Goal: Task Accomplishment & Management: Complete application form

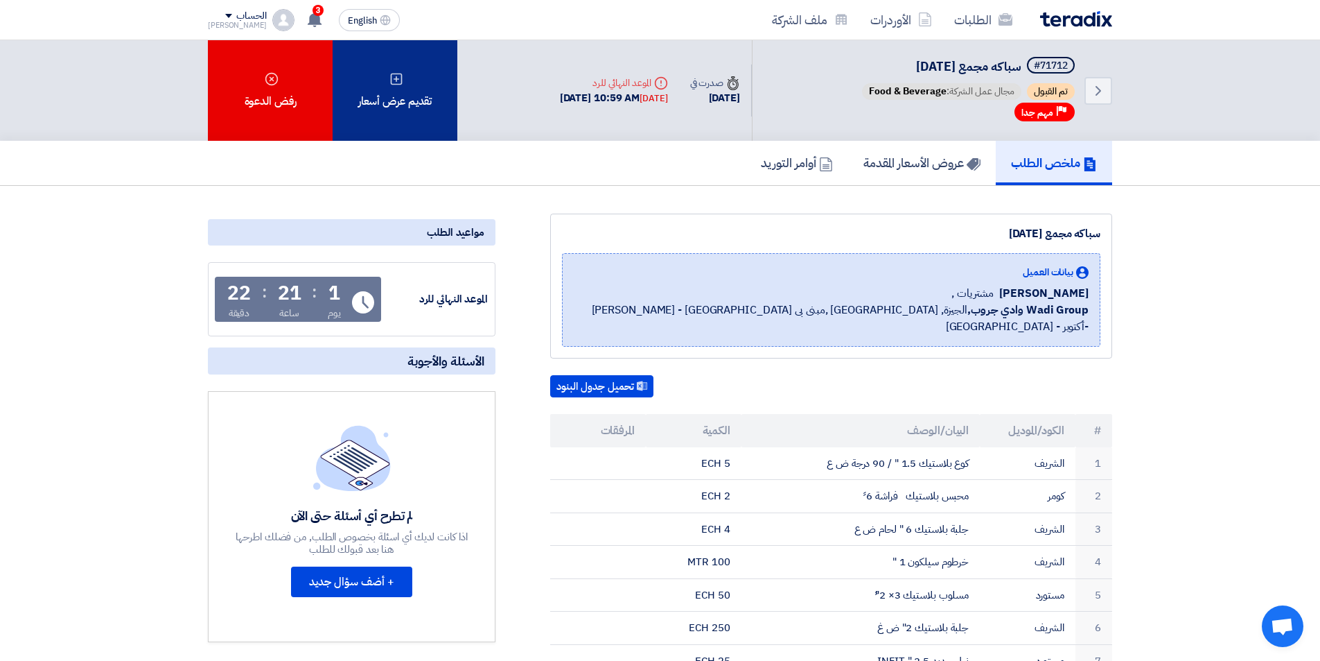
click at [396, 85] on icon at bounding box center [397, 79] width 14 height 14
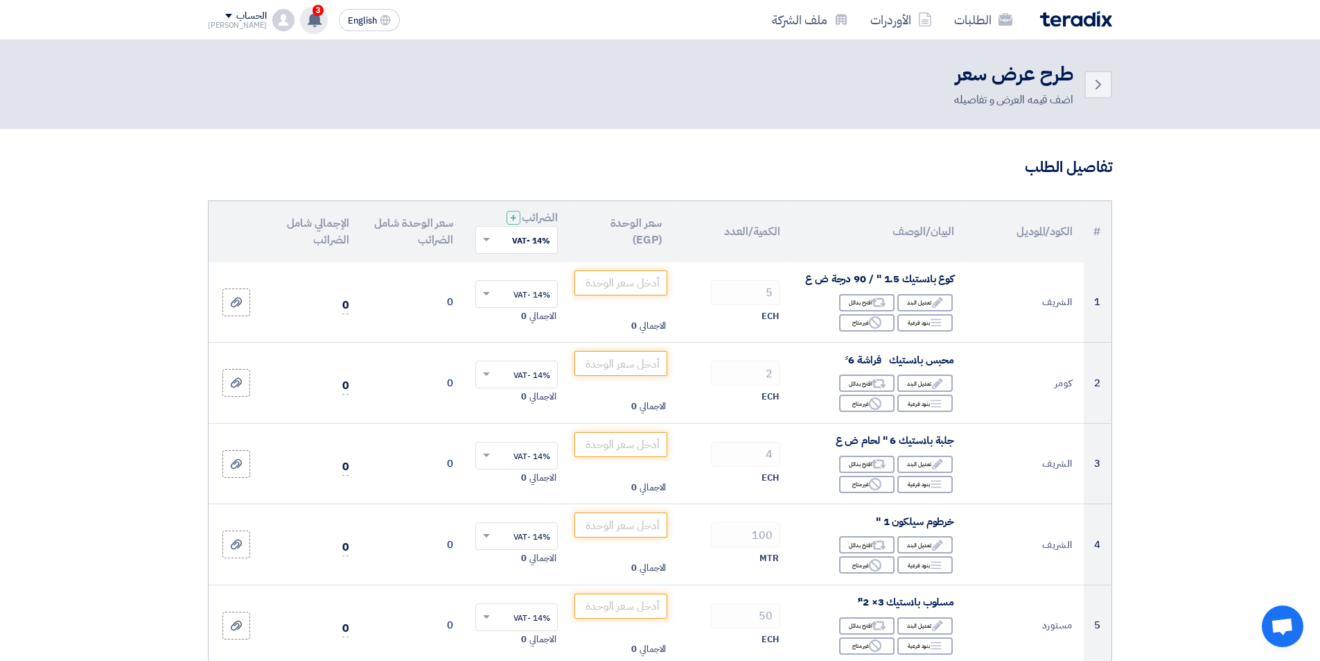
click at [308, 24] on use at bounding box center [315, 19] width 14 height 15
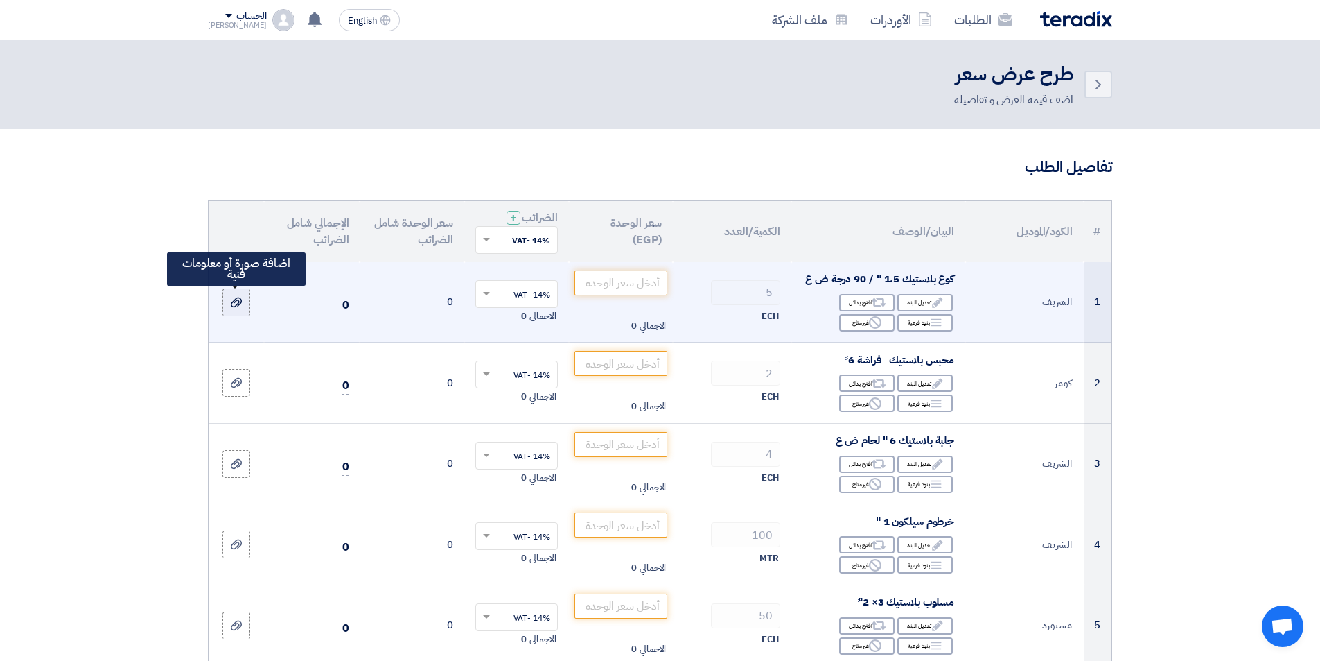
click at [241, 306] on icon at bounding box center [236, 302] width 11 height 11
click at [0, 0] on input "file" at bounding box center [0, 0] width 0 height 0
click at [236, 311] on label at bounding box center [236, 302] width 28 height 28
click at [0, 0] on input "file" at bounding box center [0, 0] width 0 height 0
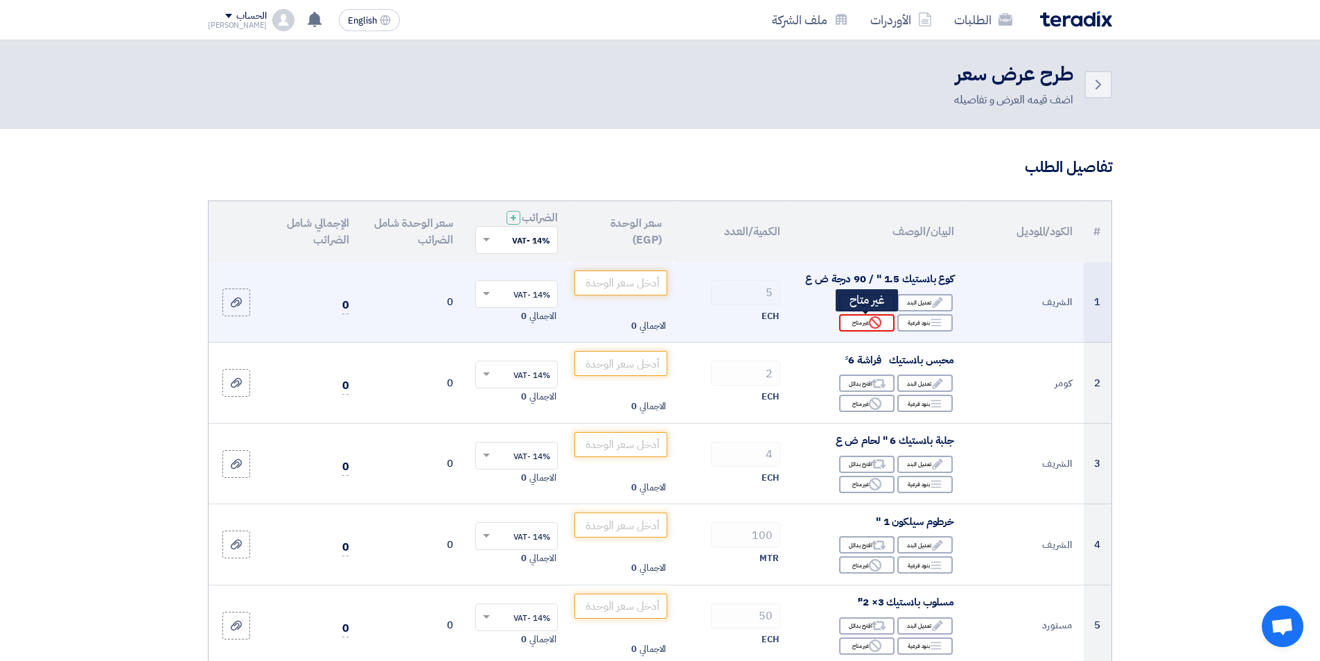
click at [873, 328] on use at bounding box center [875, 322] width 12 height 12
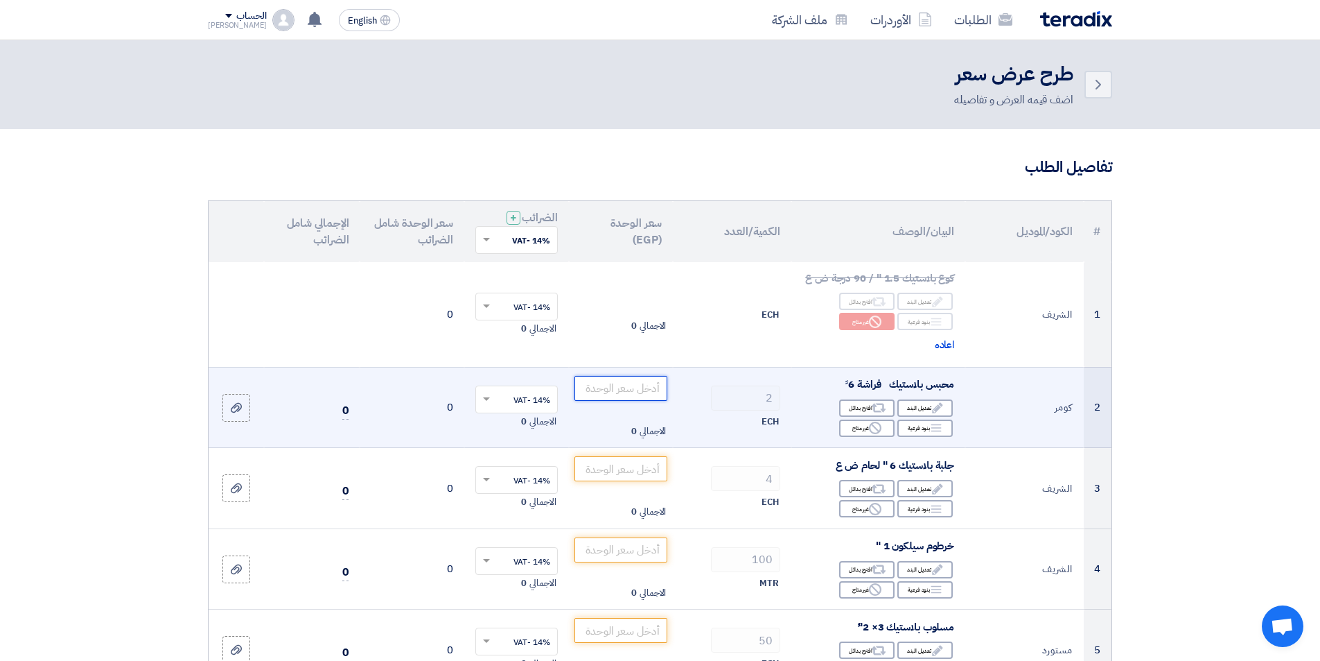
click at [631, 385] on input "number" at bounding box center [622, 388] width 94 height 25
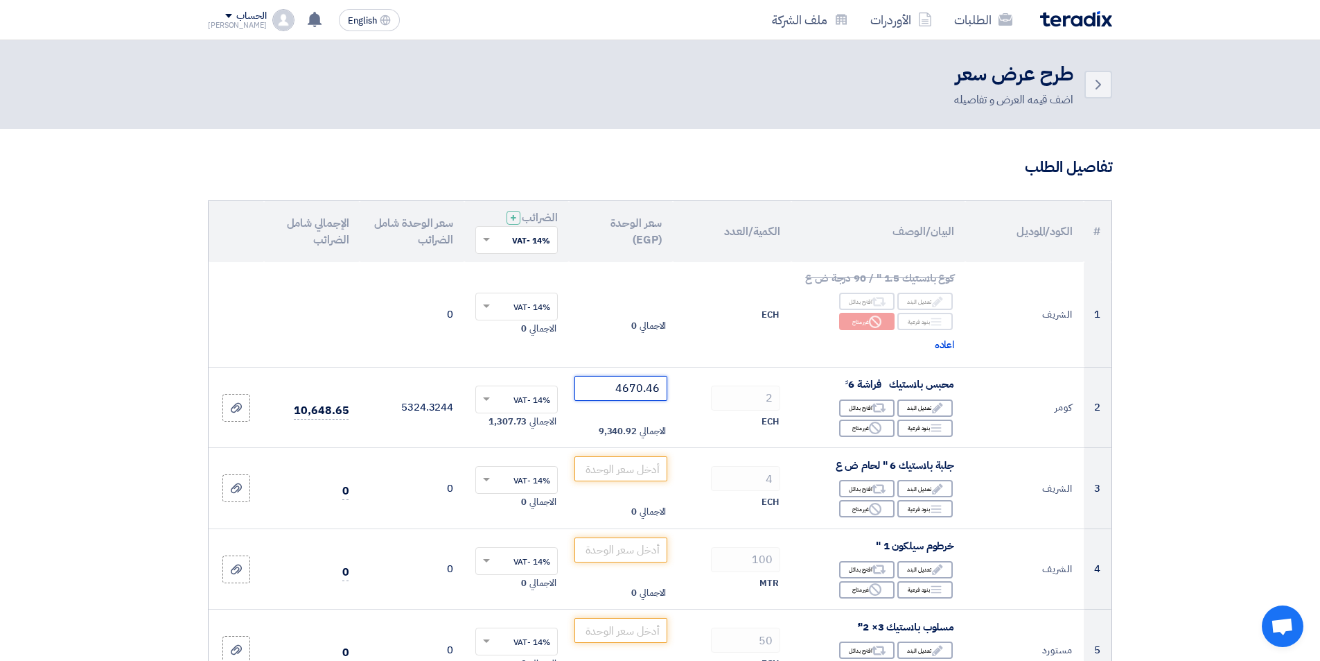
type input "4670.46"
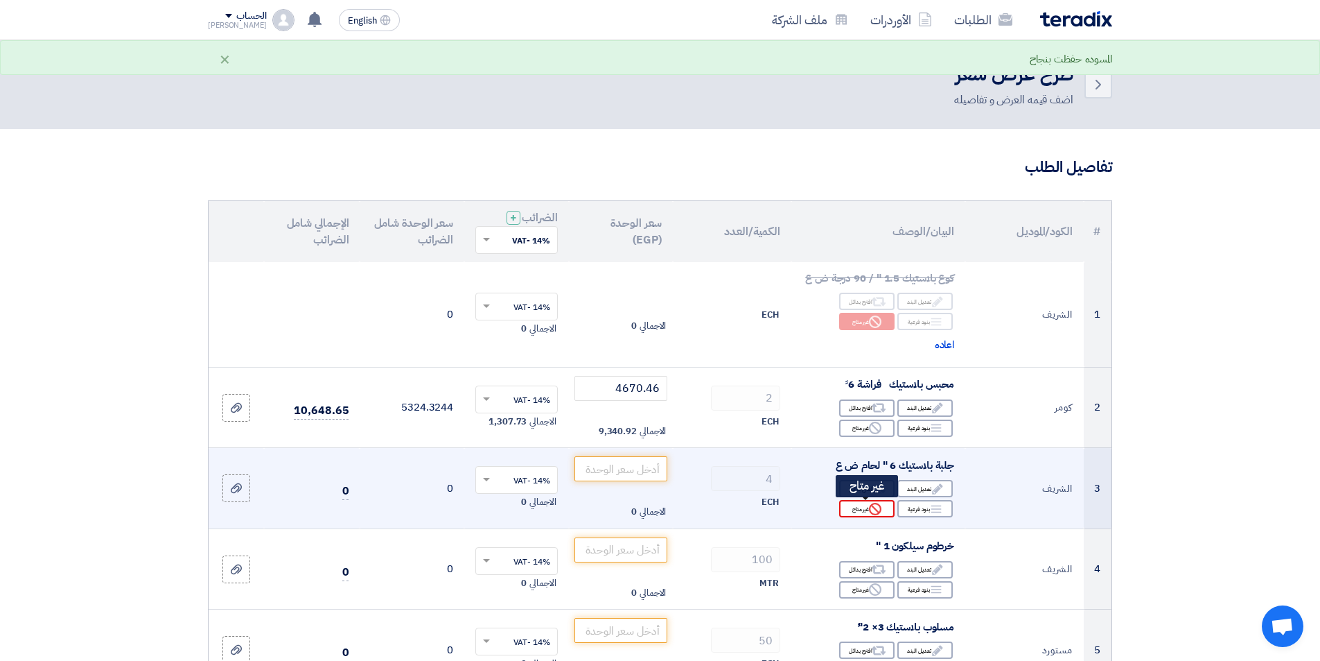
click at [855, 510] on div "Reject غير متاح" at bounding box center [866, 508] width 55 height 17
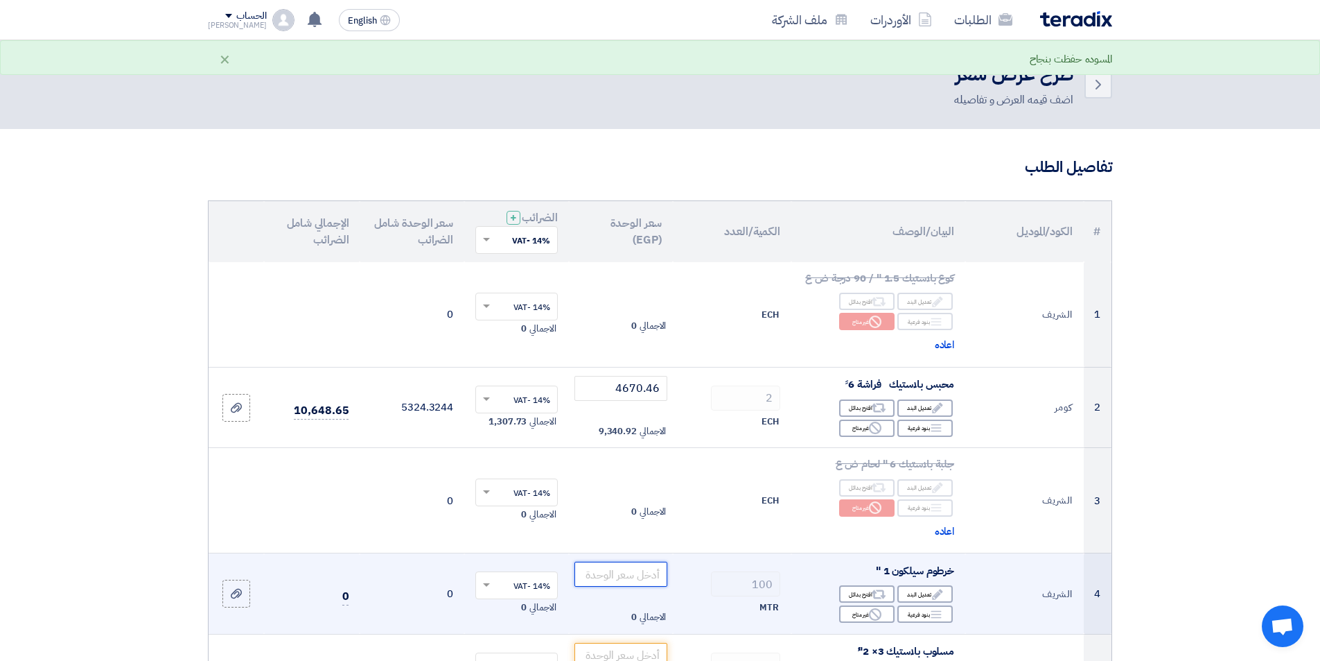
click at [625, 579] on input "number" at bounding box center [622, 573] width 94 height 25
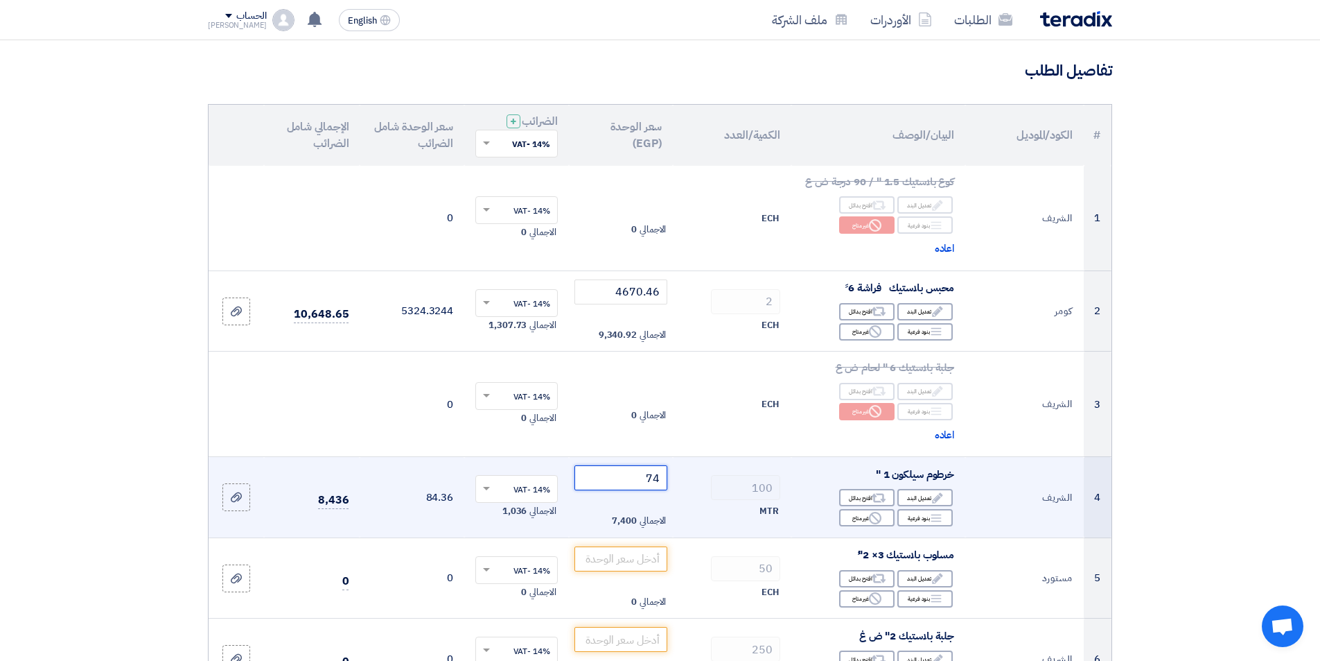
scroll to position [277, 0]
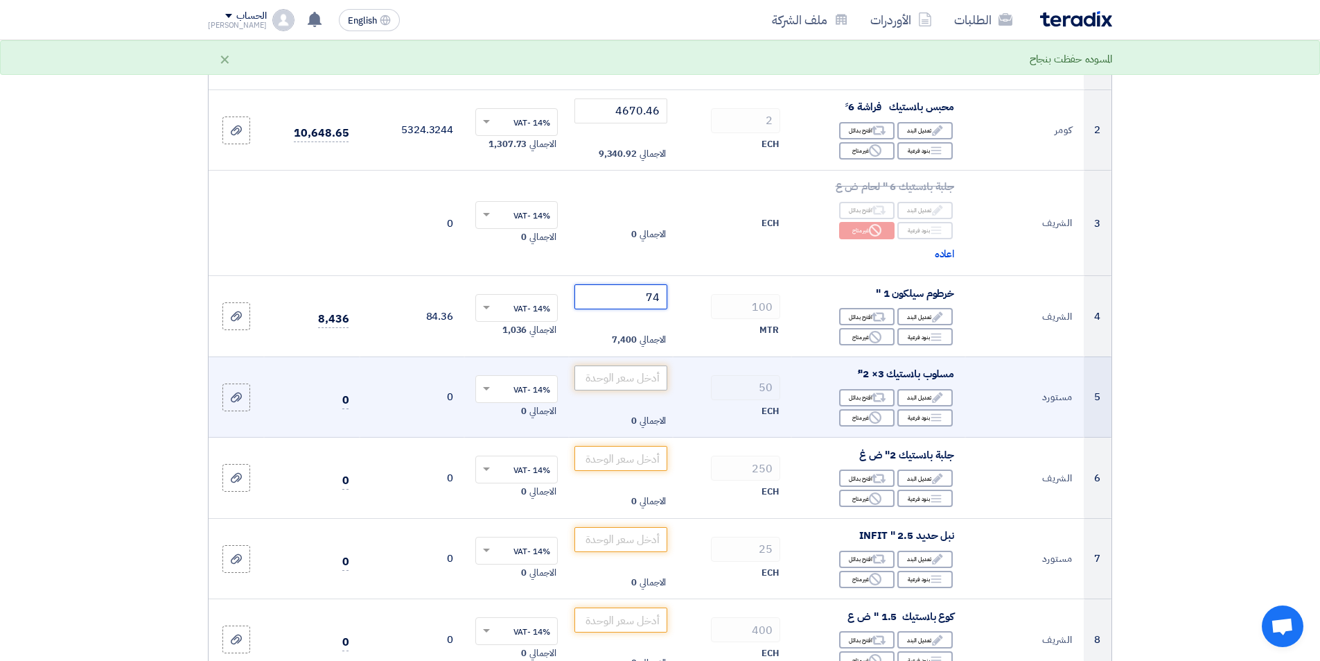
type input "74"
click at [660, 380] on input "number" at bounding box center [622, 377] width 94 height 25
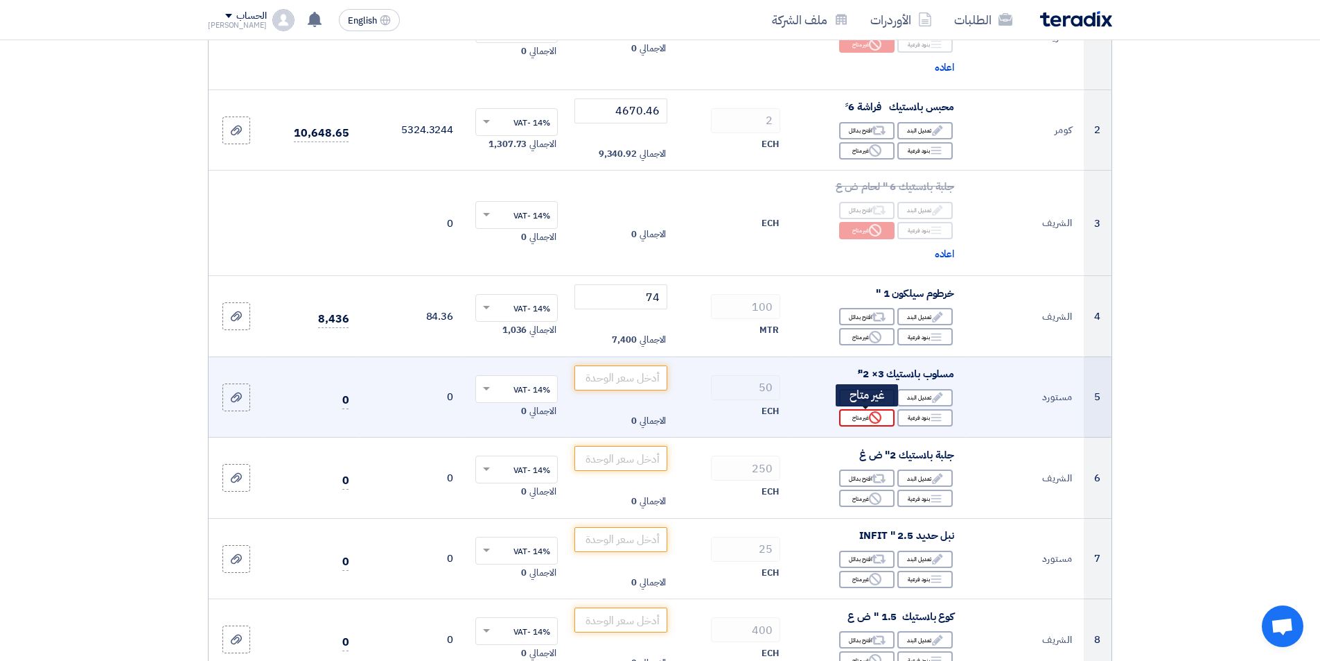
click at [854, 424] on div "Reject غير متاح" at bounding box center [866, 417] width 55 height 17
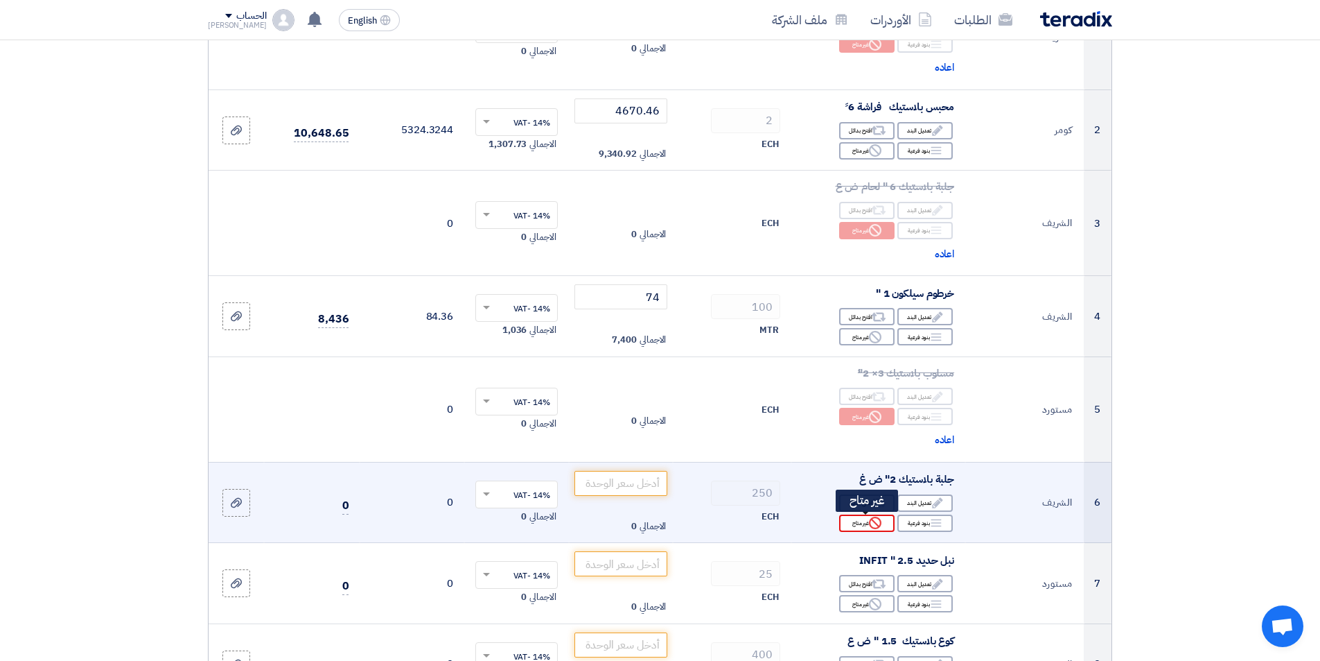
click at [870, 524] on use at bounding box center [875, 522] width 12 height 12
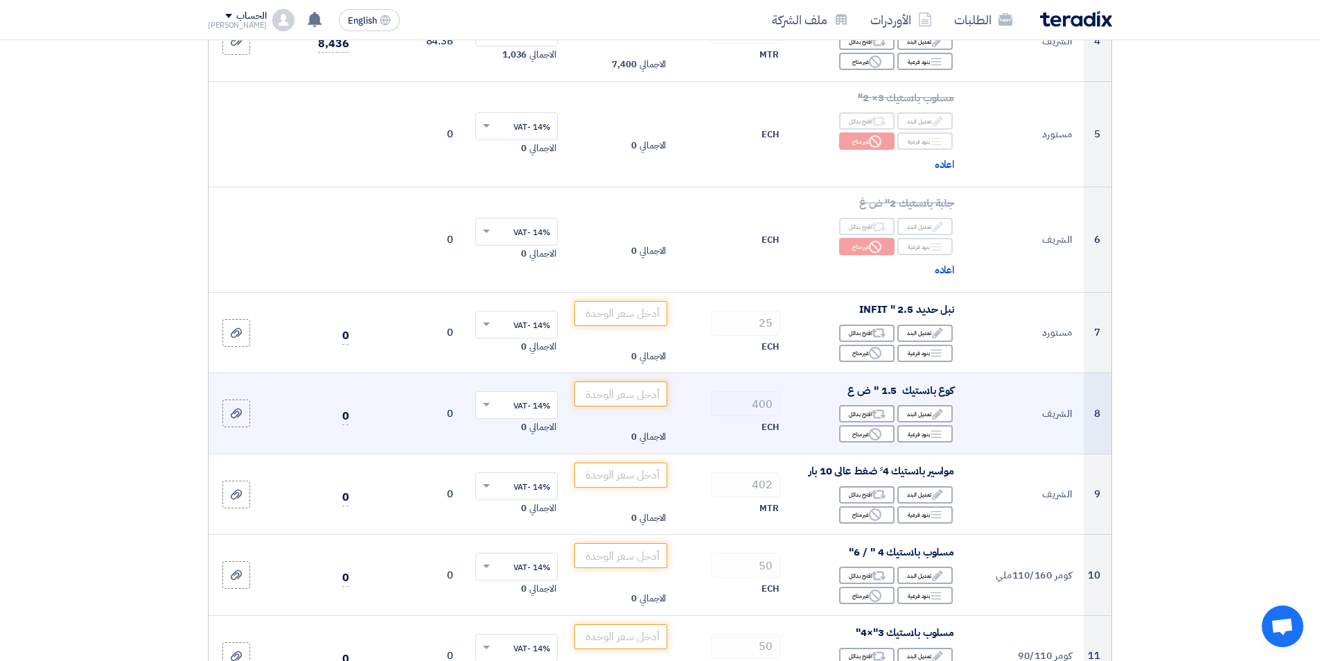
scroll to position [554, 0]
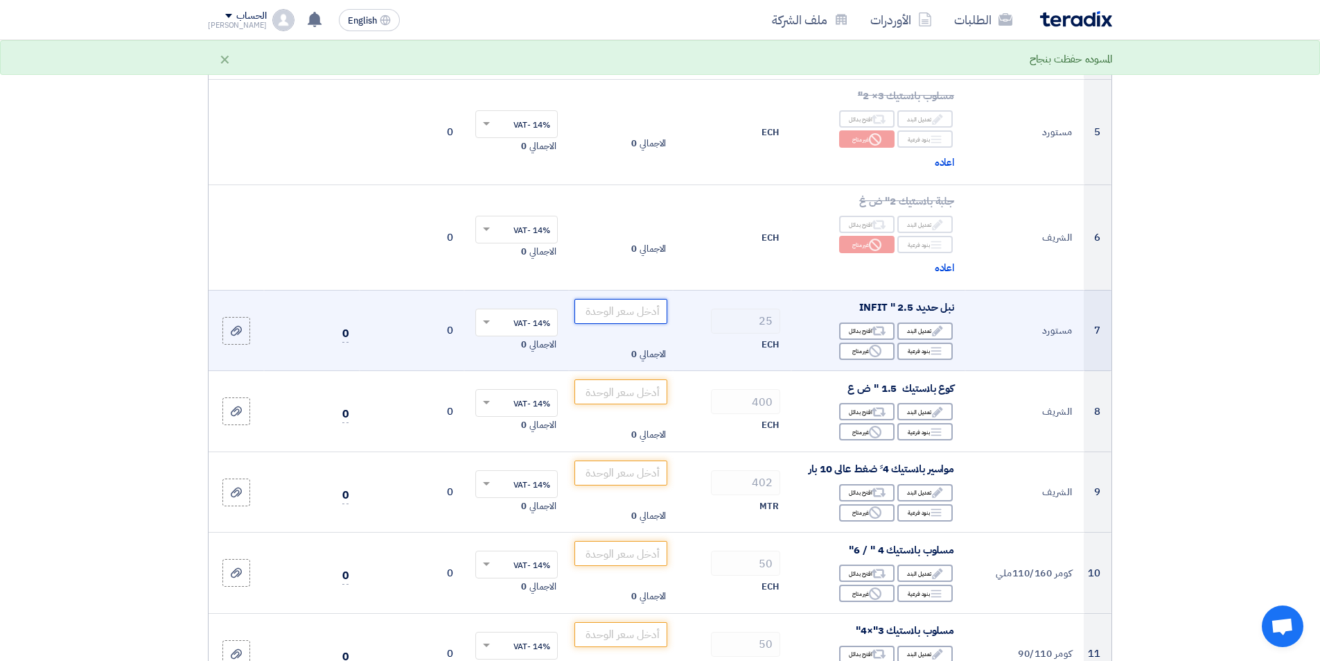
click at [593, 306] on input "number" at bounding box center [622, 311] width 94 height 25
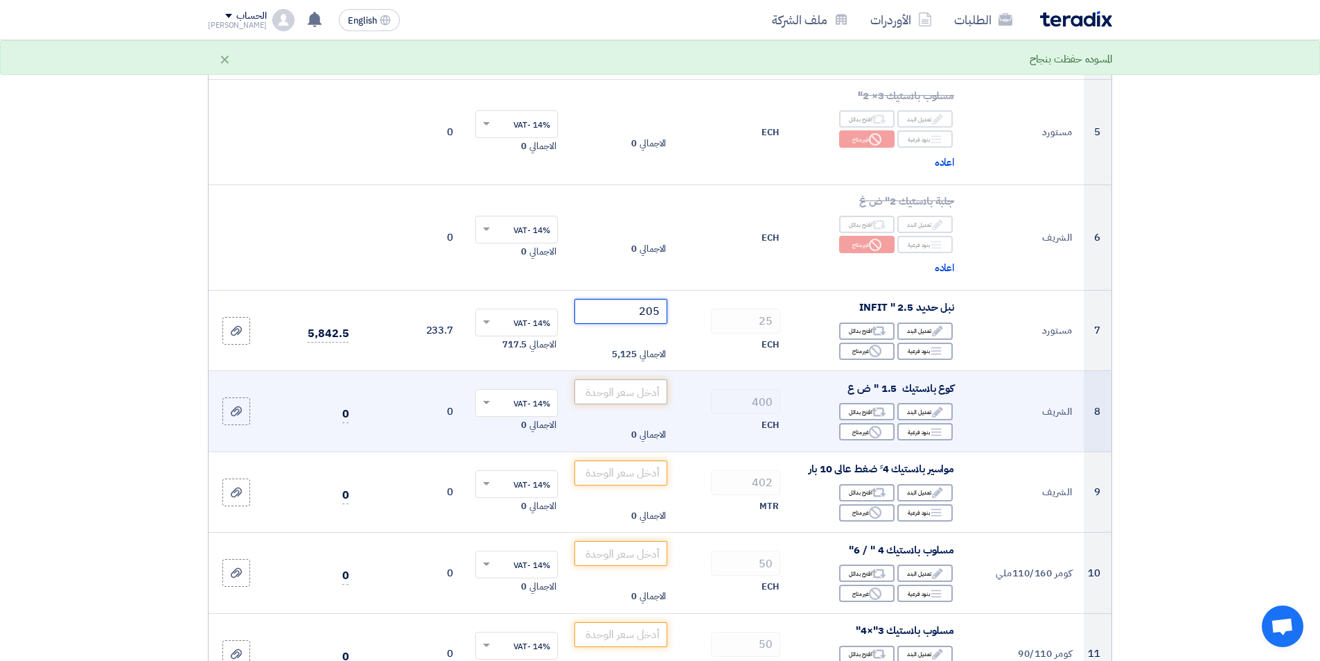
type input "205"
click at [647, 396] on input "number" at bounding box center [622, 391] width 94 height 25
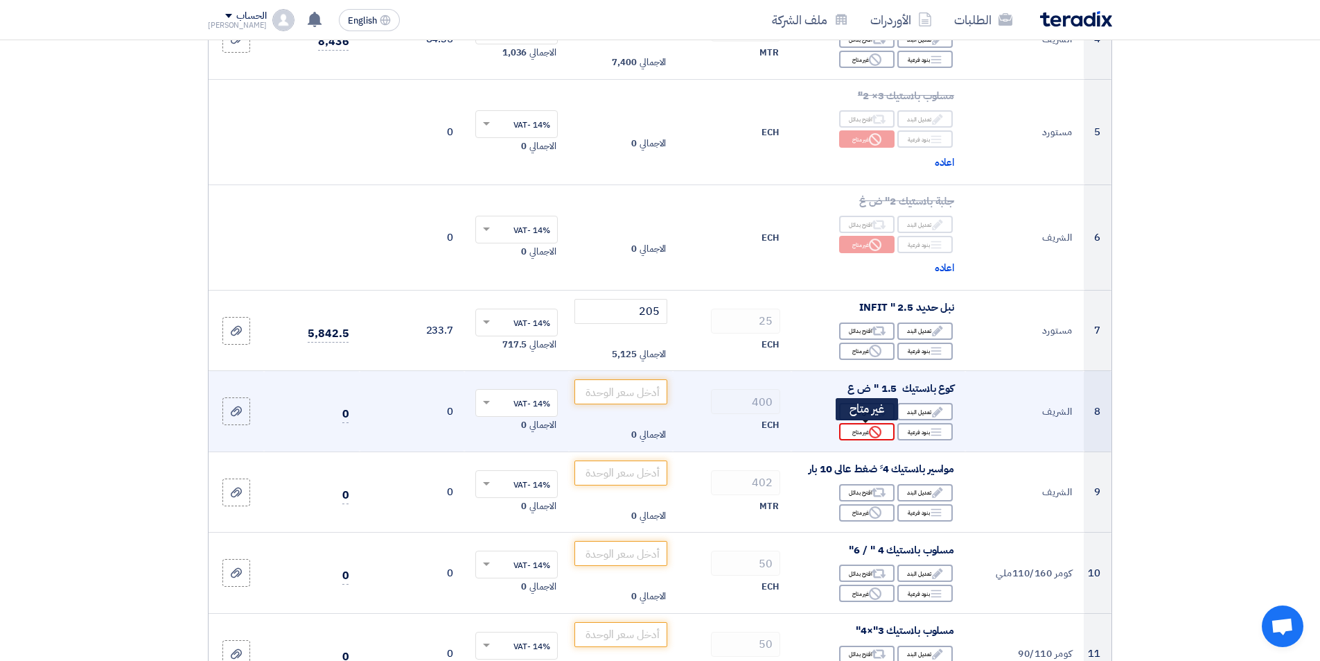
click at [885, 434] on div "Reject غير متاح" at bounding box center [866, 431] width 55 height 17
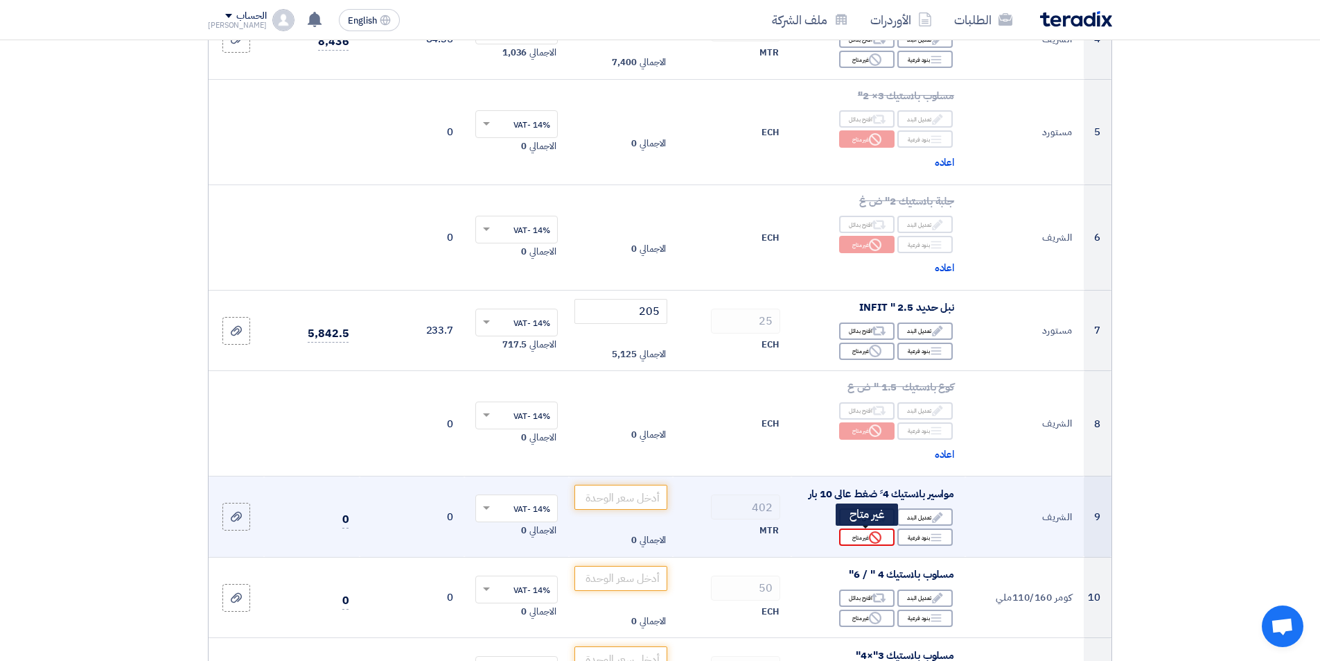
click at [871, 544] on div "Reject غير متاح" at bounding box center [866, 536] width 55 height 17
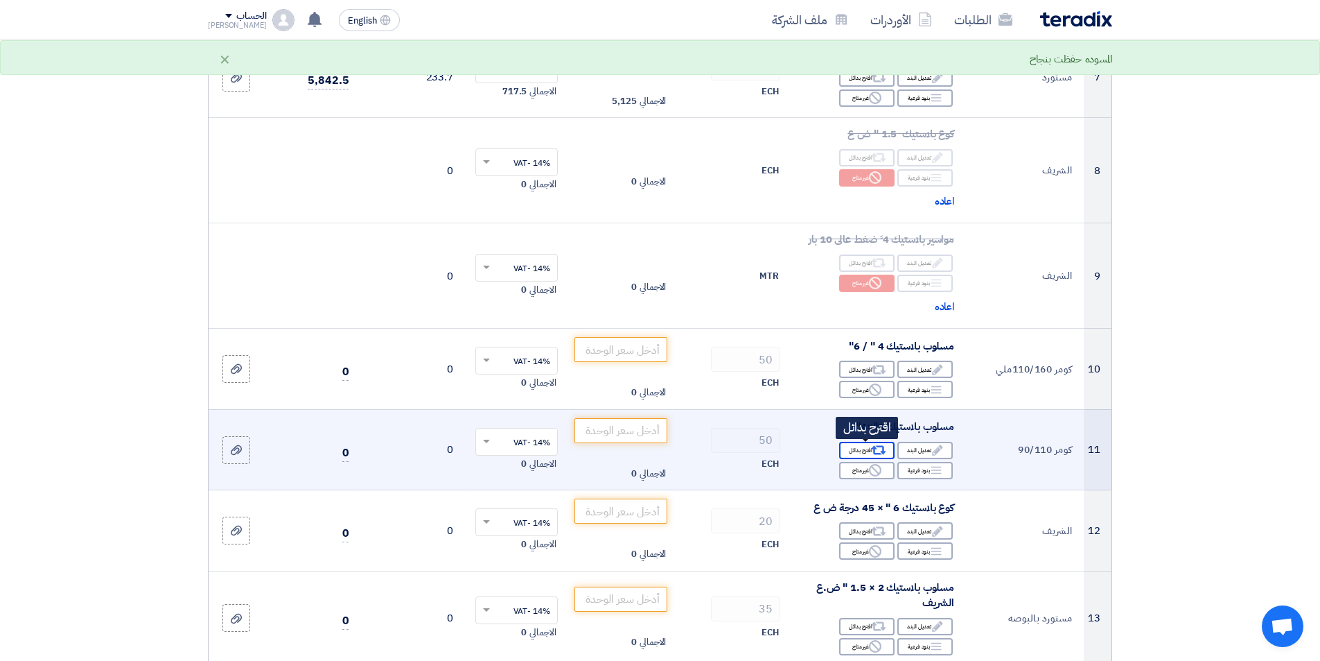
scroll to position [832, 0]
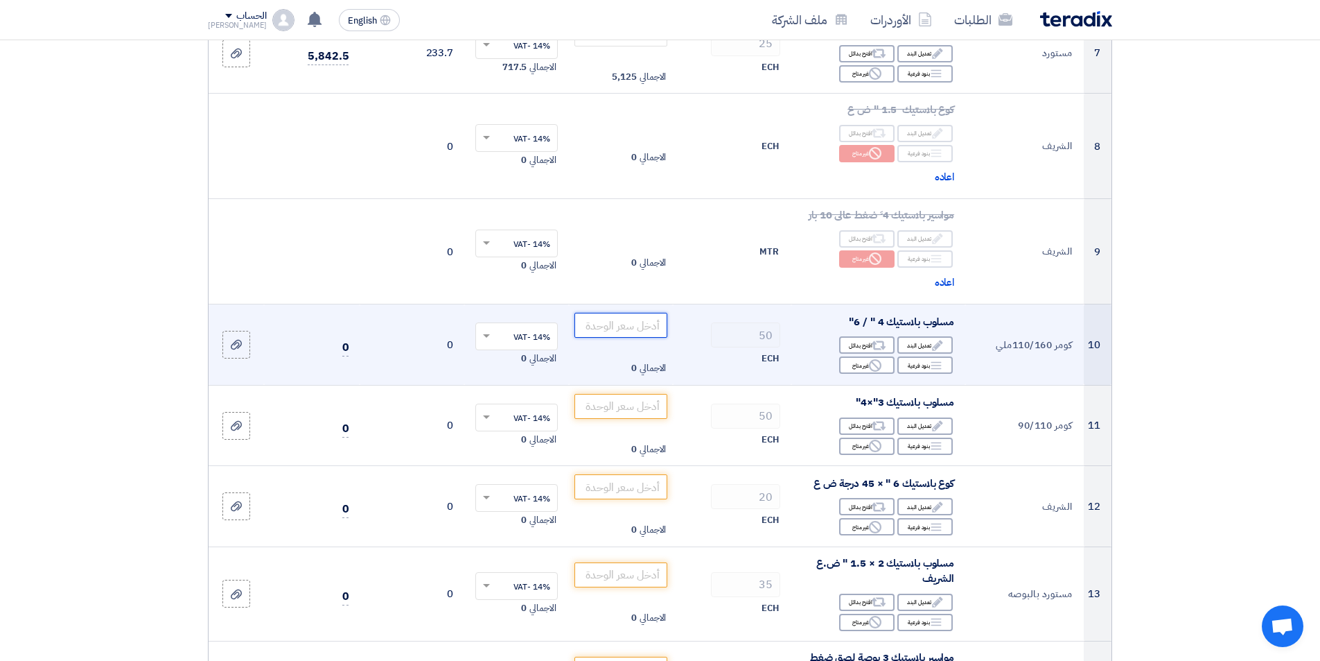
click at [627, 327] on input "number" at bounding box center [622, 325] width 94 height 25
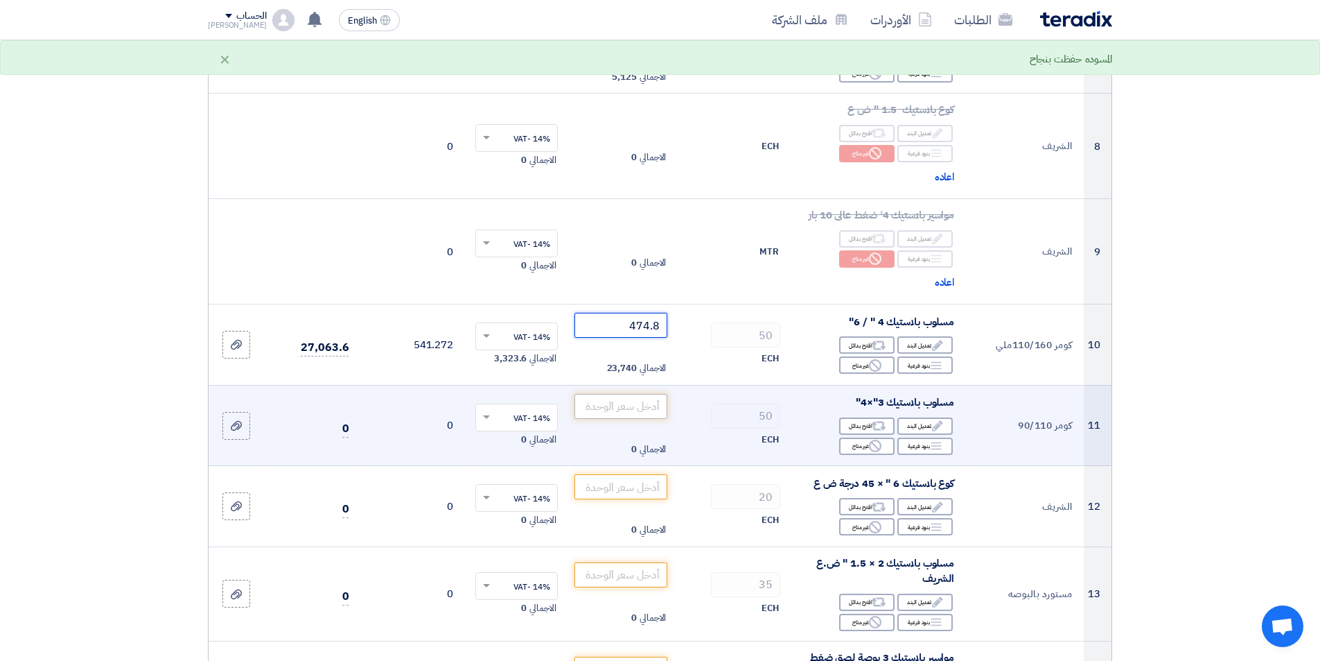
type input "474.8"
click at [618, 401] on input "number" at bounding box center [622, 406] width 94 height 25
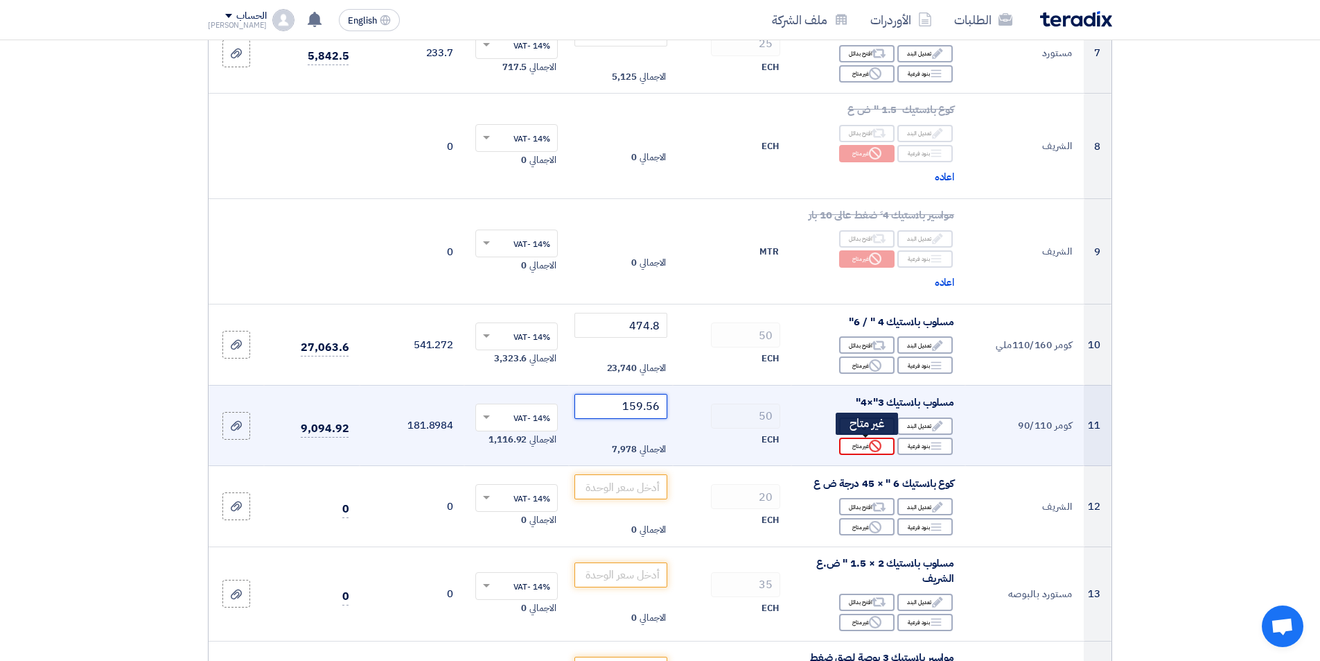
type input "159.56"
click at [877, 450] on icon "Reject" at bounding box center [875, 445] width 12 height 12
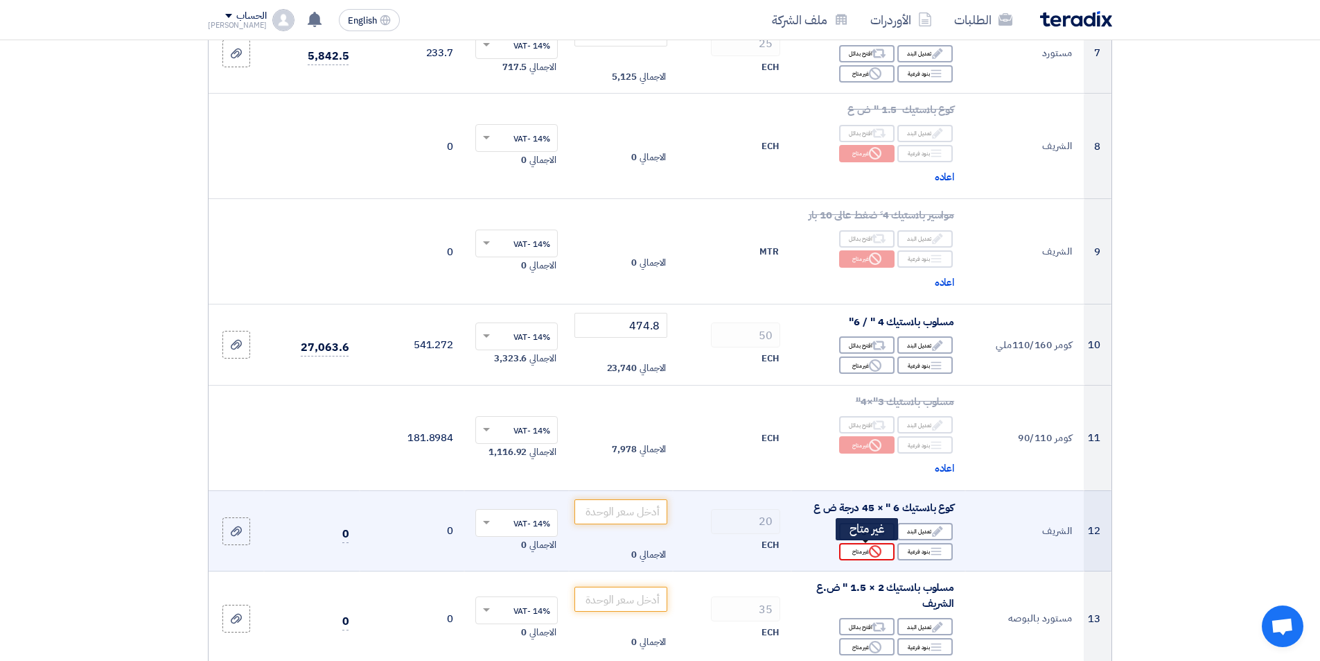
click at [868, 554] on div "Reject غير متاح" at bounding box center [866, 551] width 55 height 17
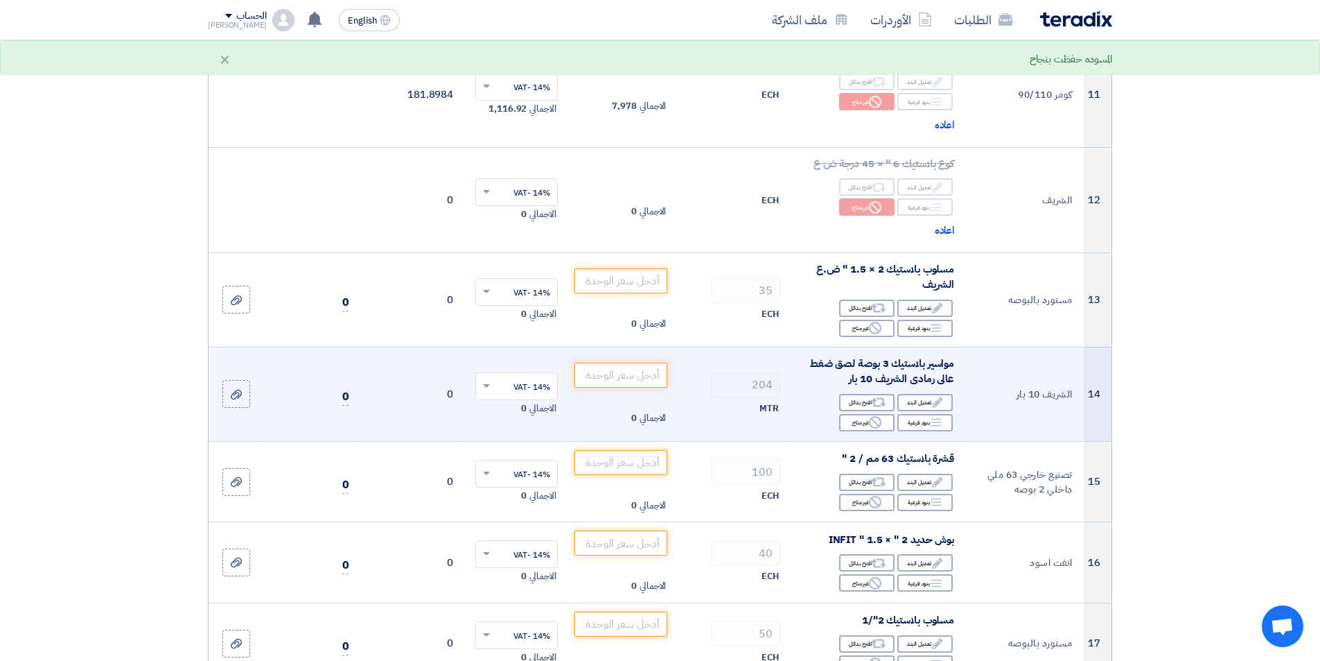
scroll to position [1178, 0]
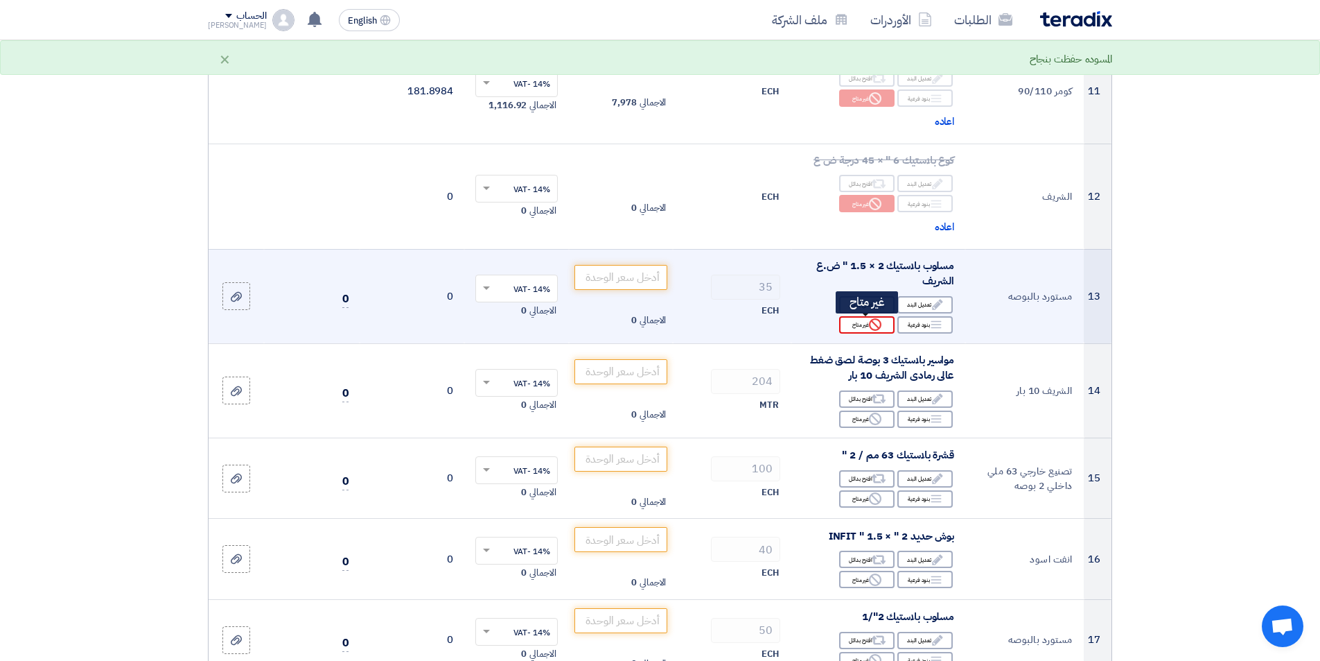
click at [855, 324] on div "Reject غير متاح" at bounding box center [866, 324] width 55 height 17
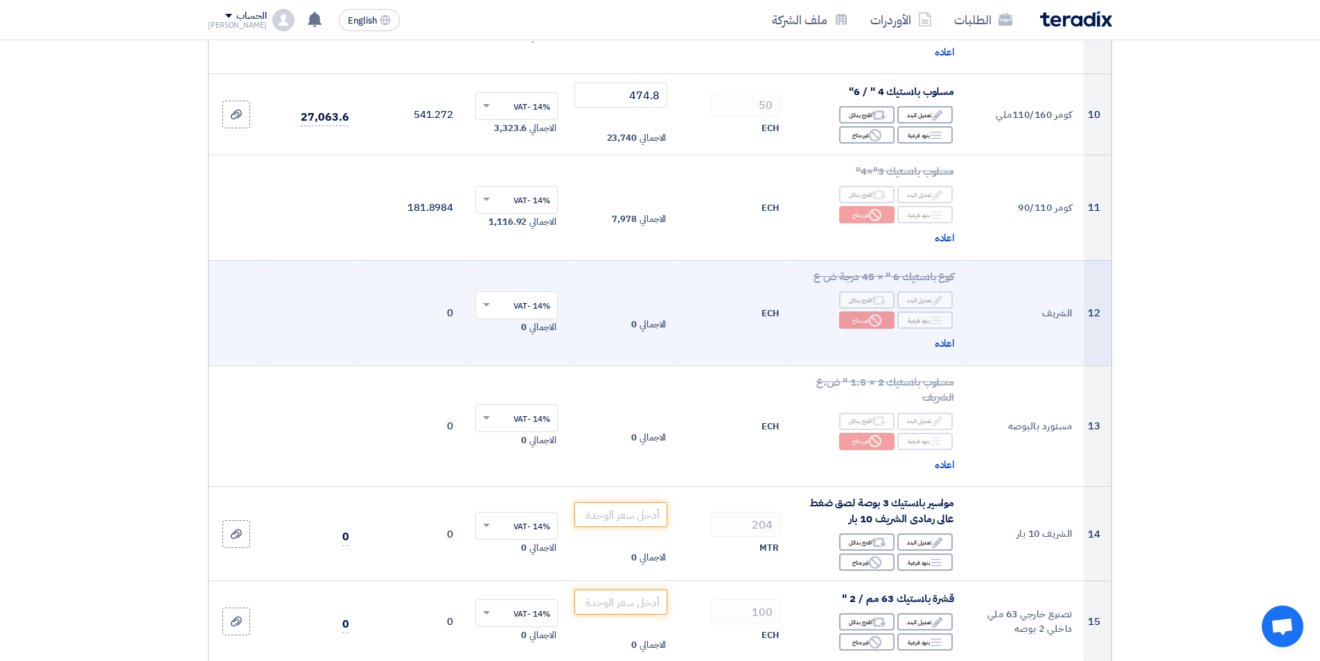
scroll to position [1040, 0]
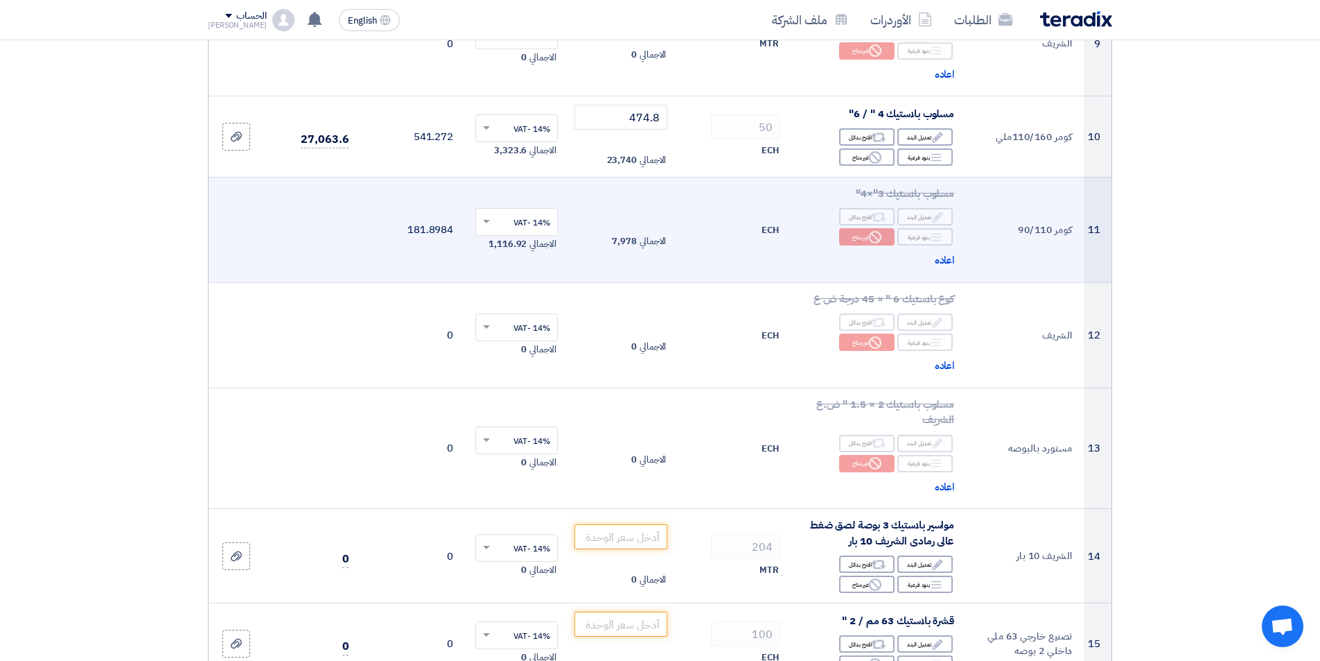
click at [941, 269] on td "مسلوب بلاستيك 3"×4" Edit تعديل البند Alternative اقترح بدائل Breakdown بنود فرع…" at bounding box center [879, 229] width 174 height 105
click at [945, 256] on span "اعاده" at bounding box center [945, 260] width 20 height 16
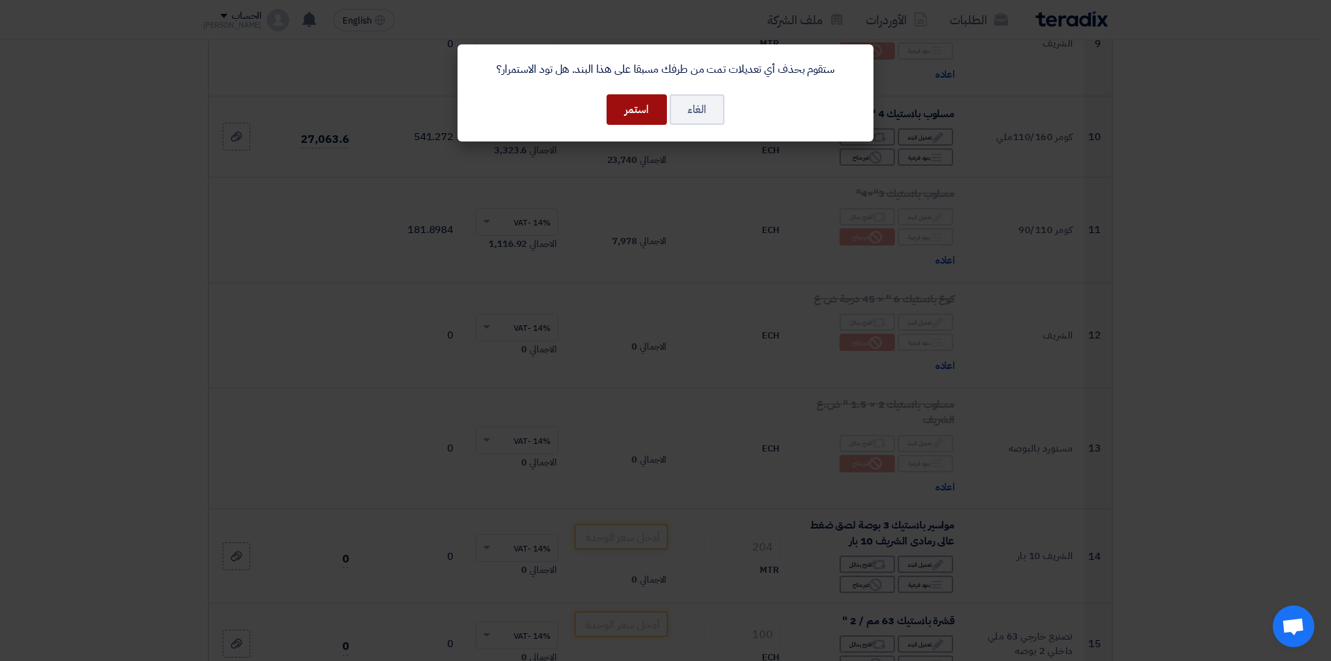
click at [615, 98] on button "استمر" at bounding box center [636, 109] width 60 height 30
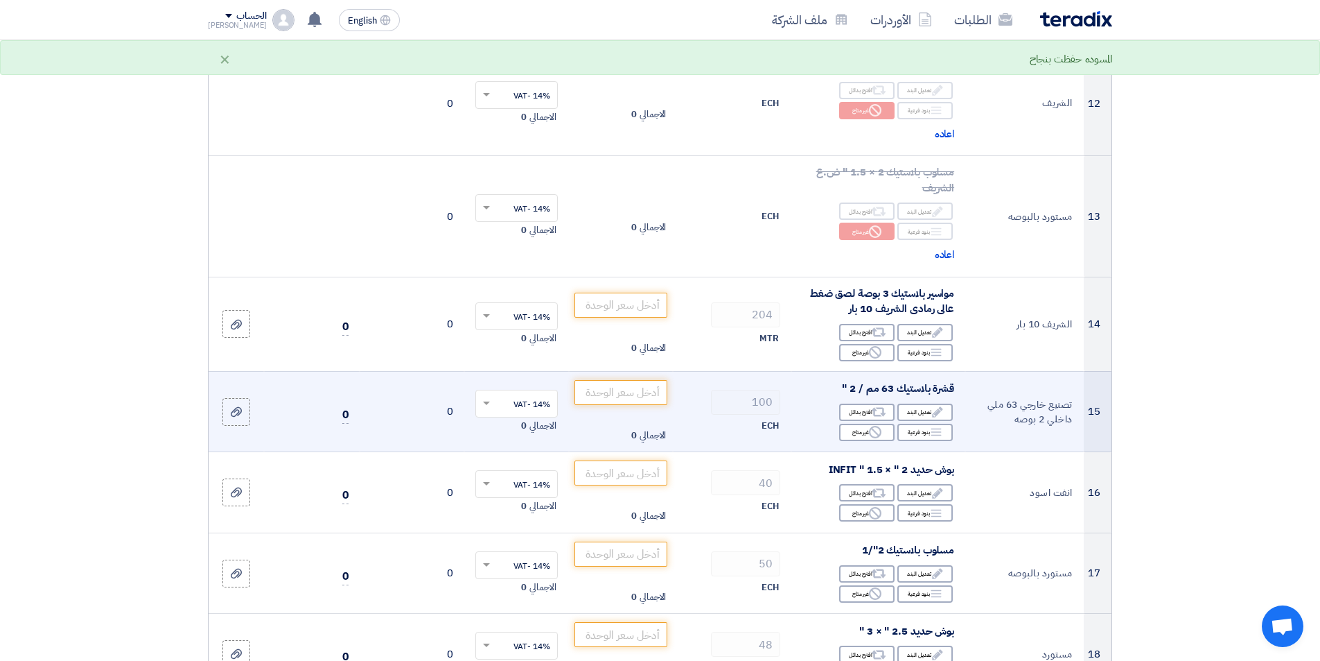
scroll to position [1248, 0]
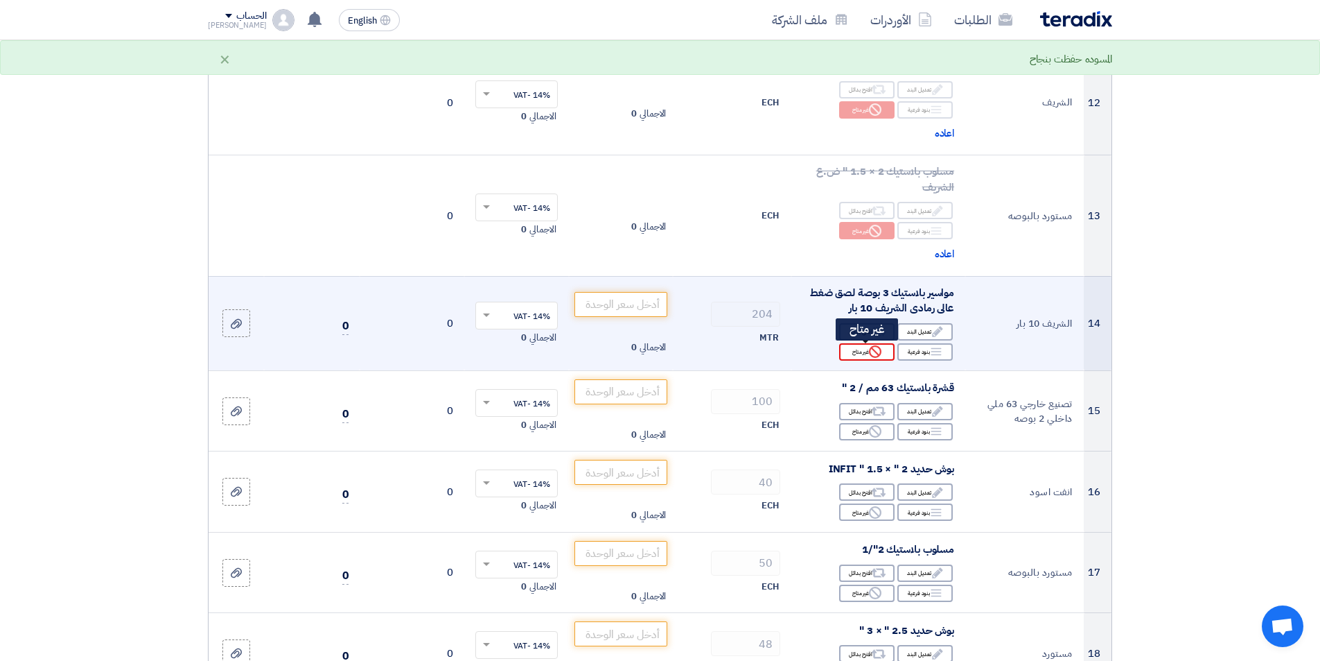
click at [868, 344] on div "Reject غير متاح" at bounding box center [866, 351] width 55 height 17
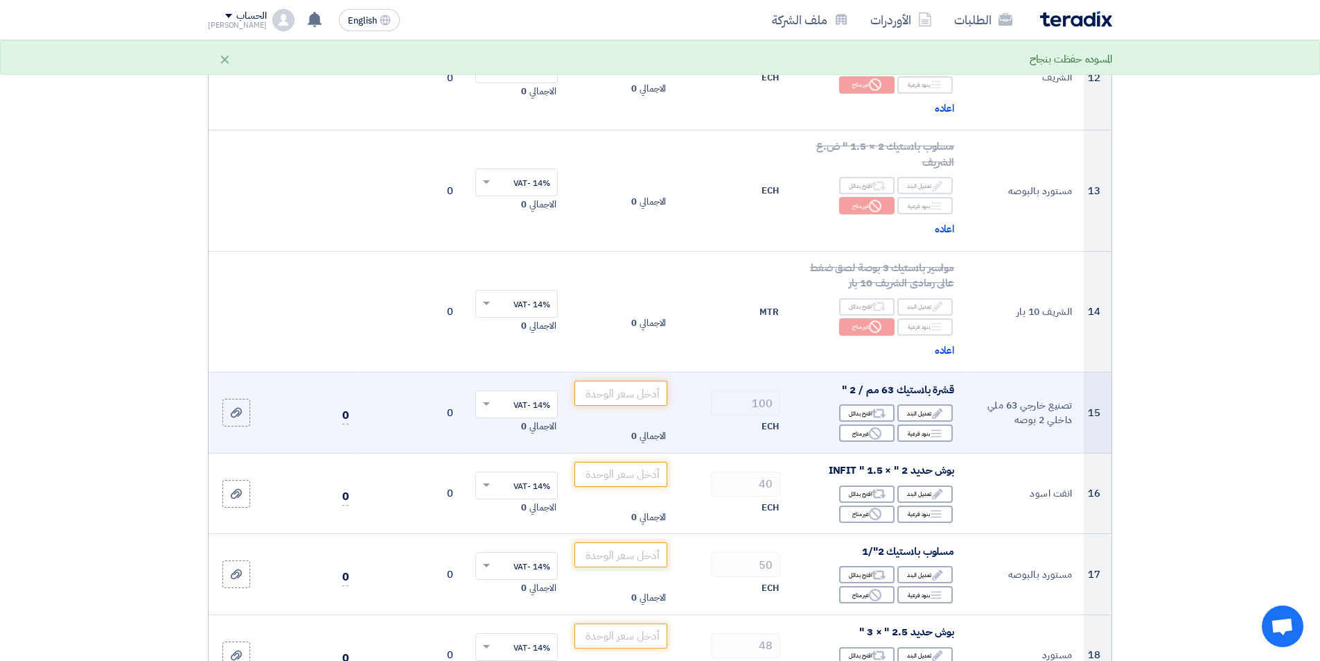
scroll to position [1317, 0]
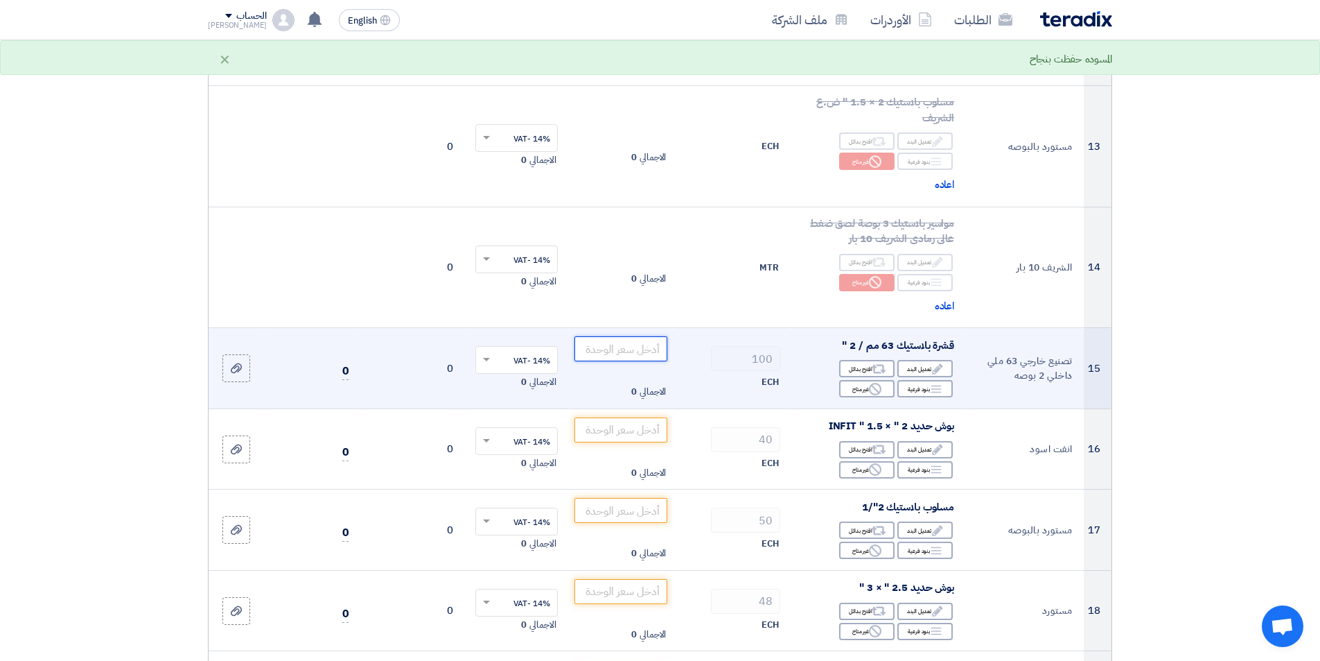
click at [645, 353] on input "number" at bounding box center [622, 348] width 94 height 25
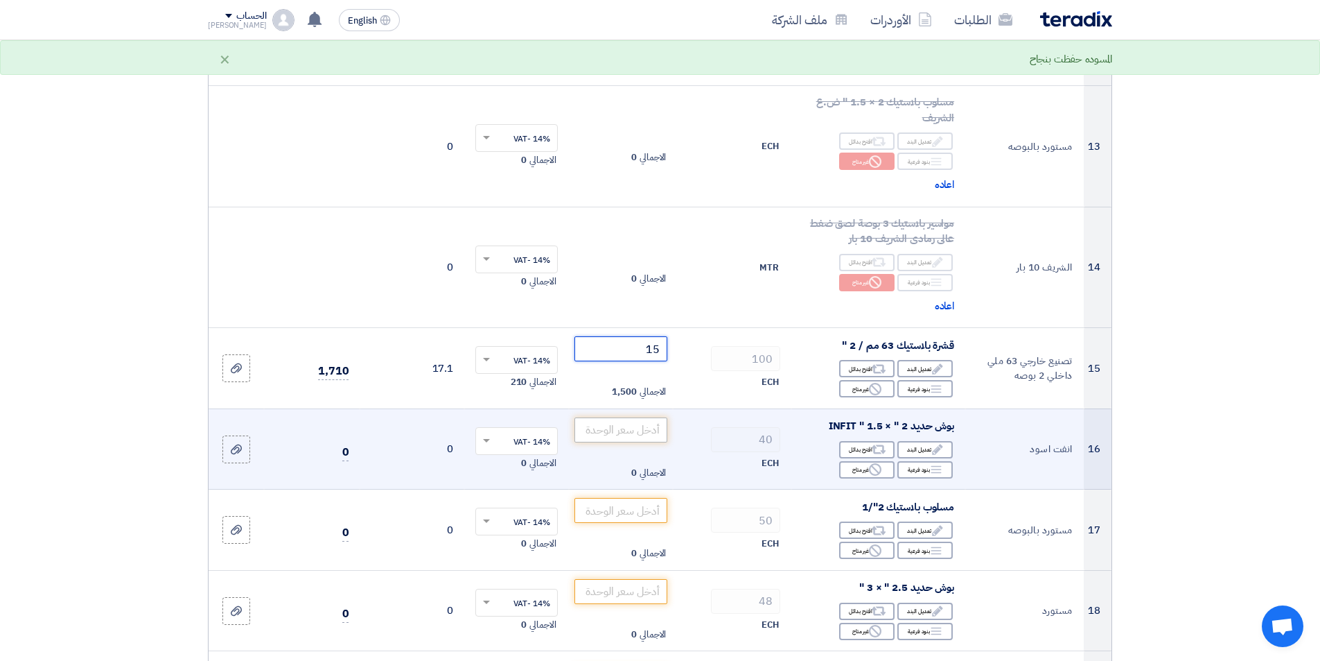
type input "15"
click at [626, 433] on input "number" at bounding box center [622, 429] width 94 height 25
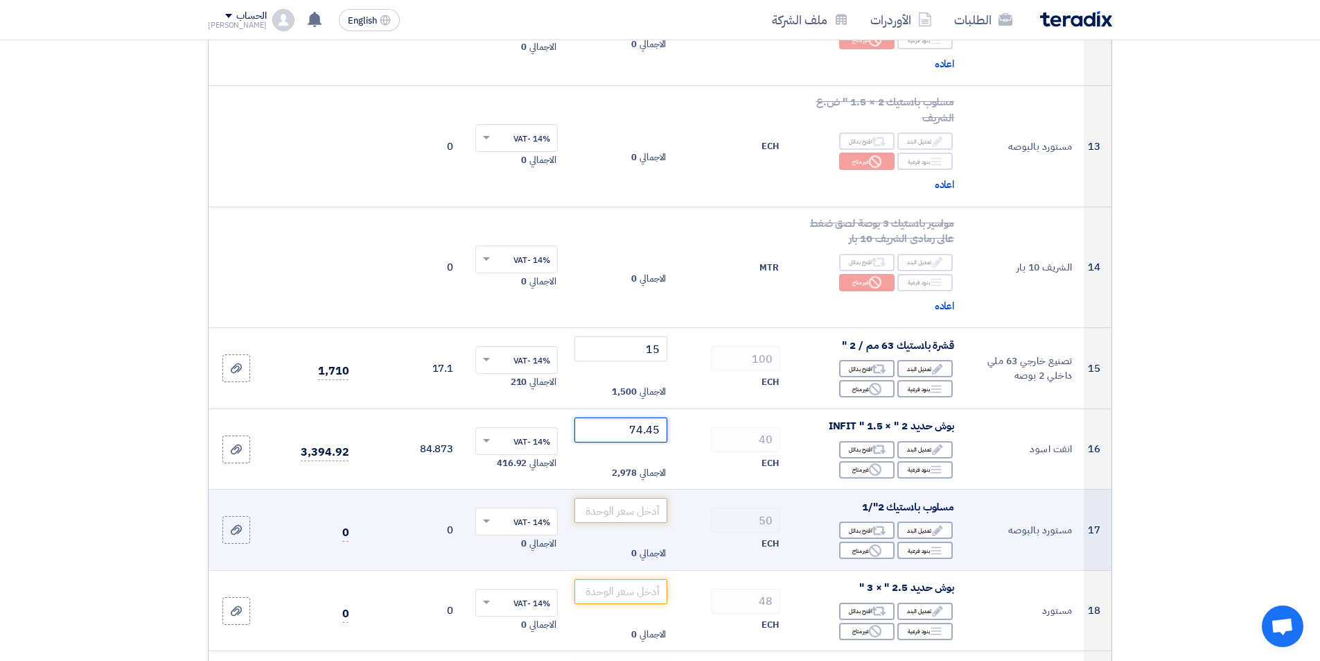
type input "74.45"
click at [631, 511] on input "number" at bounding box center [622, 510] width 94 height 25
click at [858, 548] on div "Reject غير متاح" at bounding box center [866, 549] width 55 height 17
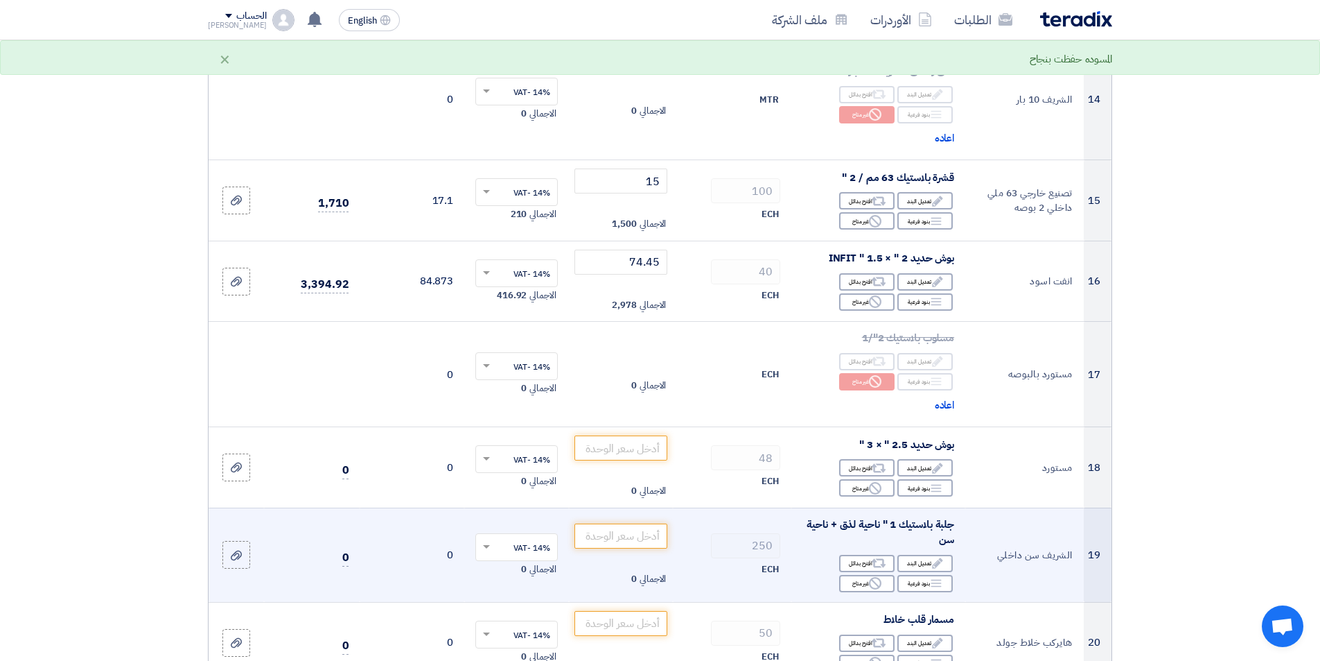
scroll to position [1525, 0]
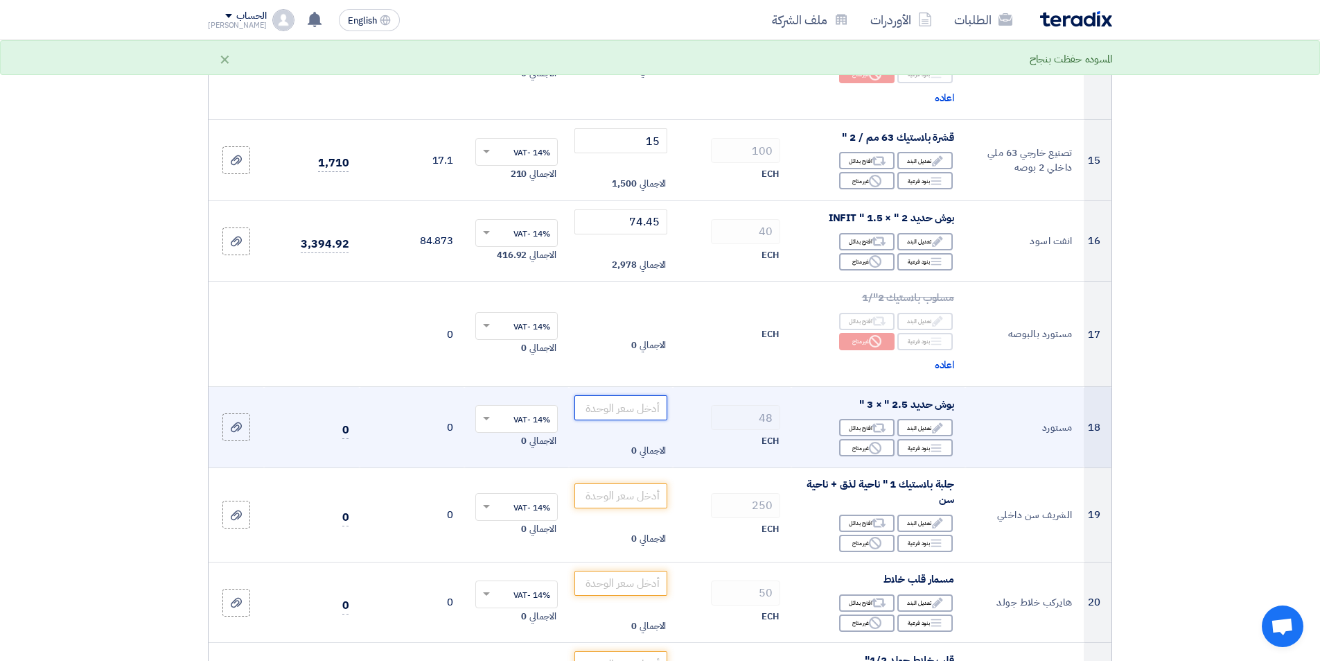
click at [631, 405] on input "number" at bounding box center [622, 407] width 94 height 25
type input "2"
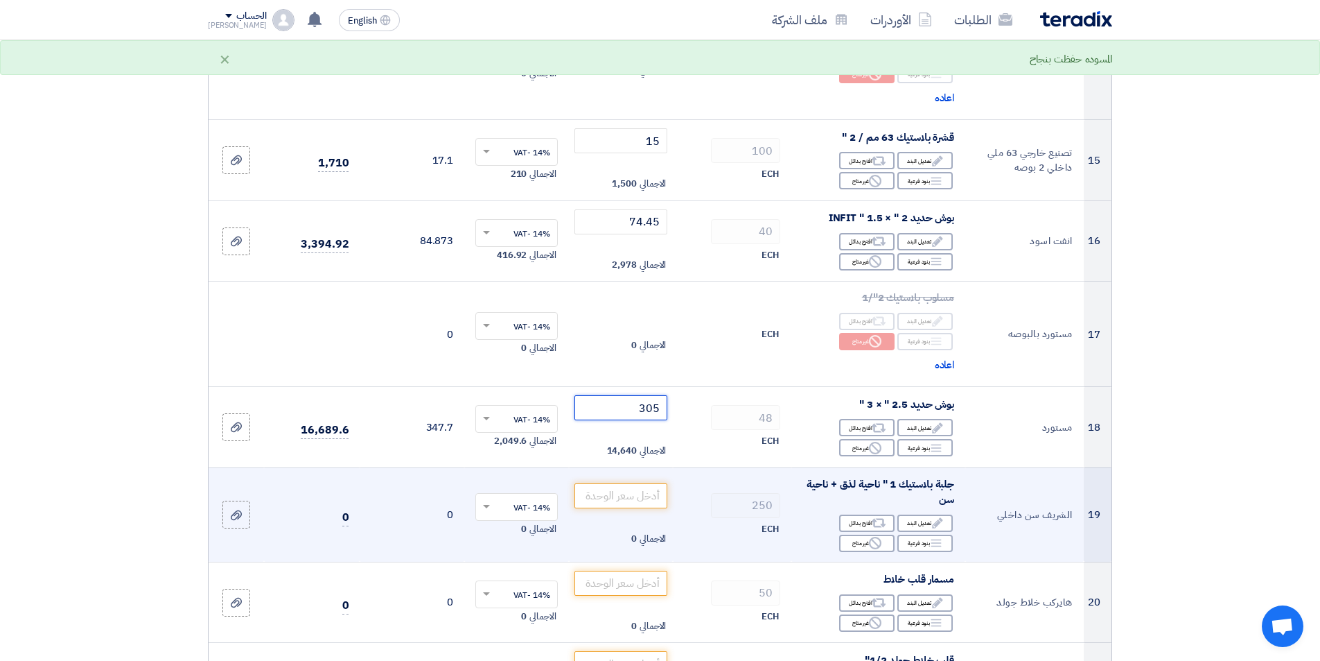
type input "305"
click at [877, 552] on div "Edit تعديل البند Alternative اقترح بدائل Breakdown بنود فرعية Reject" at bounding box center [879, 533] width 152 height 40
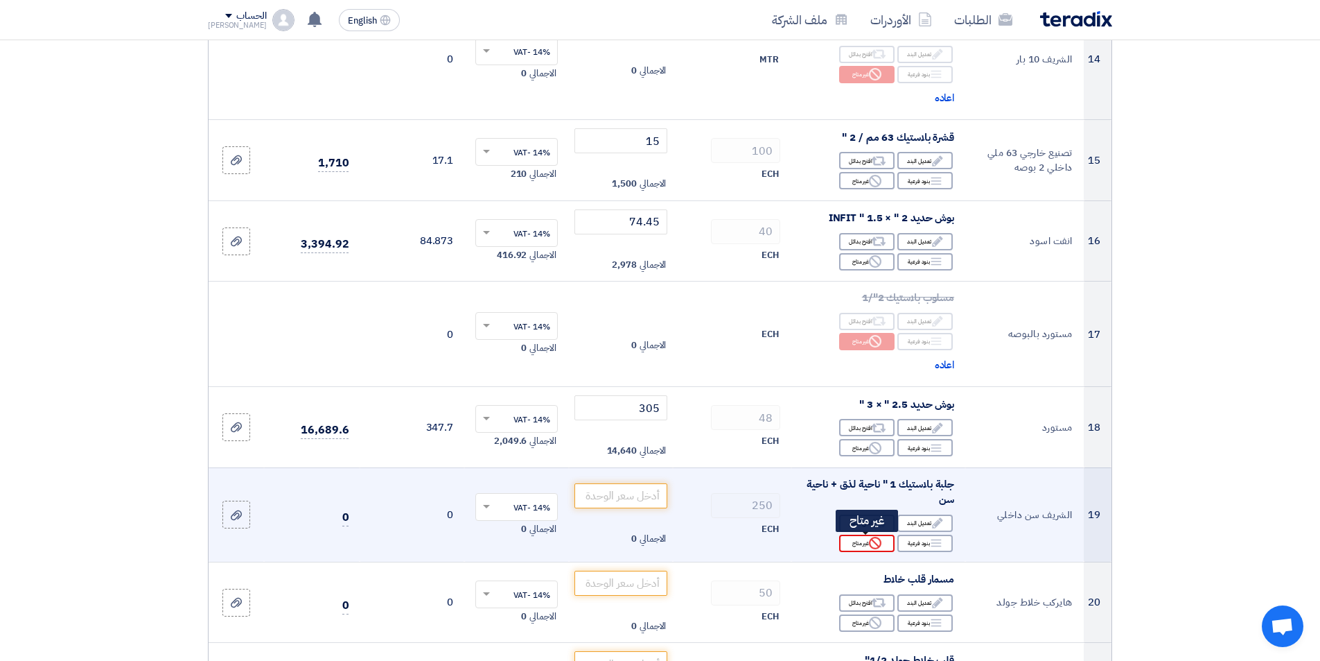
click at [879, 545] on icon "Reject" at bounding box center [875, 542] width 12 height 12
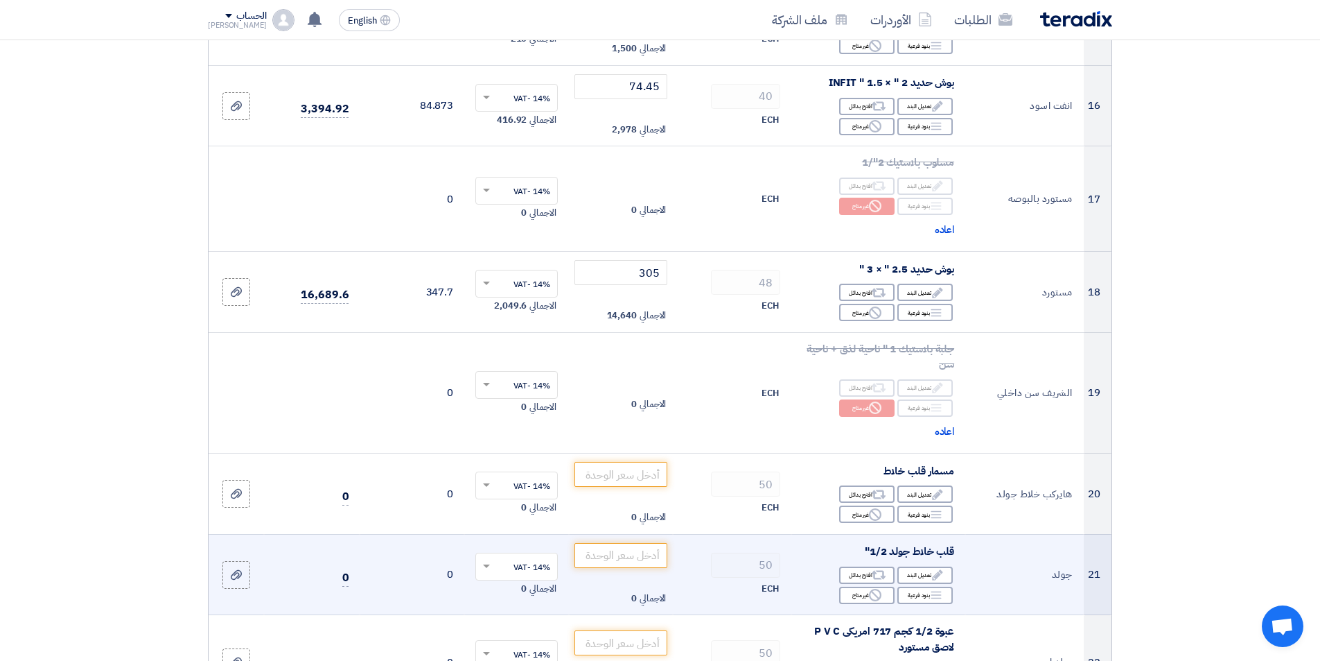
scroll to position [1663, 0]
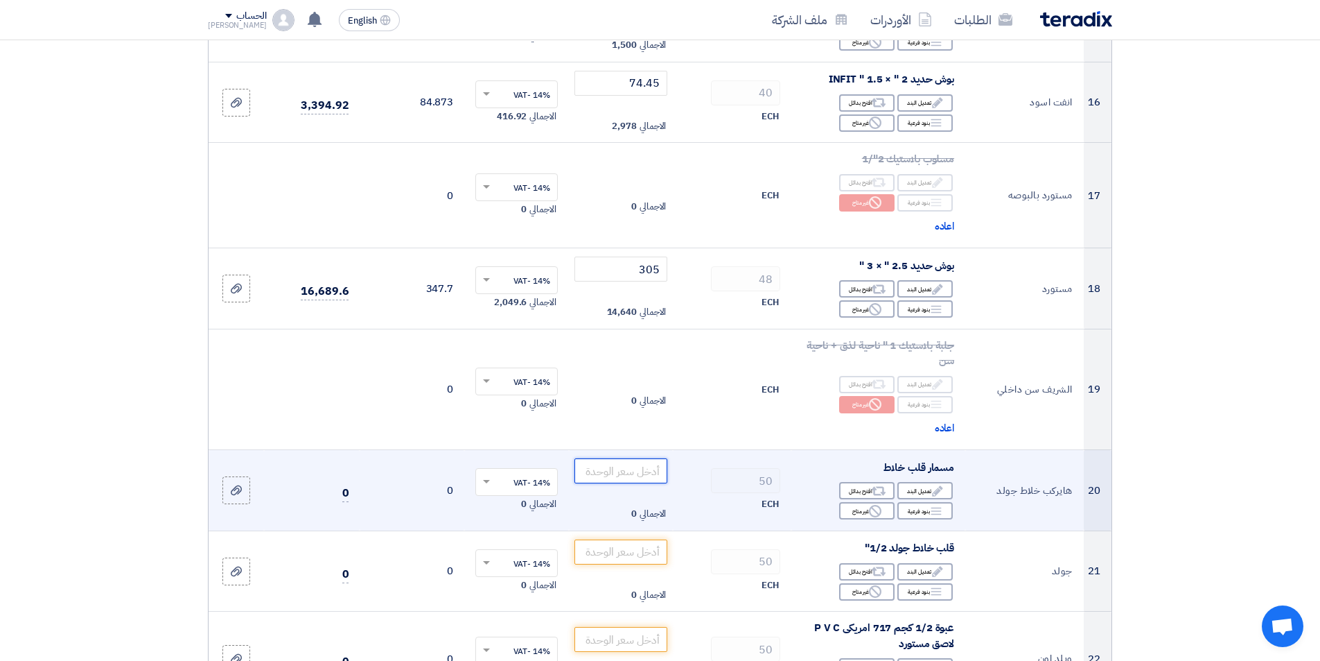
click at [653, 472] on input "number" at bounding box center [622, 470] width 94 height 25
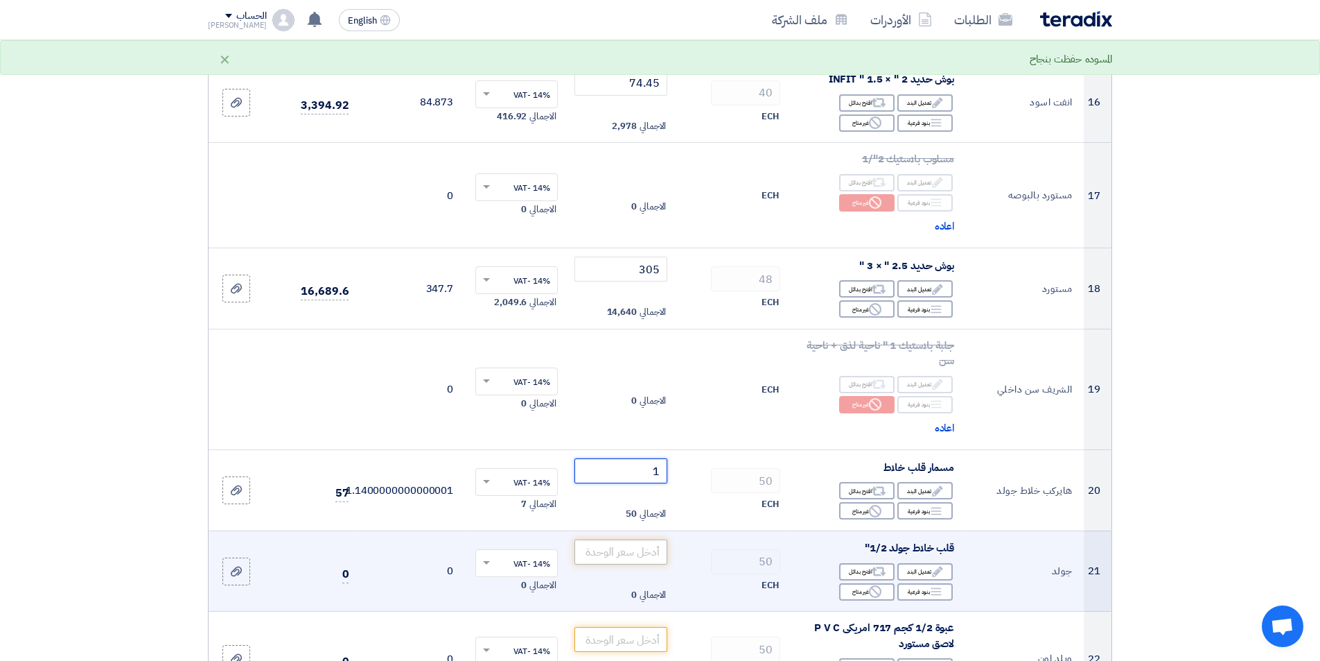
type input "1"
click at [612, 559] on input "number" at bounding box center [622, 551] width 94 height 25
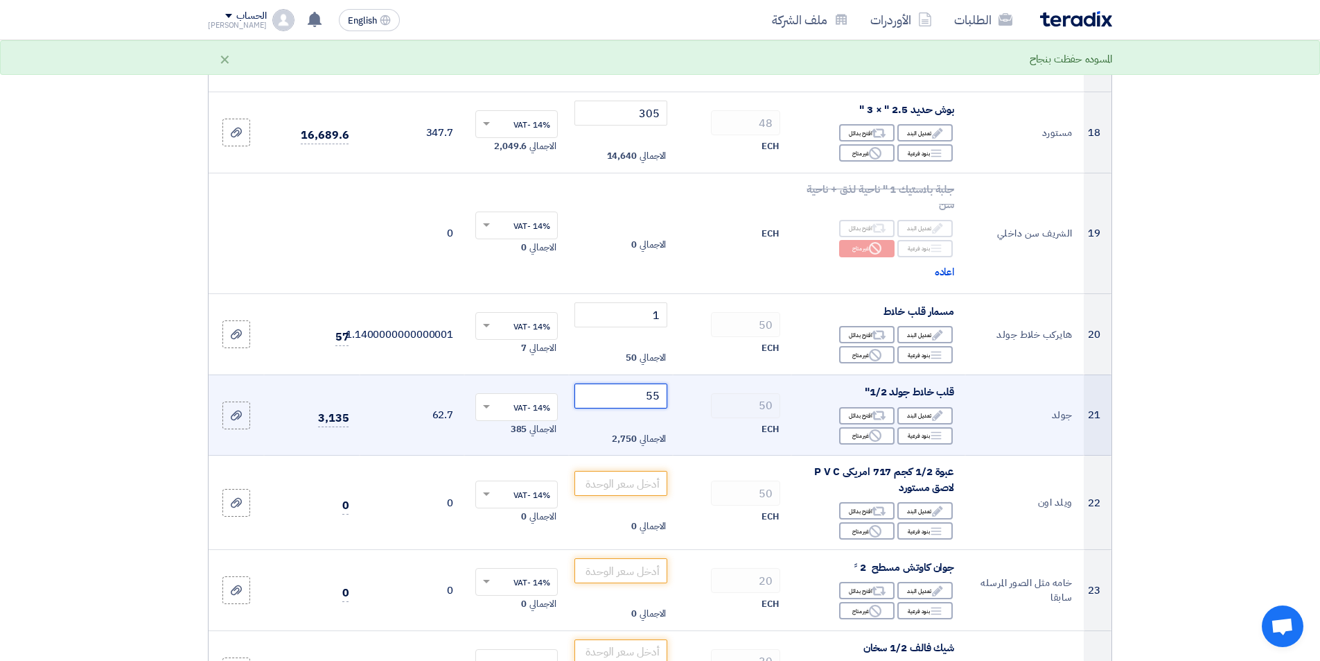
scroll to position [1871, 0]
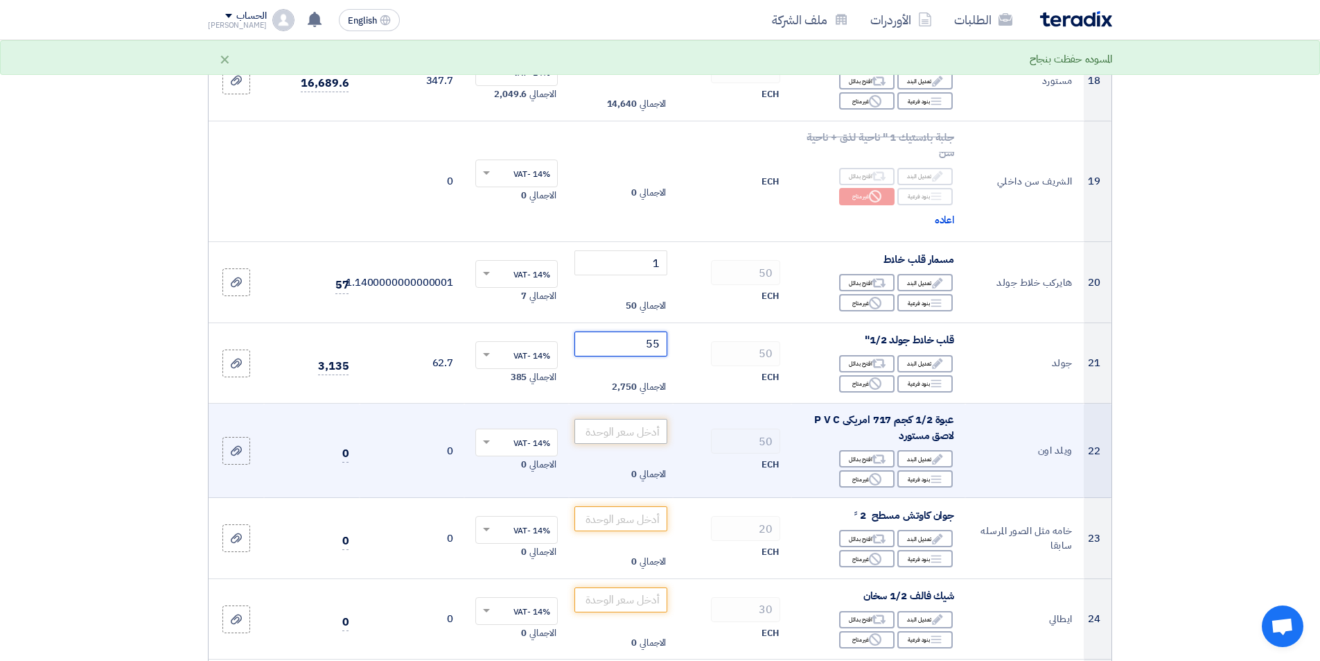
type input "55"
click at [624, 439] on input "number" at bounding box center [622, 431] width 94 height 25
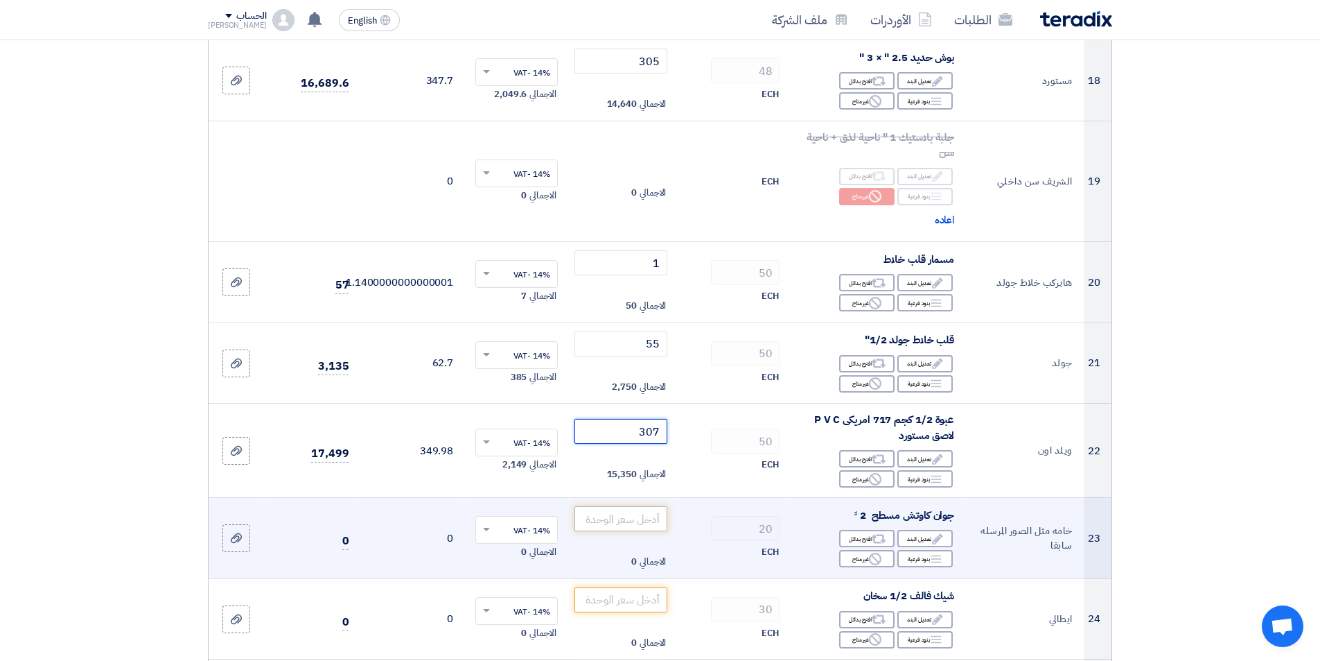
type input "307"
click at [624, 519] on input "number" at bounding box center [622, 518] width 94 height 25
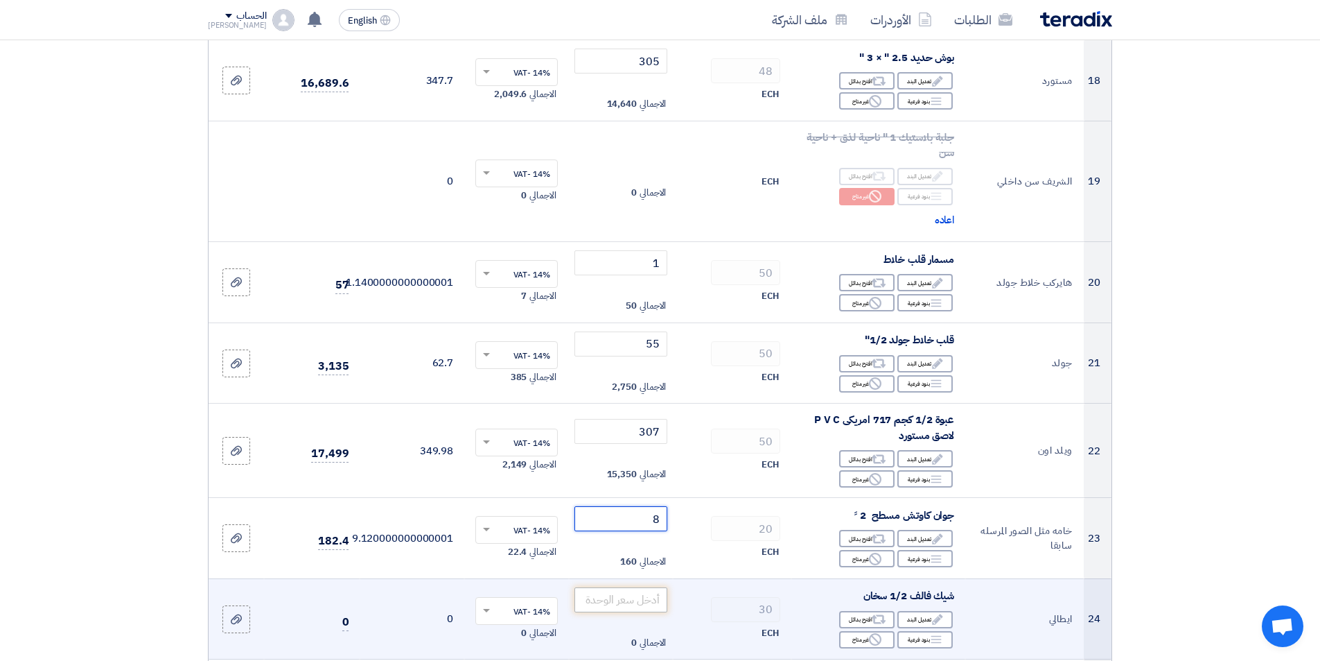
type input "8"
click at [636, 608] on input "number" at bounding box center [622, 599] width 94 height 25
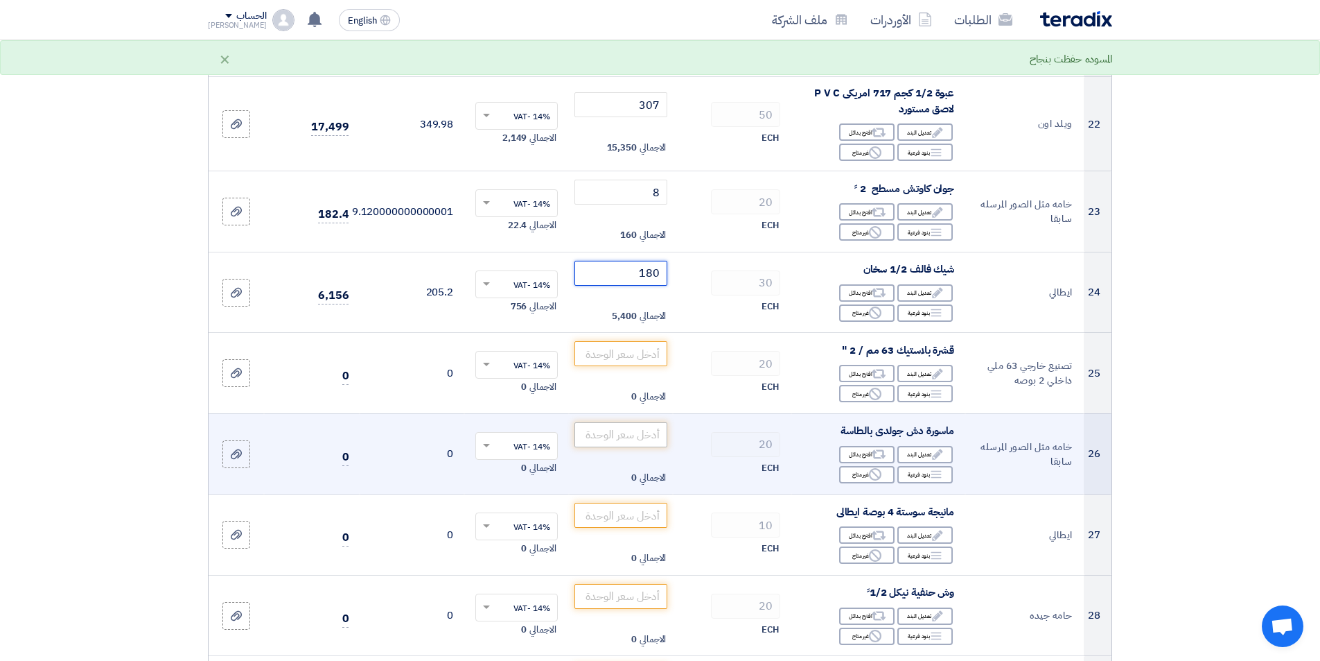
scroll to position [2218, 0]
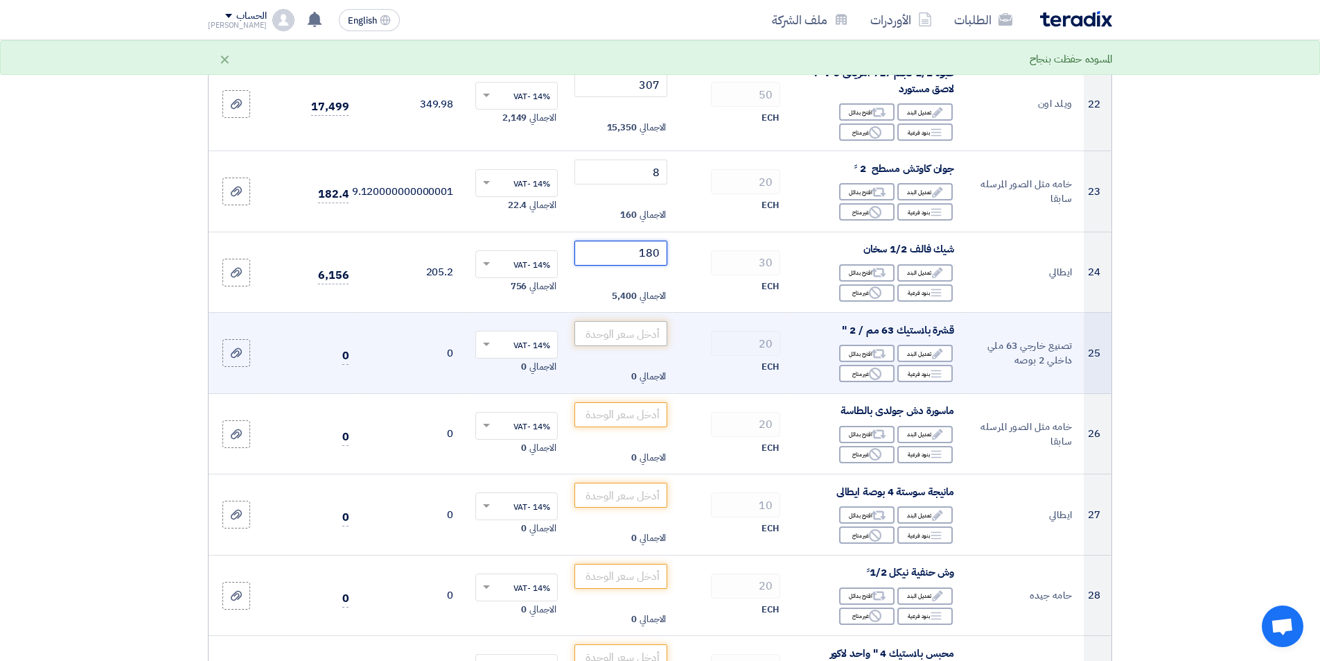
type input "180"
click at [602, 330] on input "number" at bounding box center [622, 333] width 94 height 25
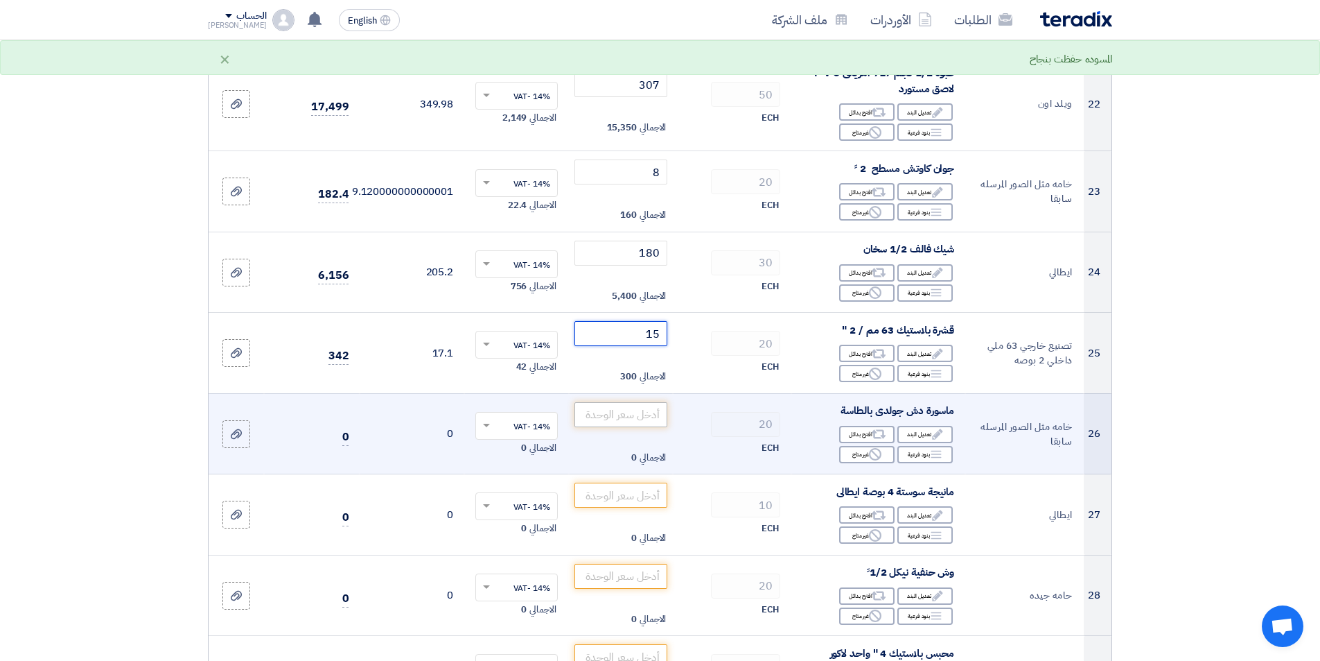
type input "15"
click at [640, 412] on input "number" at bounding box center [622, 414] width 94 height 25
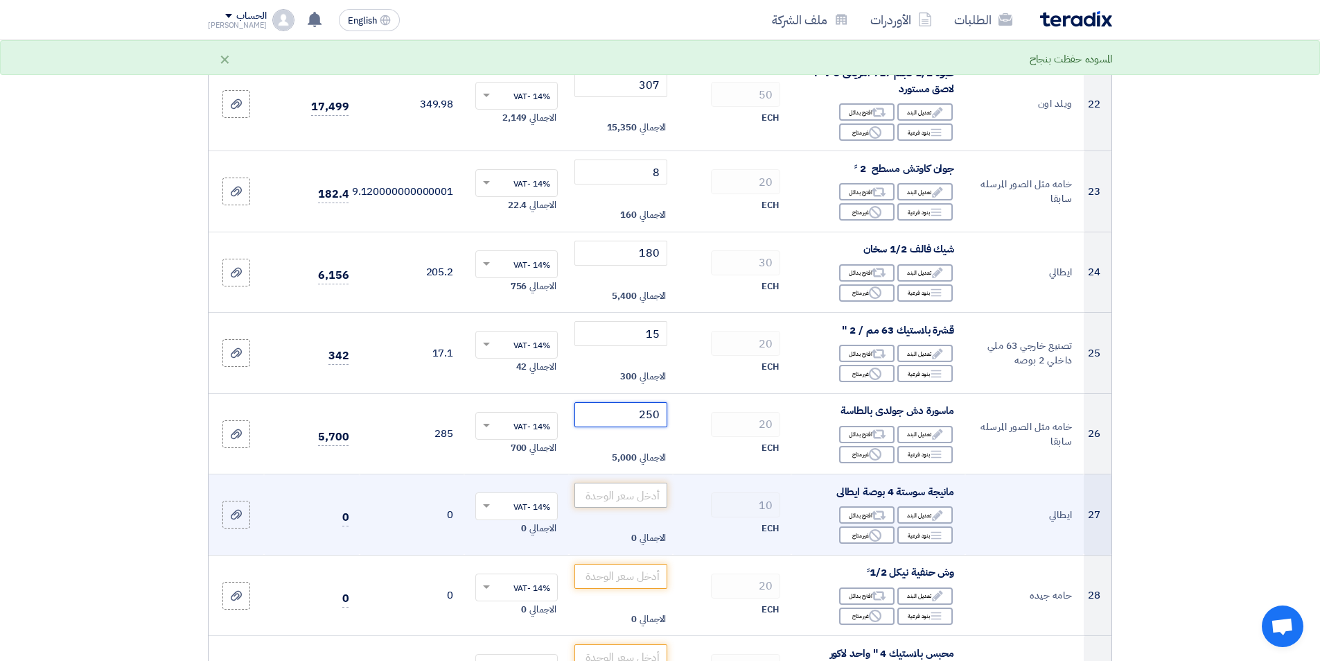
type input "250"
click at [627, 492] on input "number" at bounding box center [622, 494] width 94 height 25
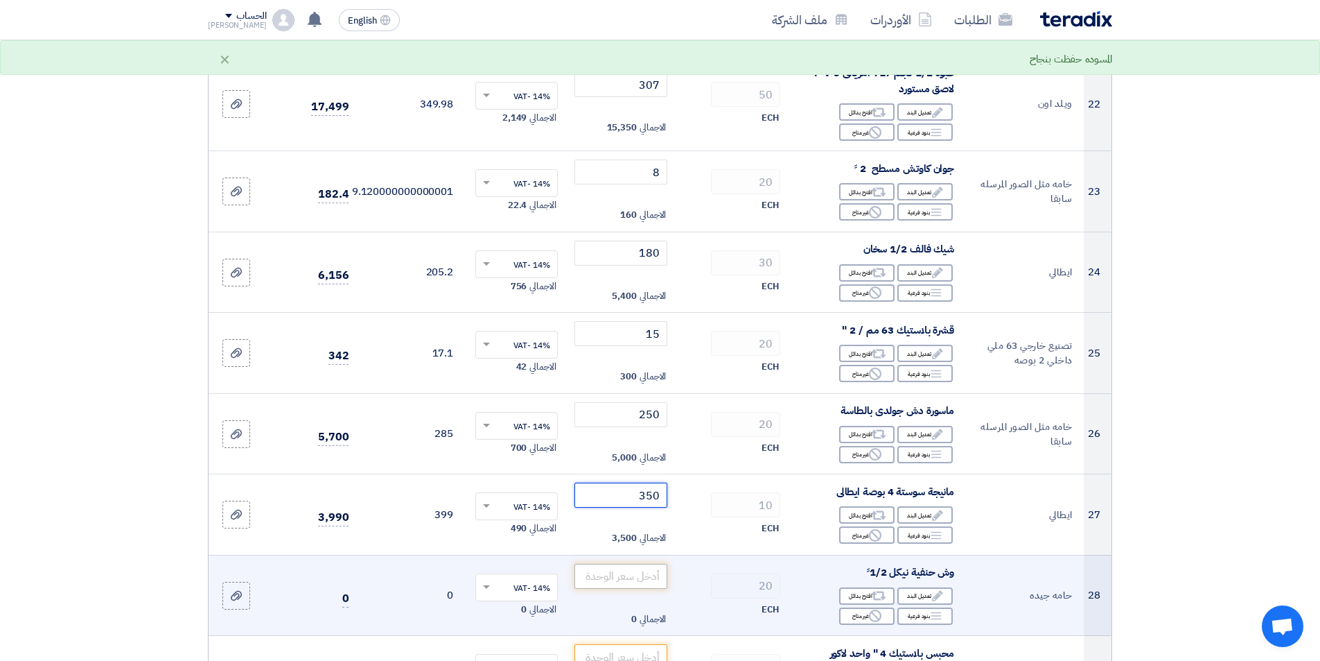
type input "350"
click at [613, 580] on input "number" at bounding box center [622, 575] width 94 height 25
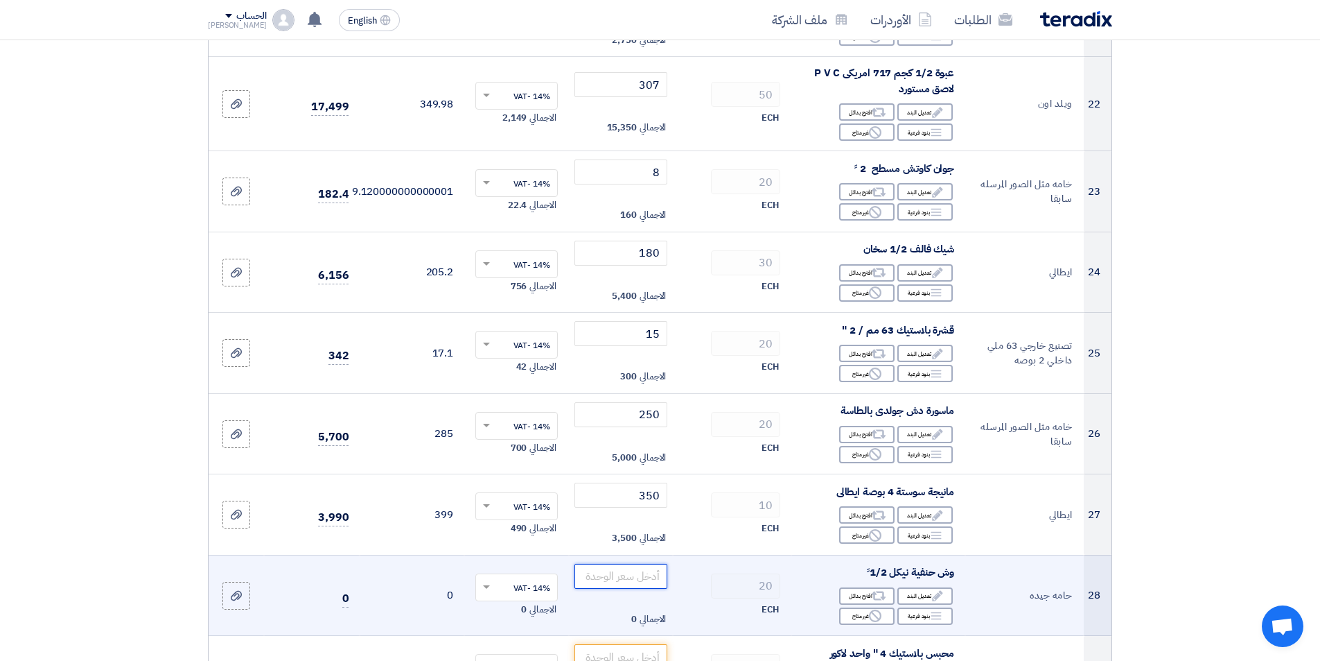
click at [621, 575] on input "number" at bounding box center [622, 575] width 94 height 25
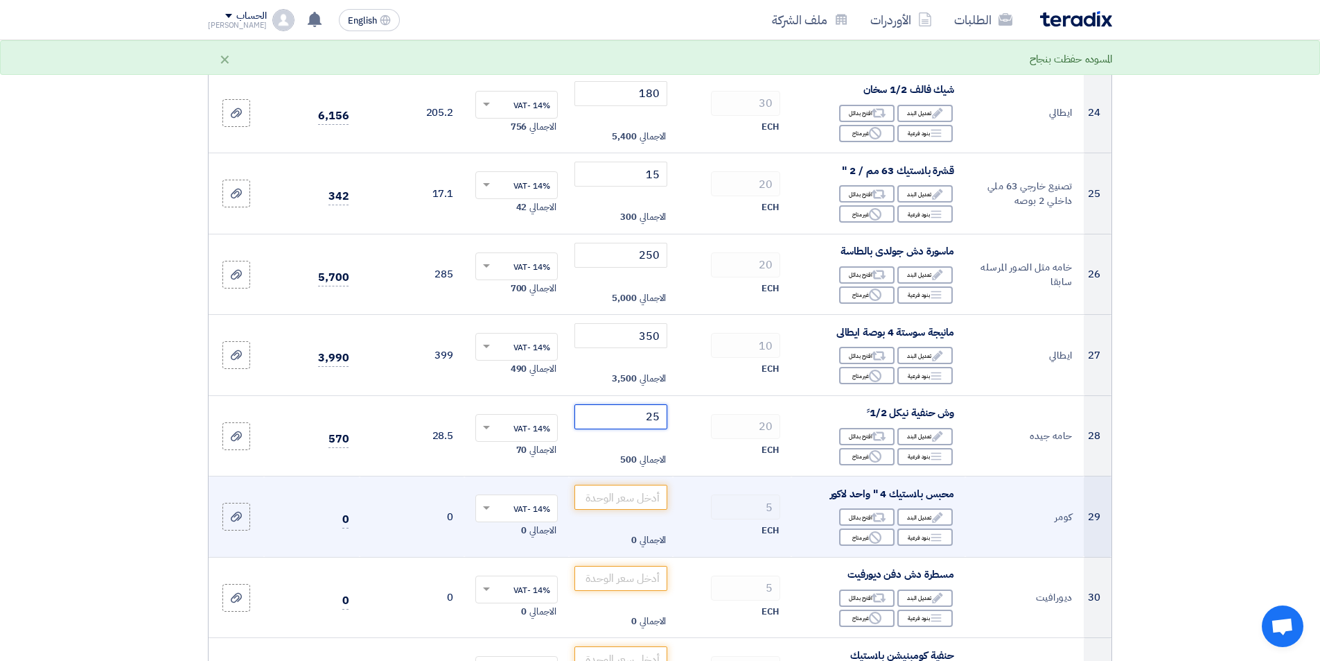
scroll to position [2426, 0]
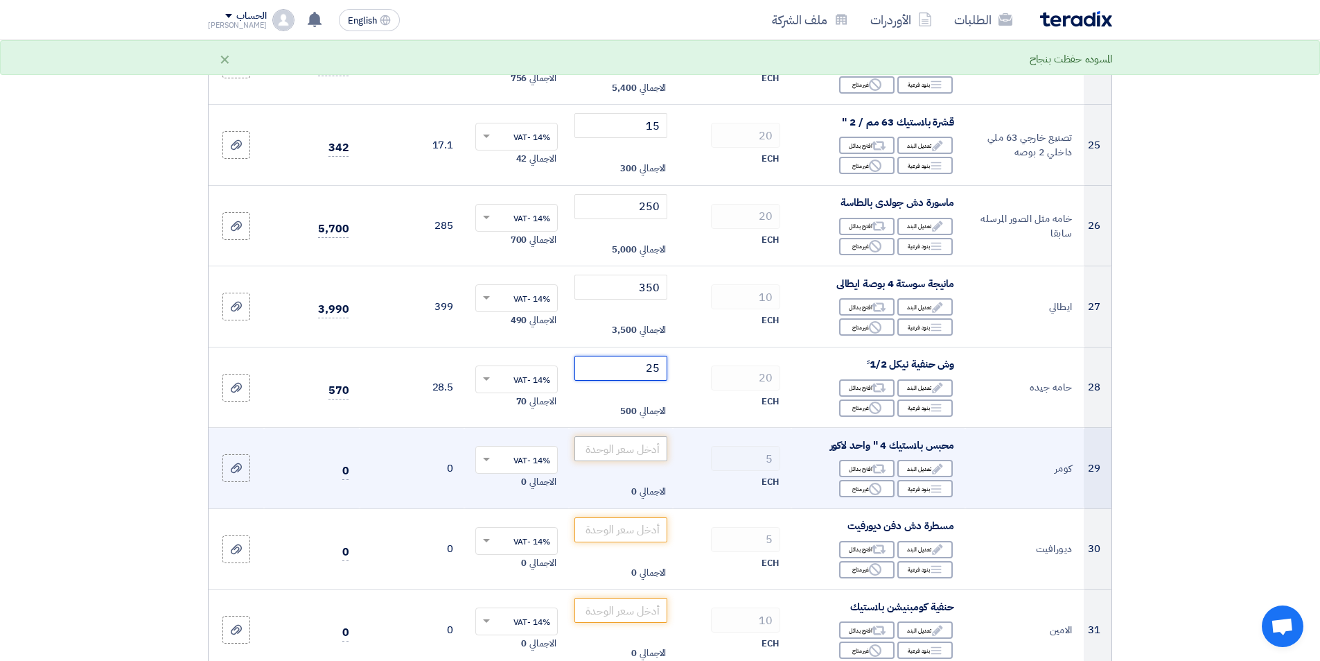
type input "25"
click at [613, 446] on input "number" at bounding box center [622, 448] width 94 height 25
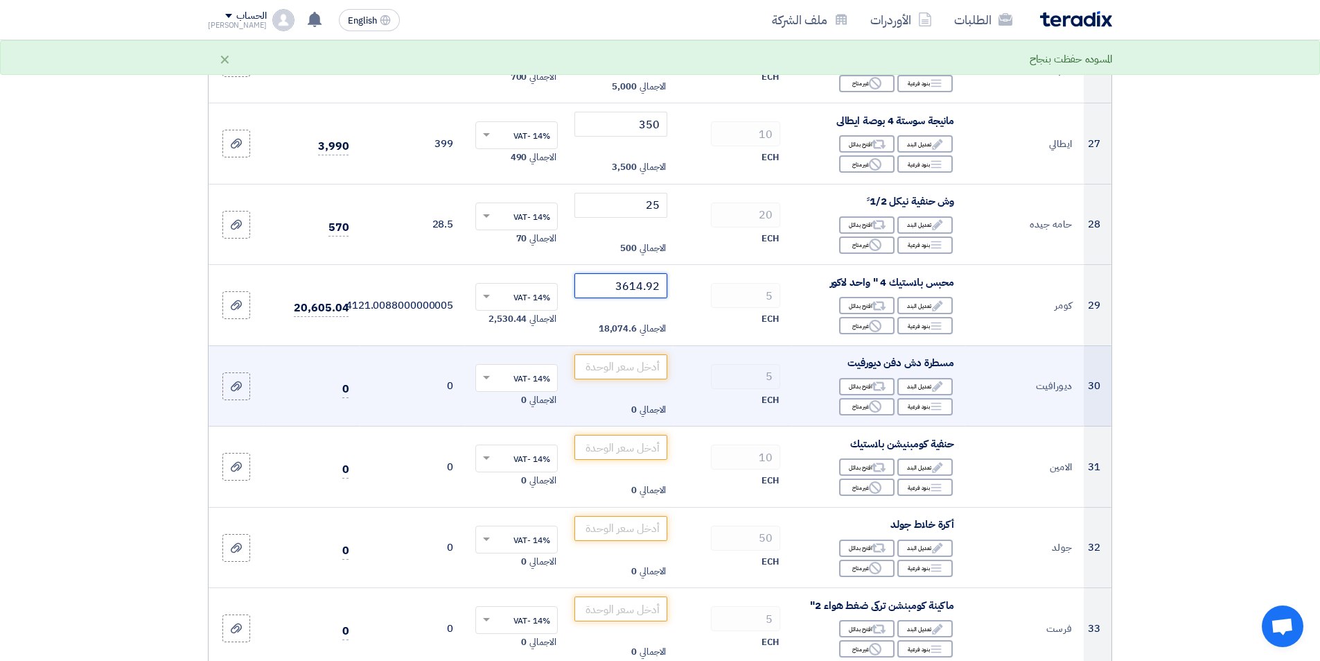
scroll to position [2634, 0]
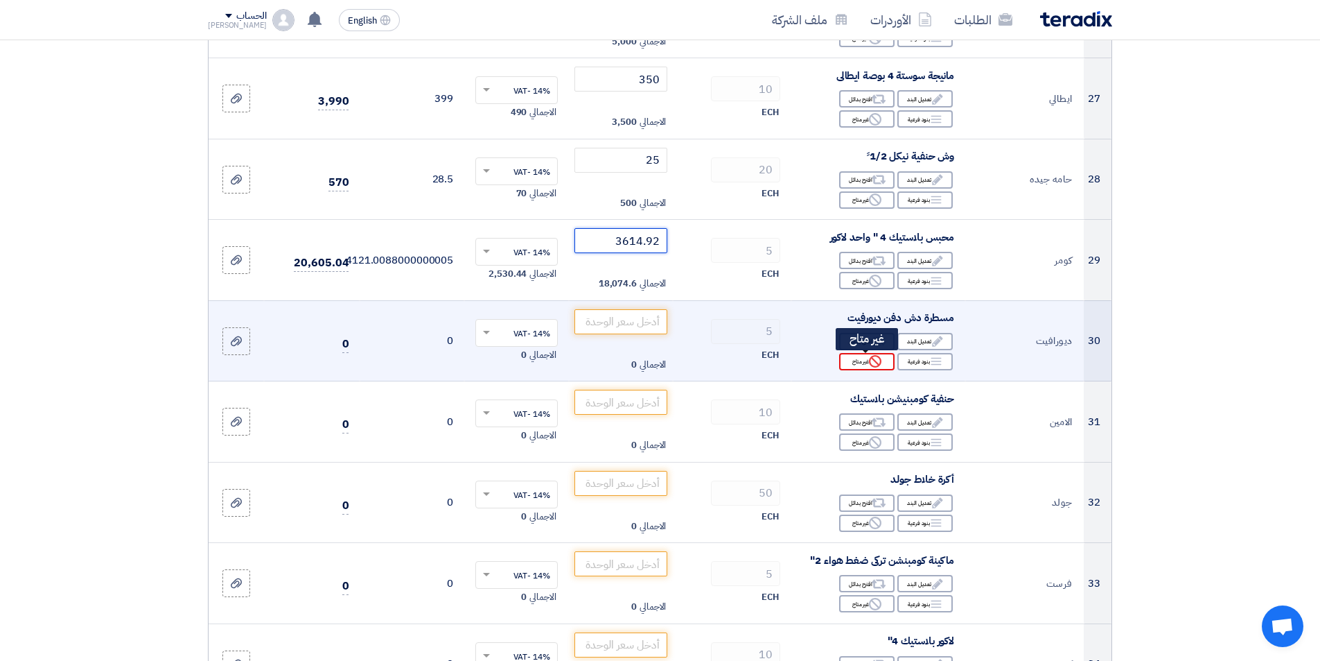
type input "3614.92"
click at [882, 366] on icon "Reject" at bounding box center [875, 361] width 12 height 12
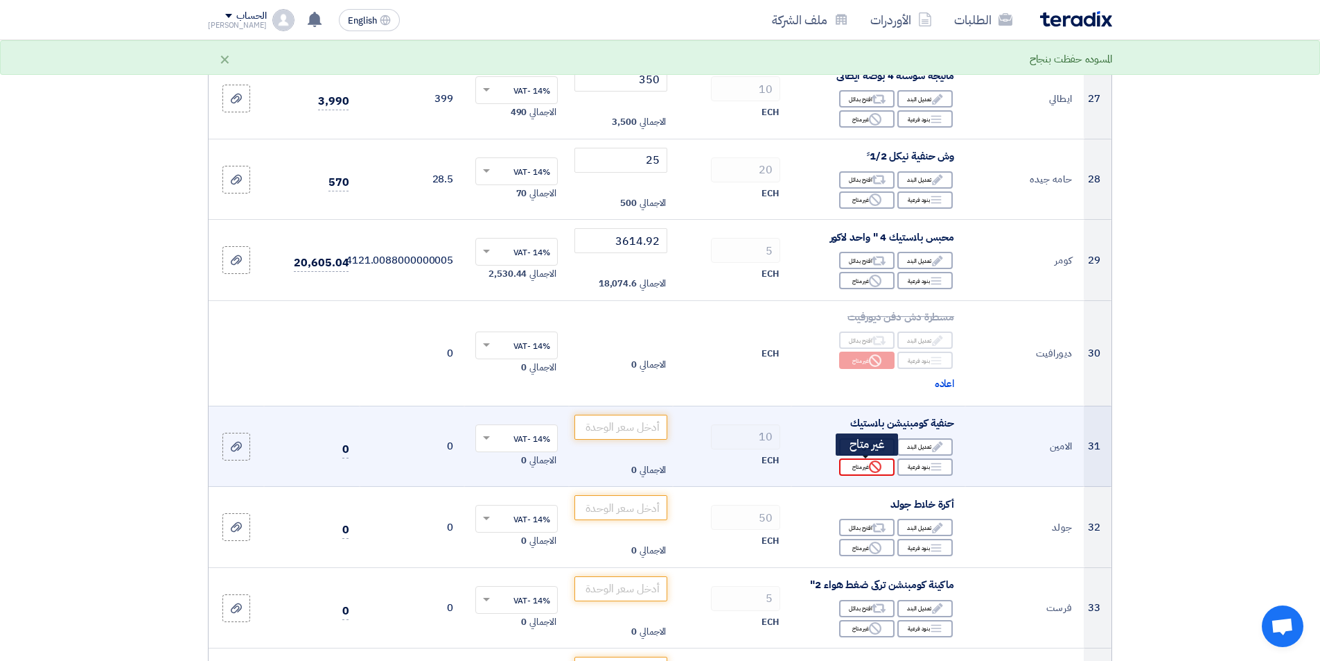
click at [863, 464] on div "Reject غير متاح" at bounding box center [866, 466] width 55 height 17
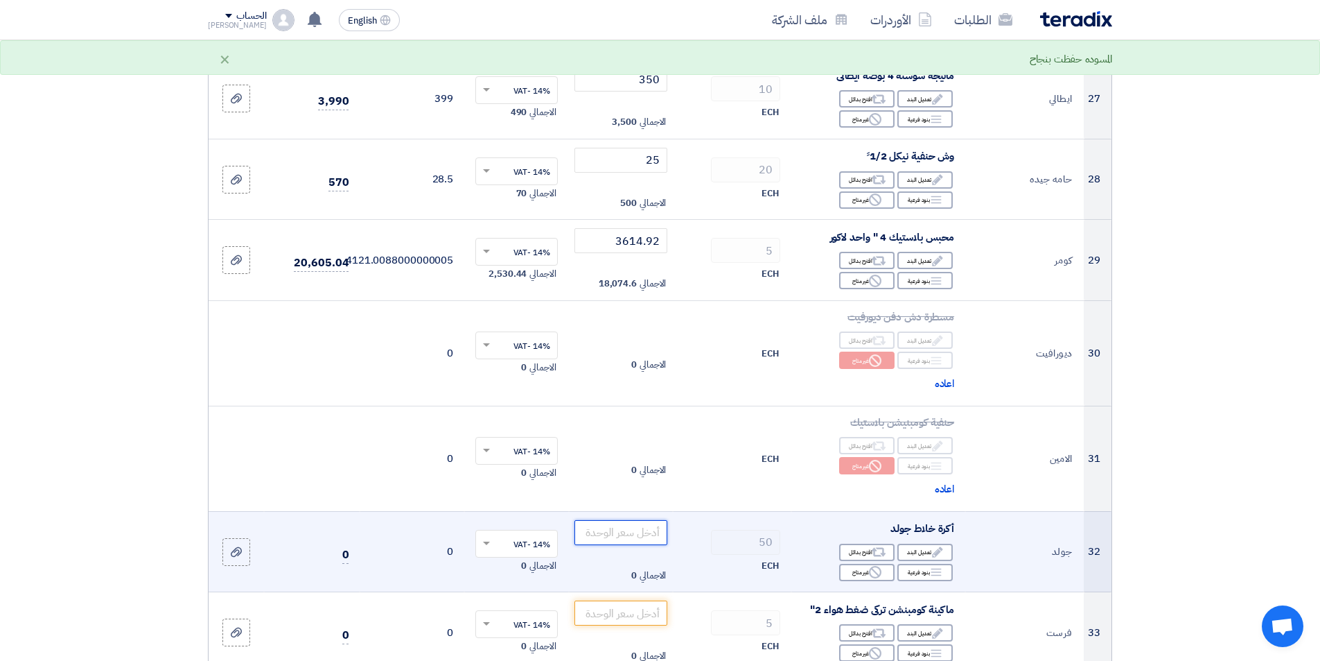
click at [648, 530] on input "number" at bounding box center [622, 532] width 94 height 25
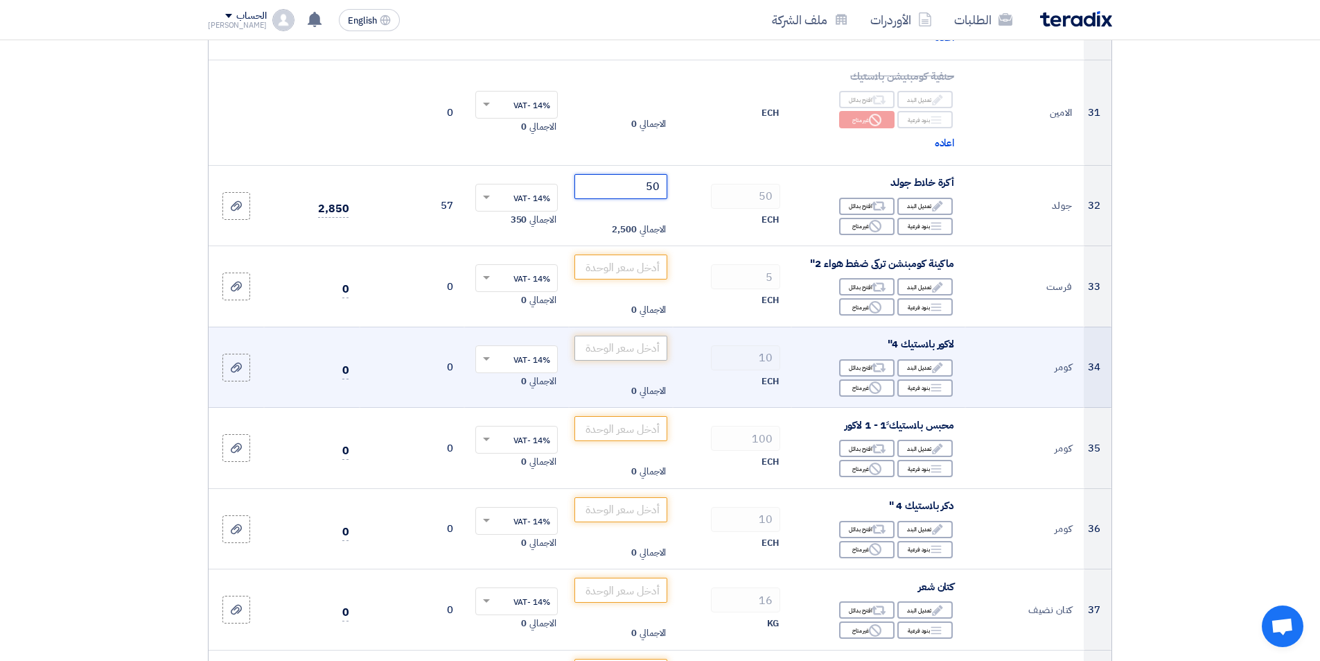
scroll to position [2980, 0]
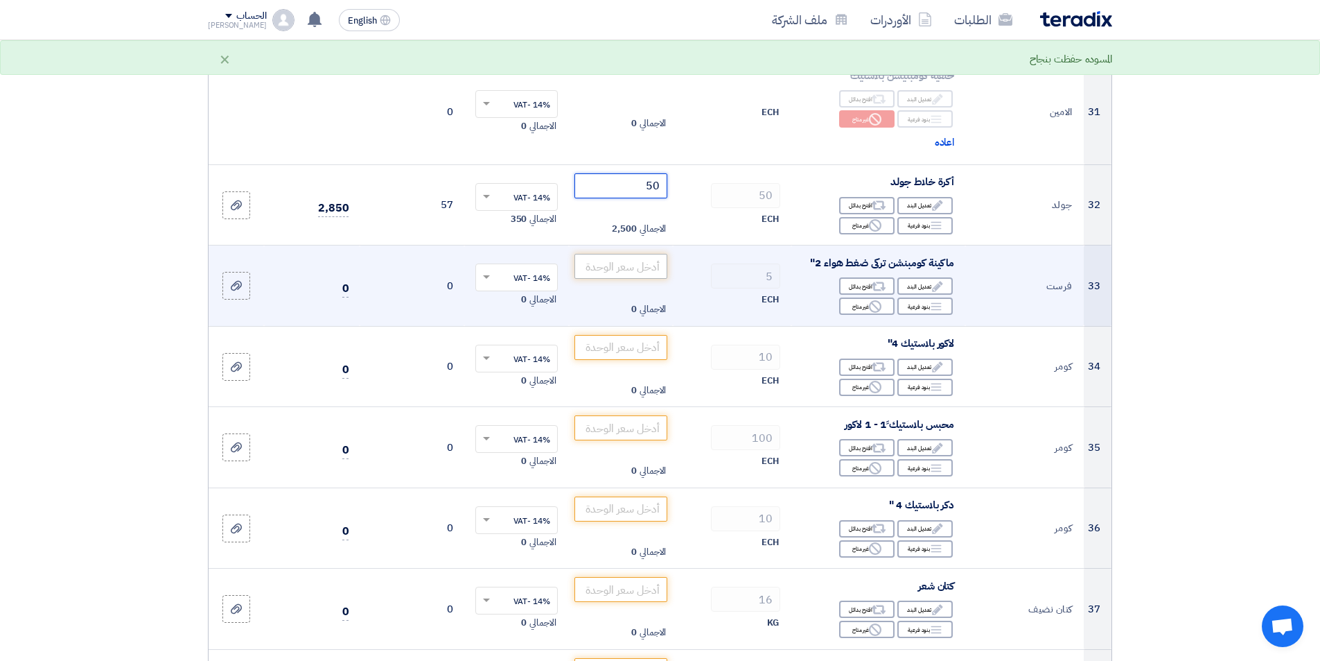
type input "50"
click at [633, 273] on input "number" at bounding box center [622, 266] width 94 height 25
type input "250"
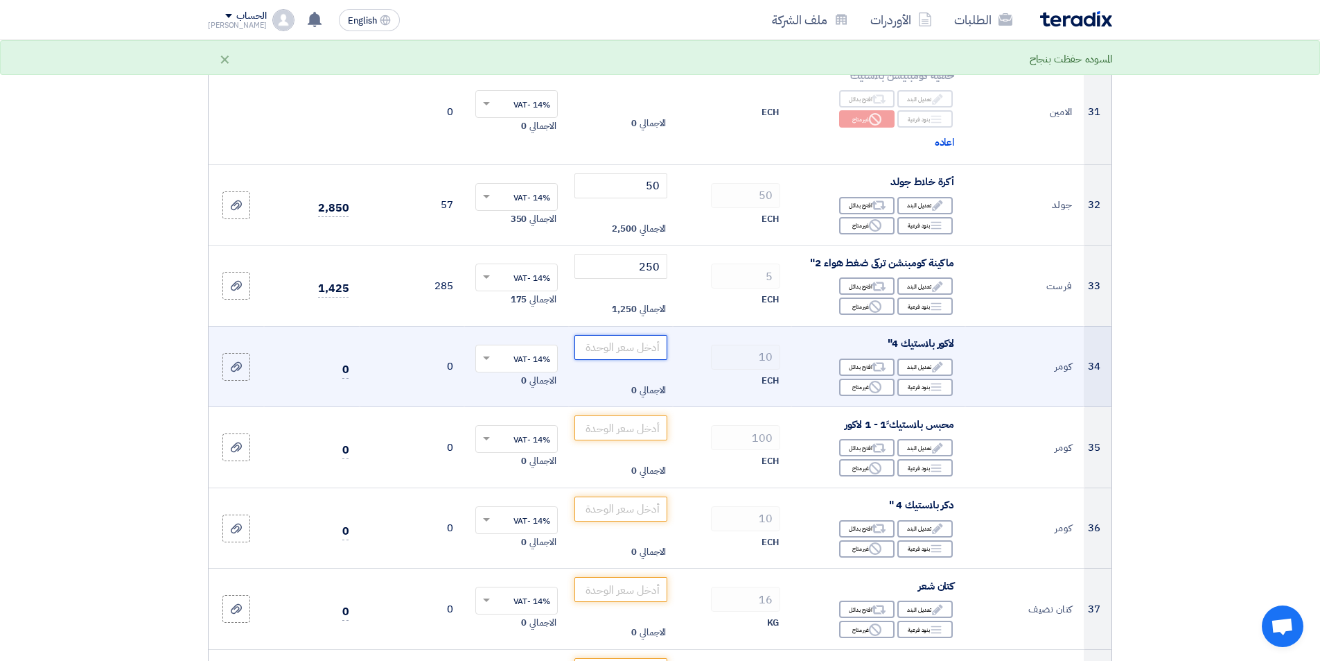
click at [618, 354] on input "number" at bounding box center [622, 347] width 94 height 25
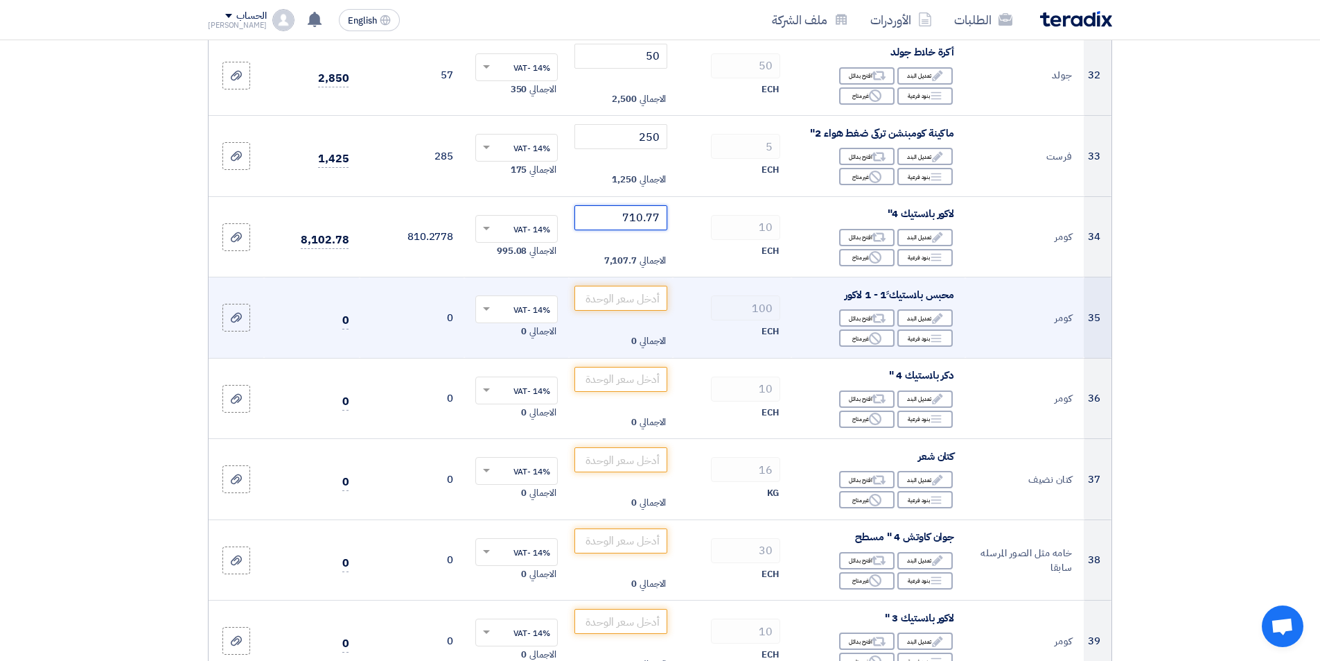
scroll to position [3119, 0]
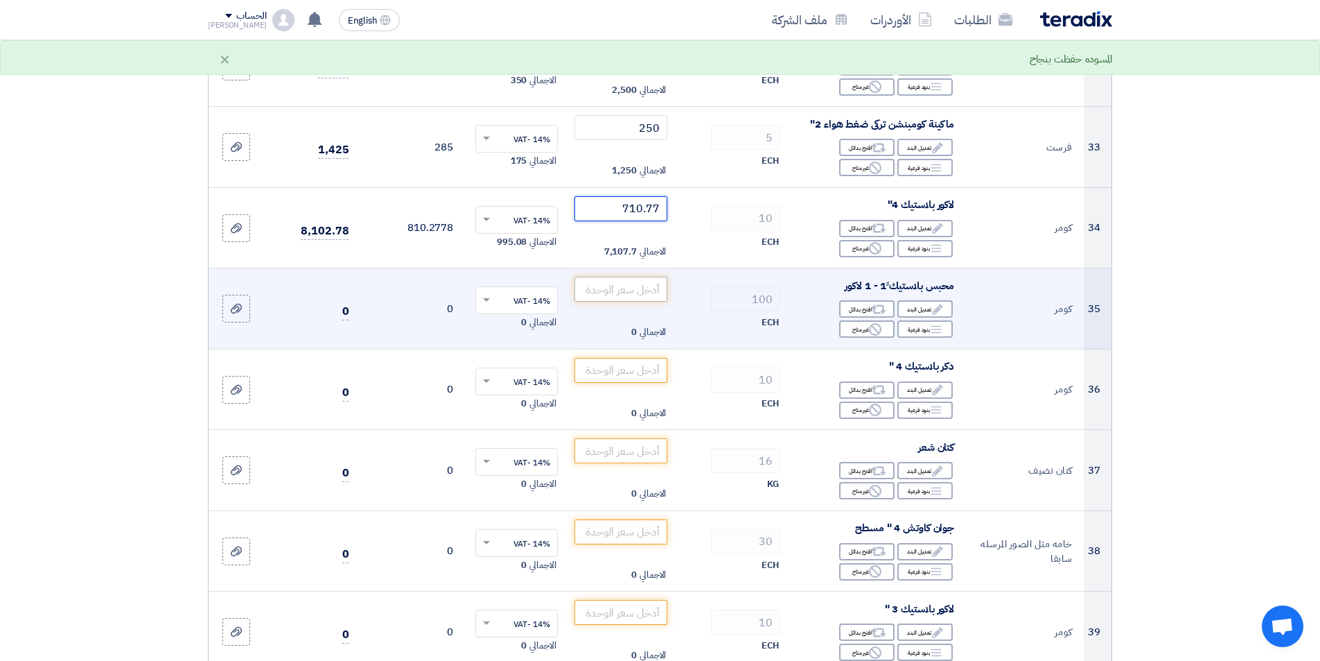
type input "710.77"
click at [644, 292] on input "number" at bounding box center [622, 289] width 94 height 25
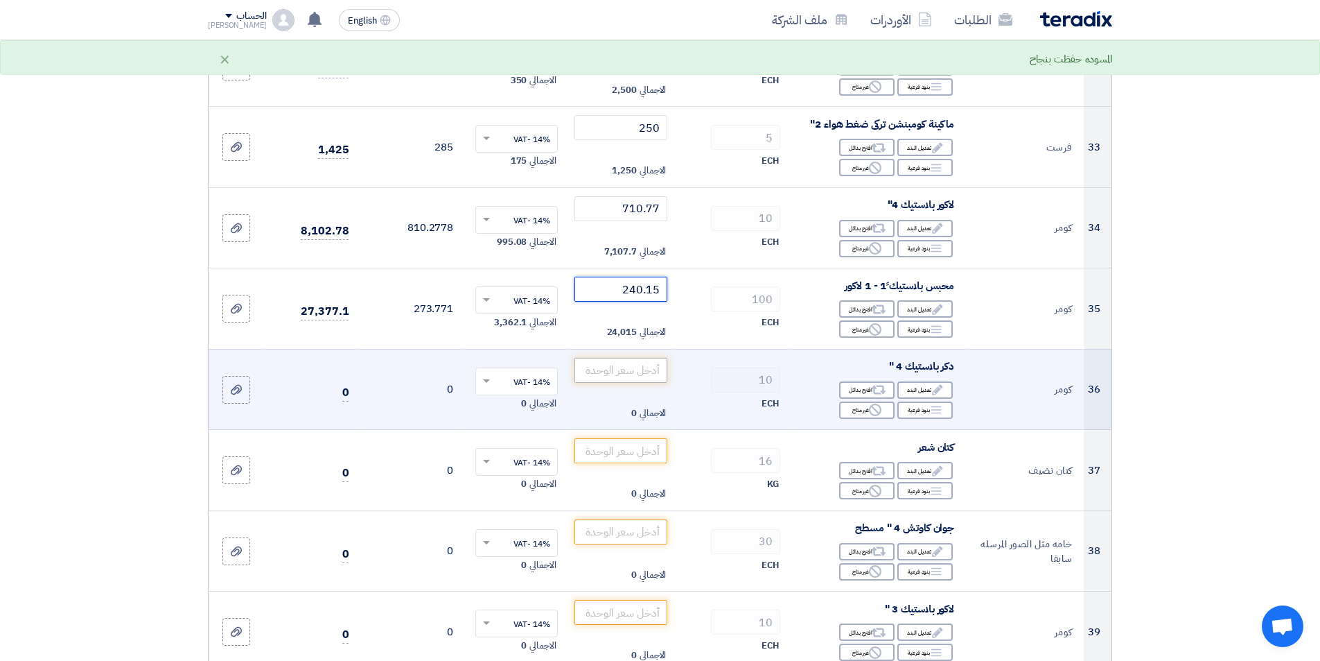
type input "240.15"
click at [649, 374] on input "number" at bounding box center [622, 370] width 94 height 25
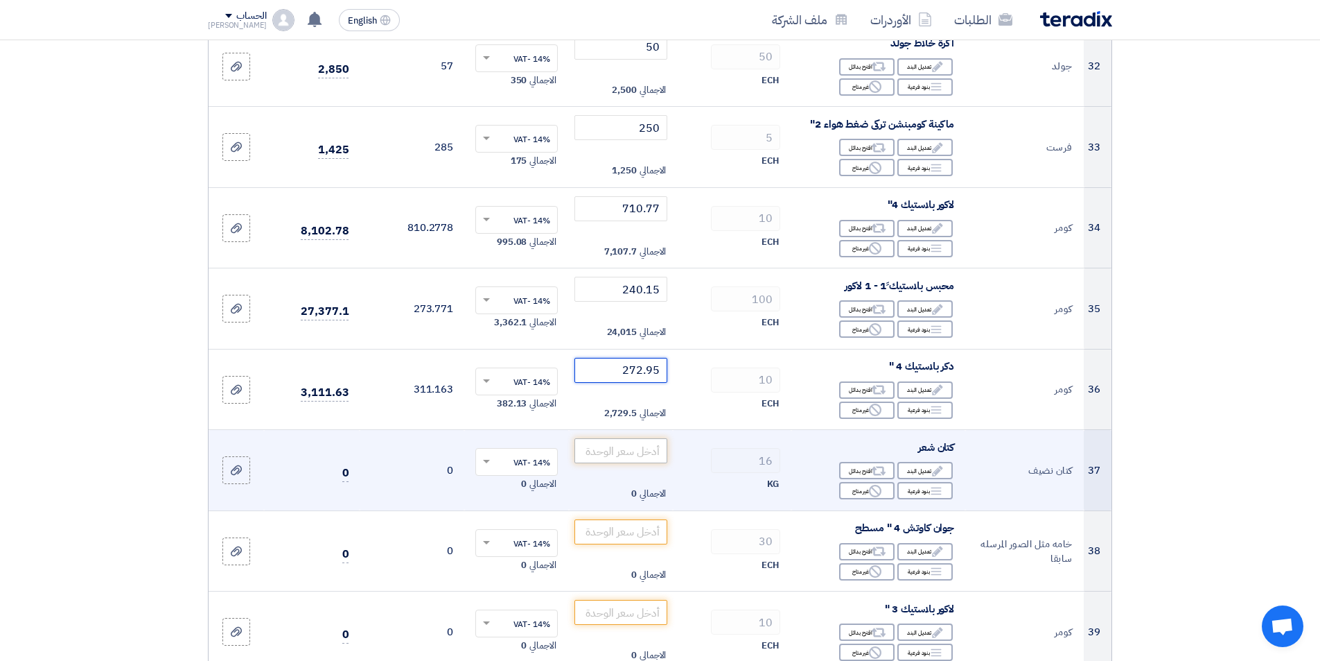
type input "272.95"
click at [656, 456] on input "number" at bounding box center [622, 450] width 94 height 25
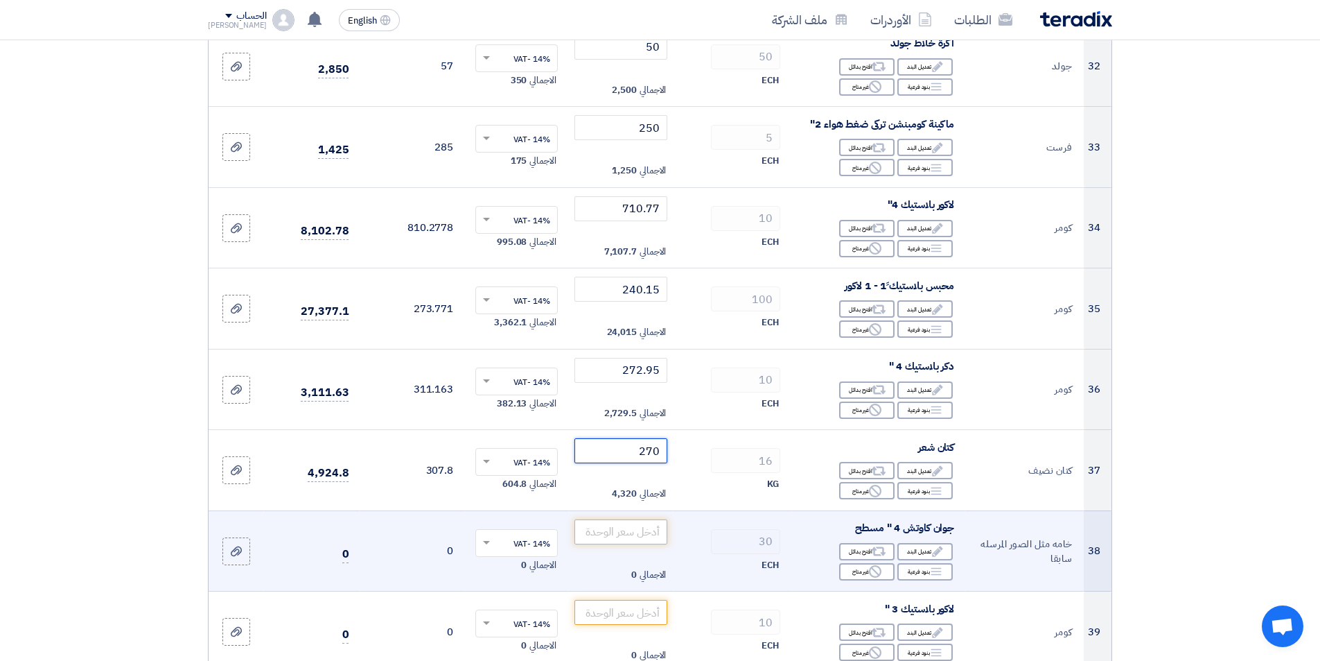
type input "270"
click at [602, 531] on input "number" at bounding box center [622, 531] width 94 height 25
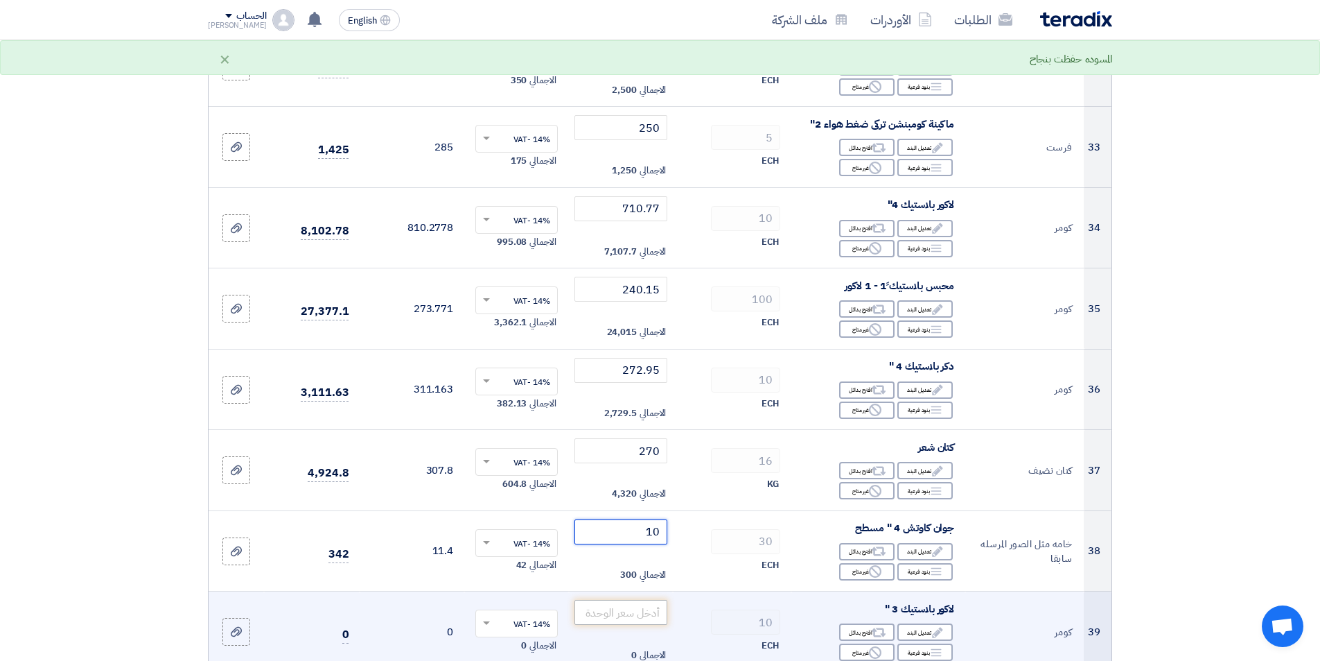
type input "10"
click at [627, 615] on input "number" at bounding box center [622, 612] width 94 height 25
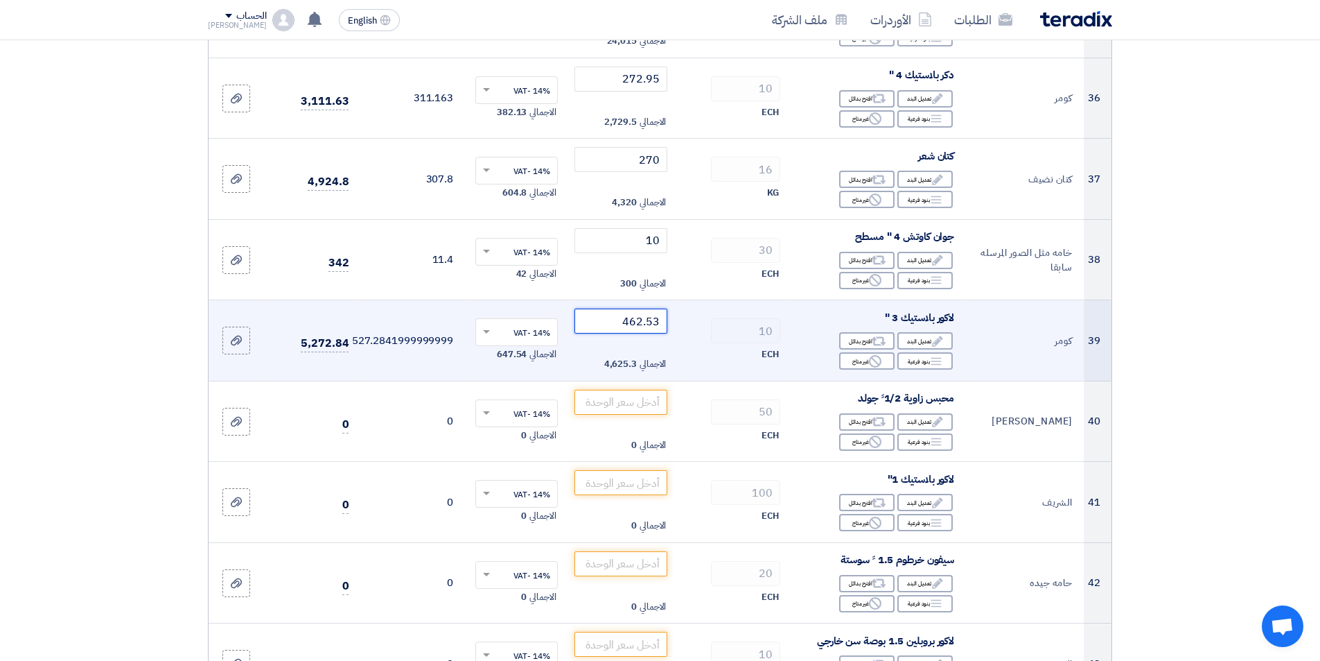
scroll to position [3465, 0]
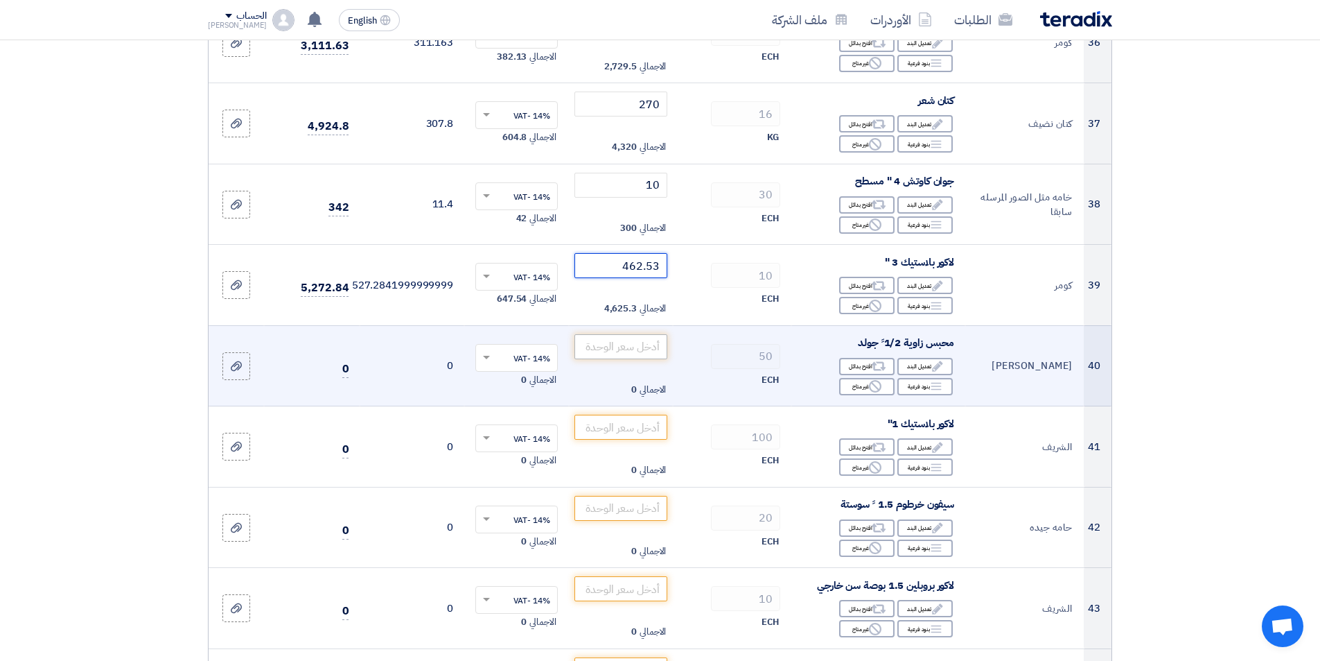
type input "462.53"
click at [609, 336] on input "number" at bounding box center [622, 346] width 94 height 25
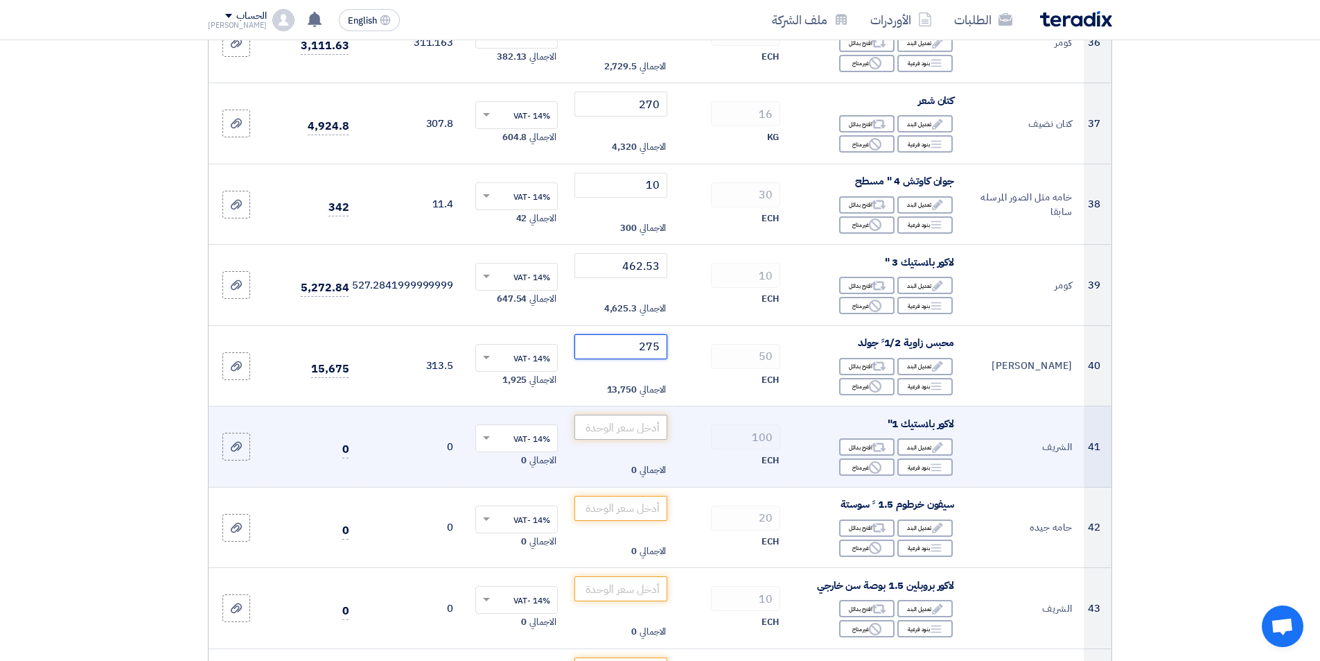
type input "275"
click at [636, 433] on input "number" at bounding box center [622, 426] width 94 height 25
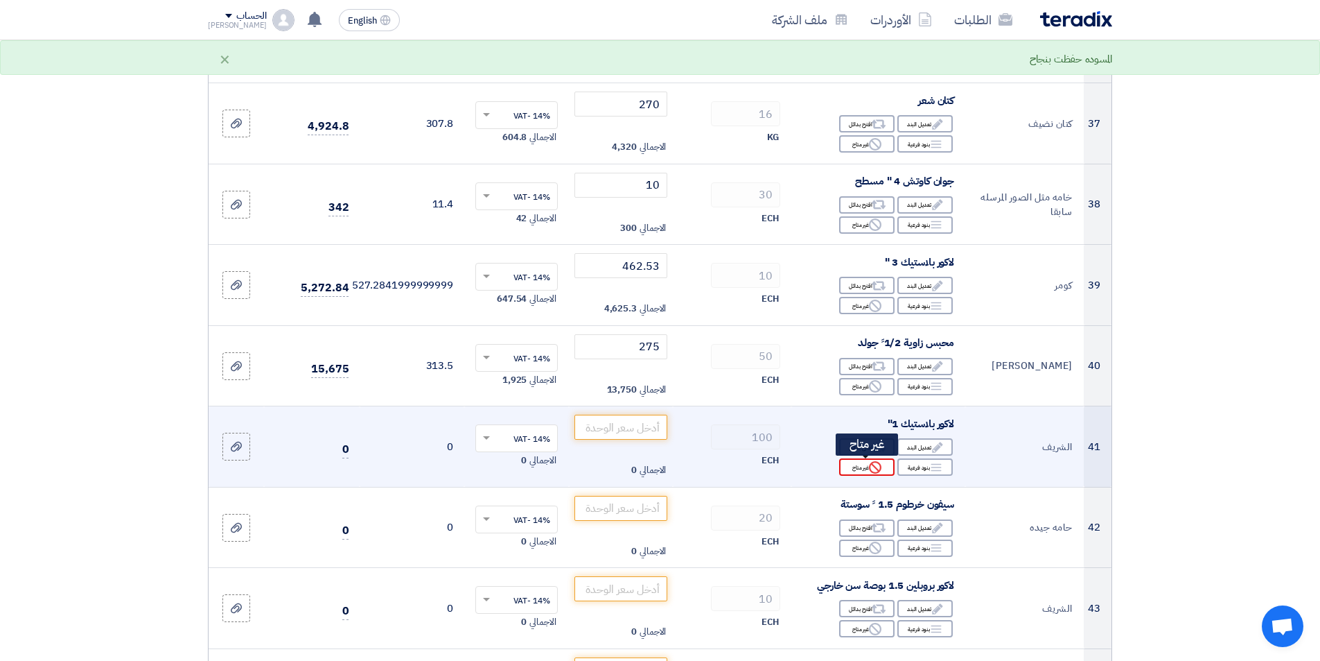
click at [859, 468] on div "Reject غير متاح" at bounding box center [866, 466] width 55 height 17
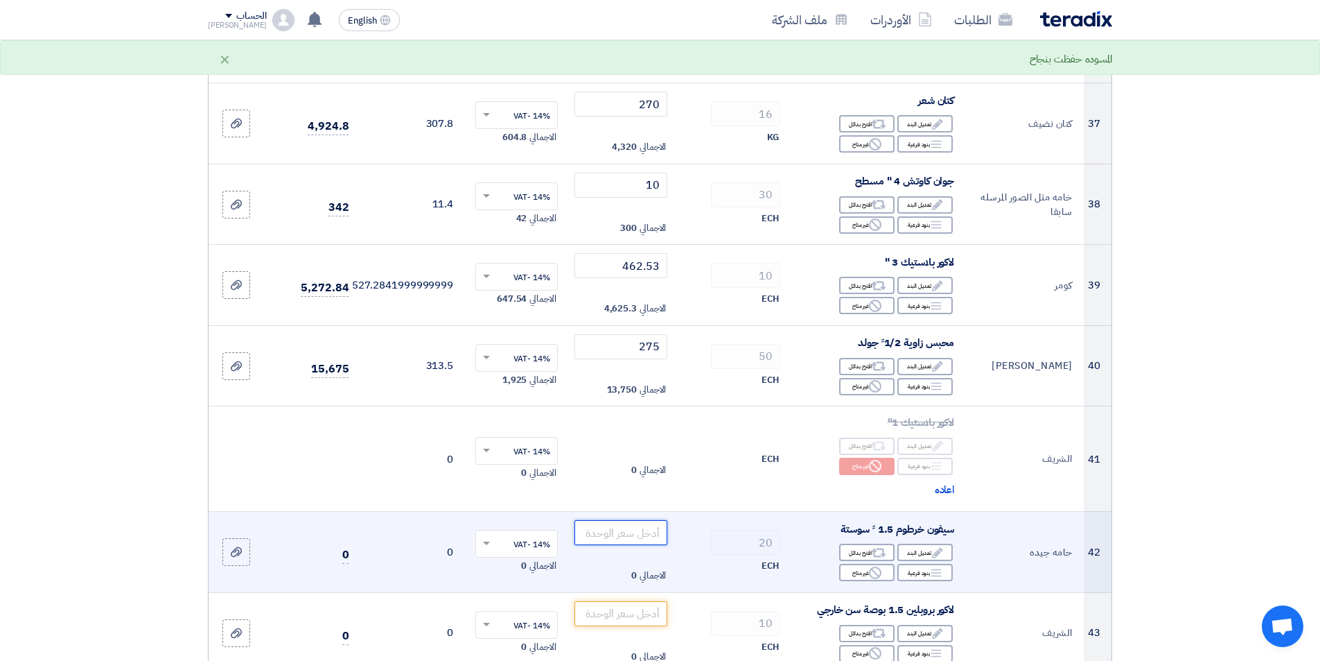
click at [631, 536] on input "number" at bounding box center [622, 532] width 94 height 25
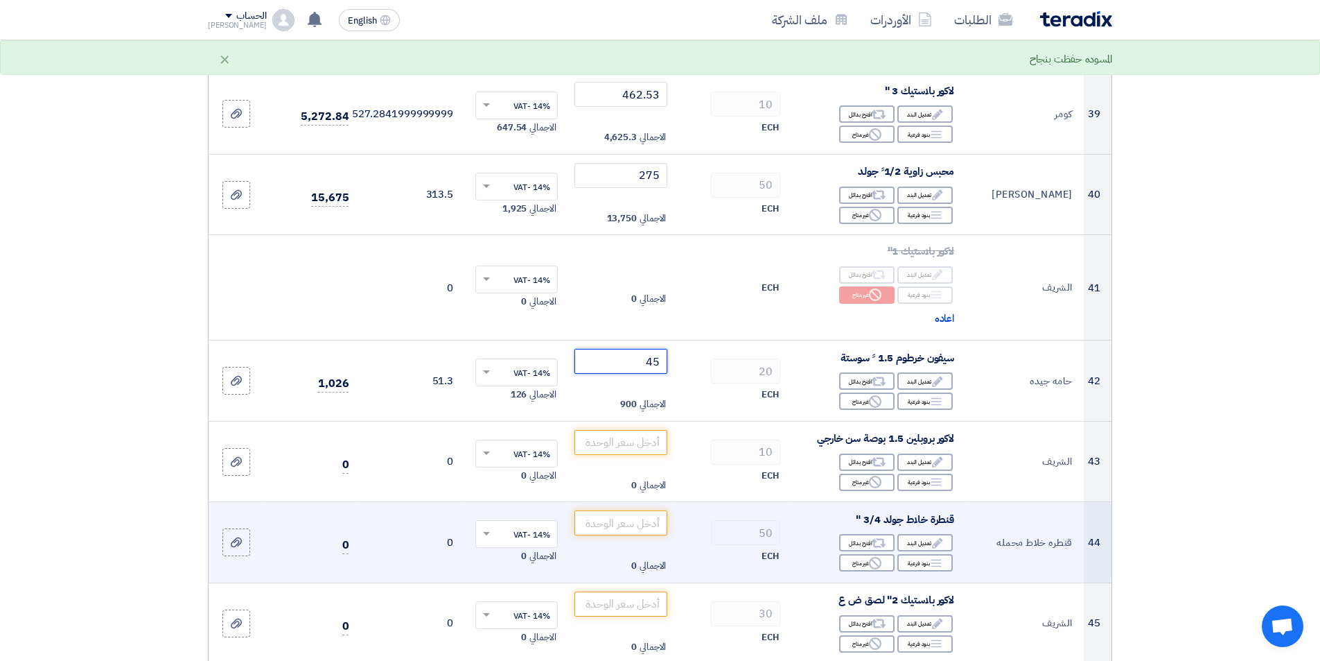
scroll to position [3673, 0]
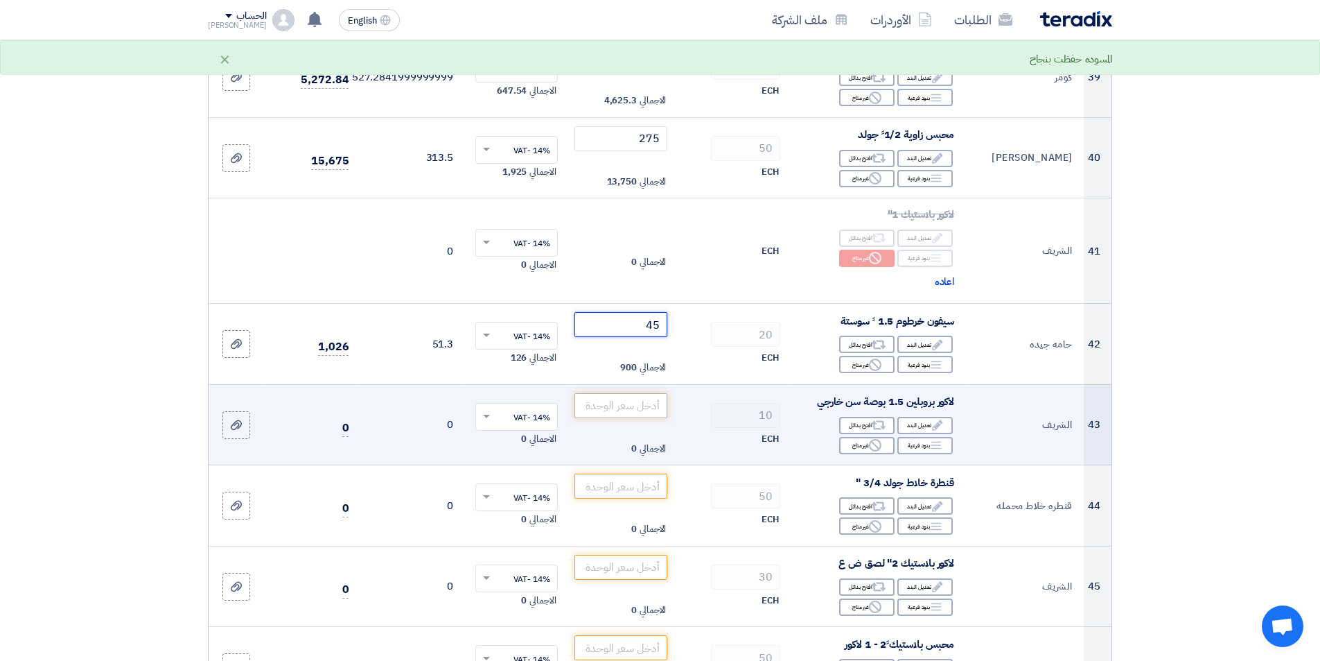
type input "45"
click at [629, 405] on input "number" at bounding box center [622, 405] width 94 height 25
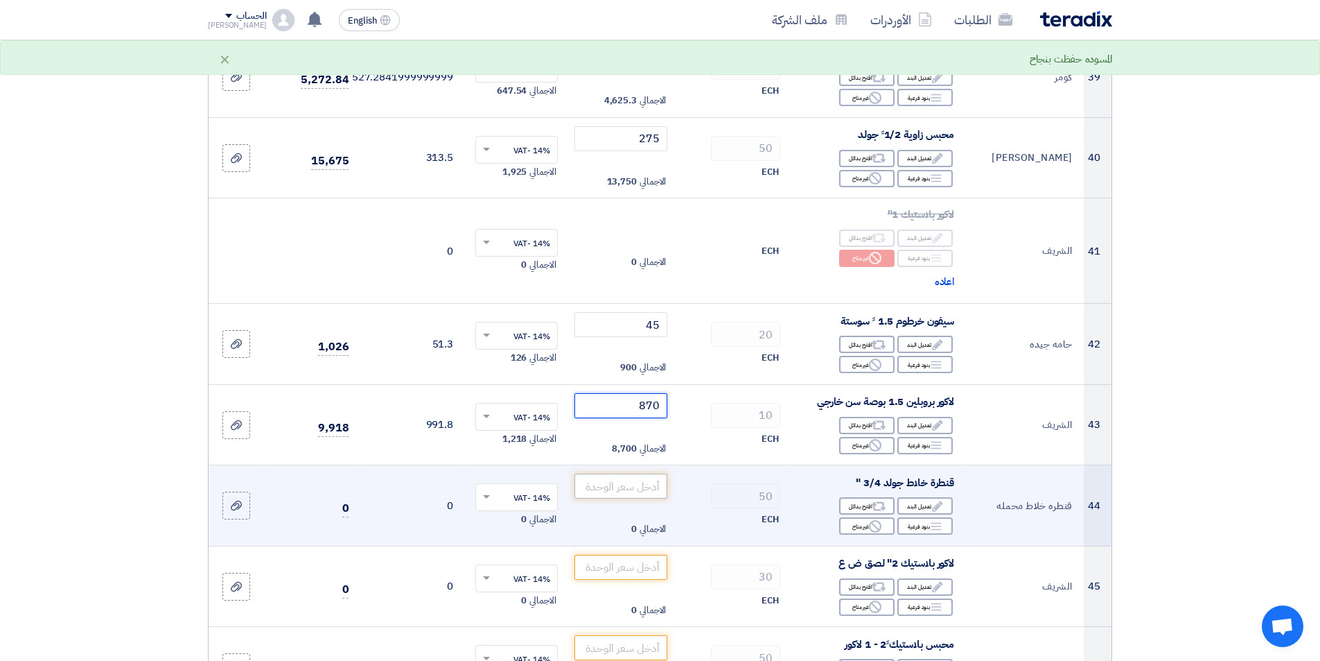
type input "870"
click at [642, 489] on input "number" at bounding box center [622, 485] width 94 height 25
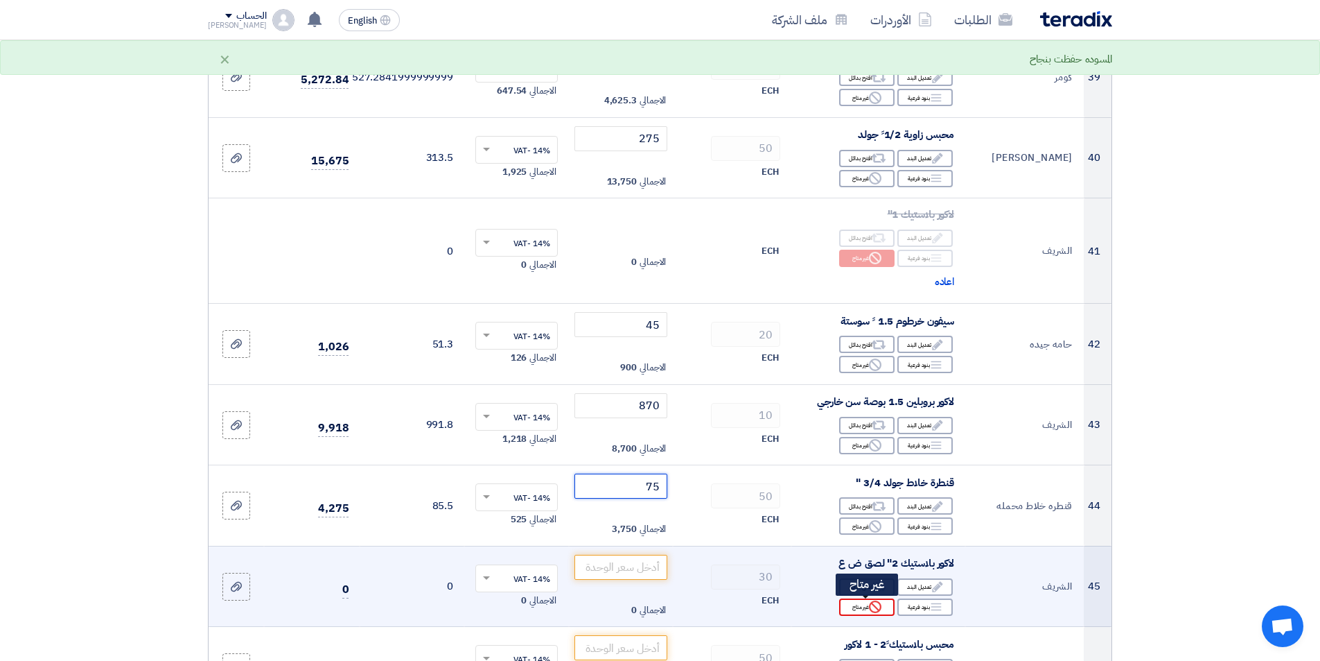
type input "75"
click at [849, 606] on div "Reject غير متاح" at bounding box center [866, 606] width 55 height 17
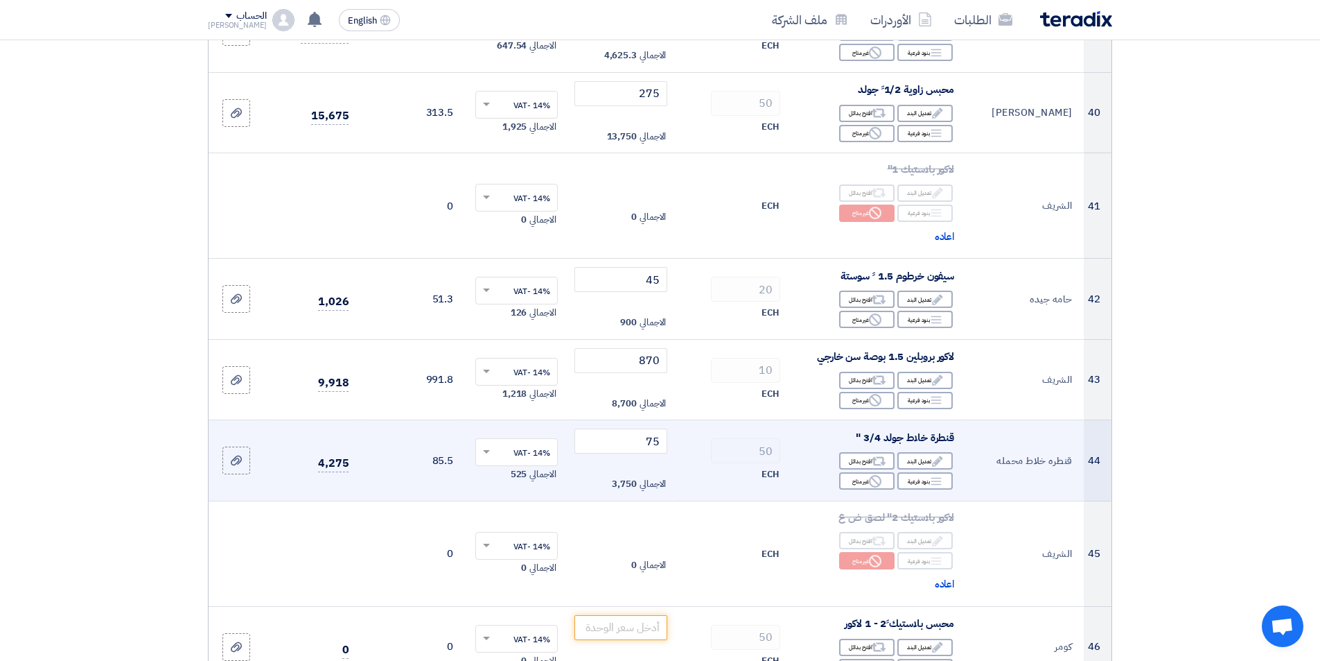
scroll to position [3743, 0]
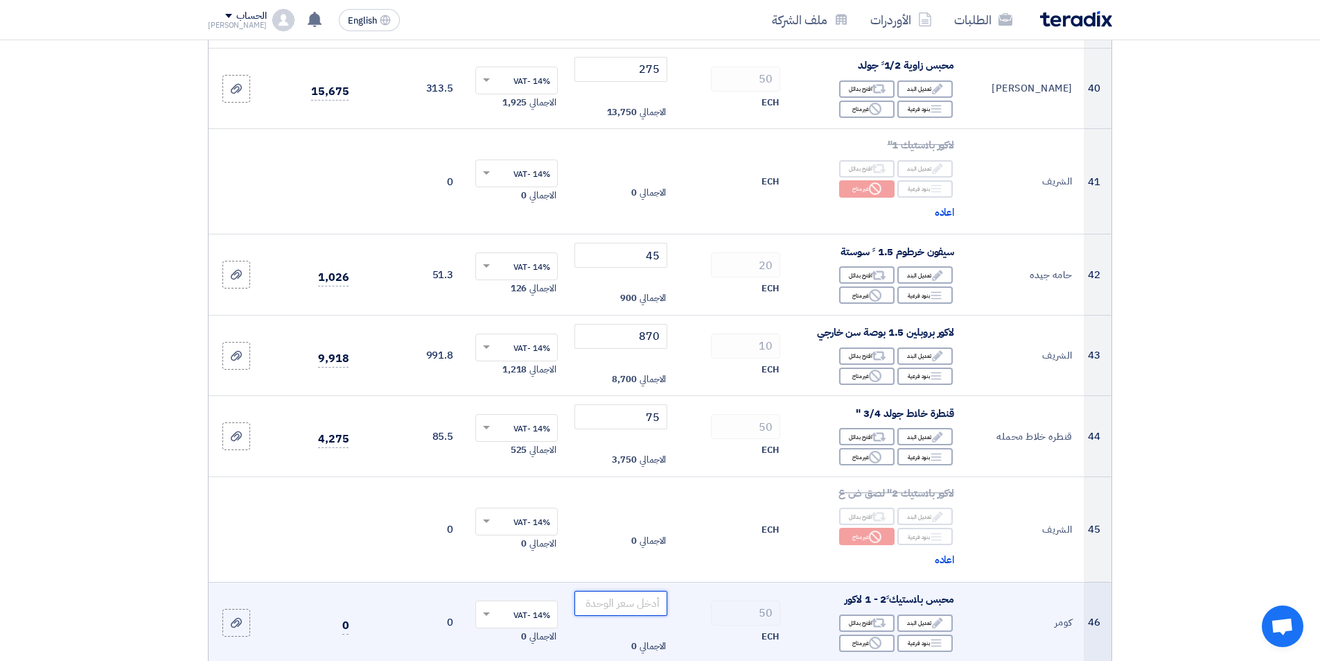
click at [640, 602] on input "number" at bounding box center [622, 603] width 94 height 25
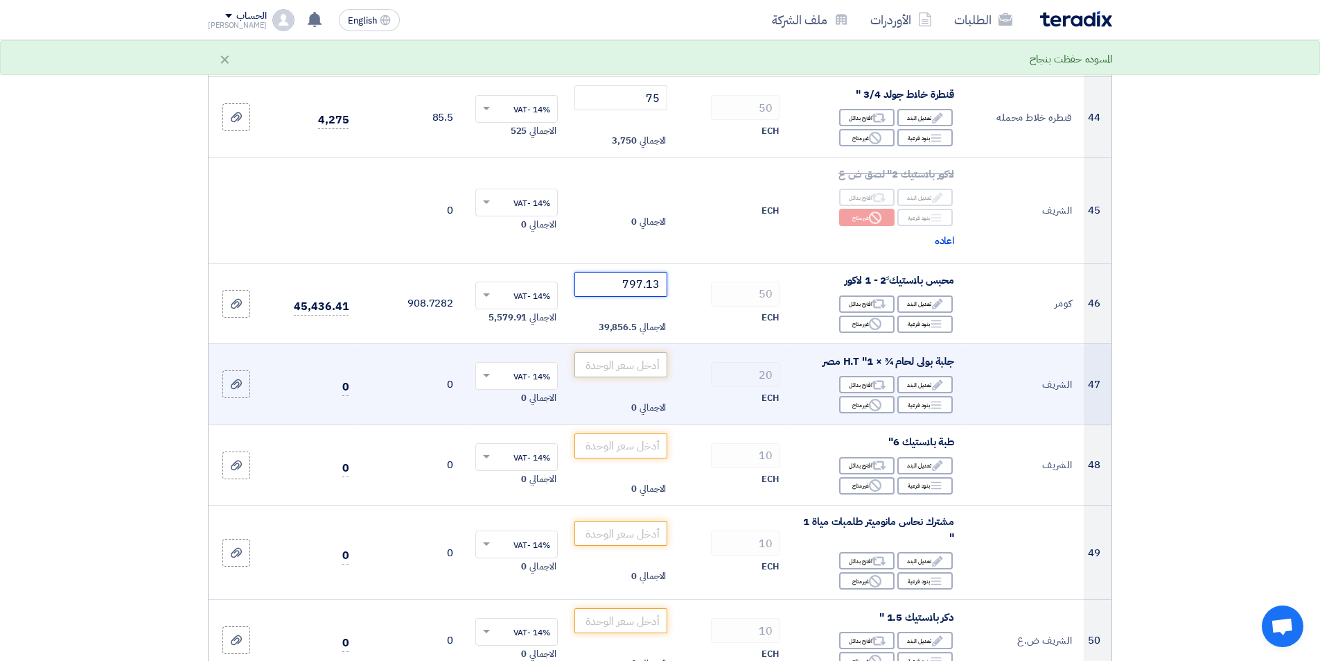
scroll to position [4089, 0]
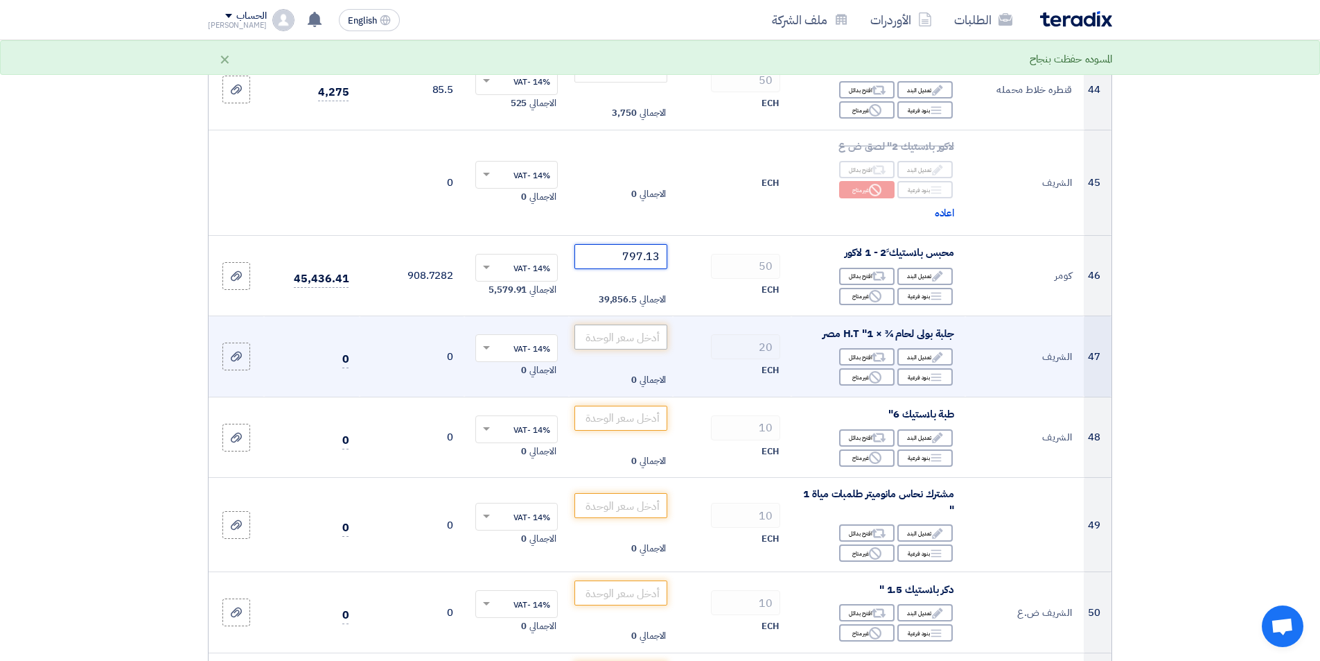
type input "797.13"
click at [604, 343] on input "number" at bounding box center [622, 336] width 94 height 25
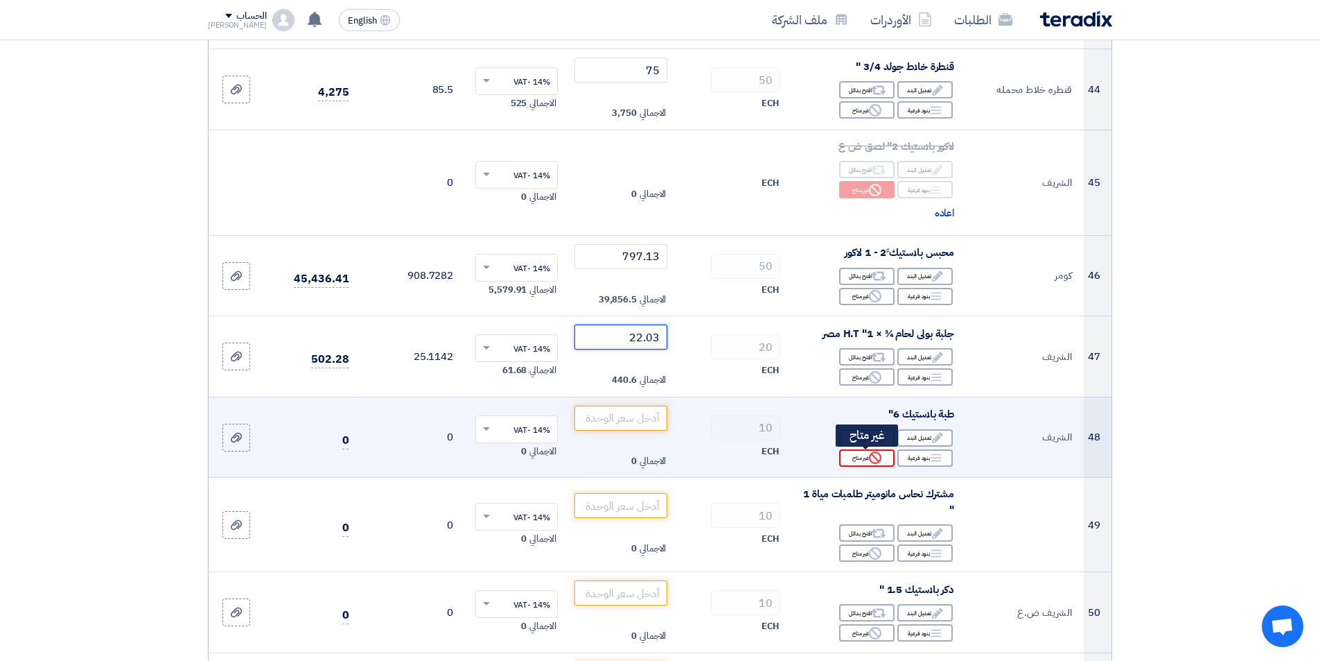
type input "22.03"
click at [855, 456] on div "Reject غير متاح" at bounding box center [866, 457] width 55 height 17
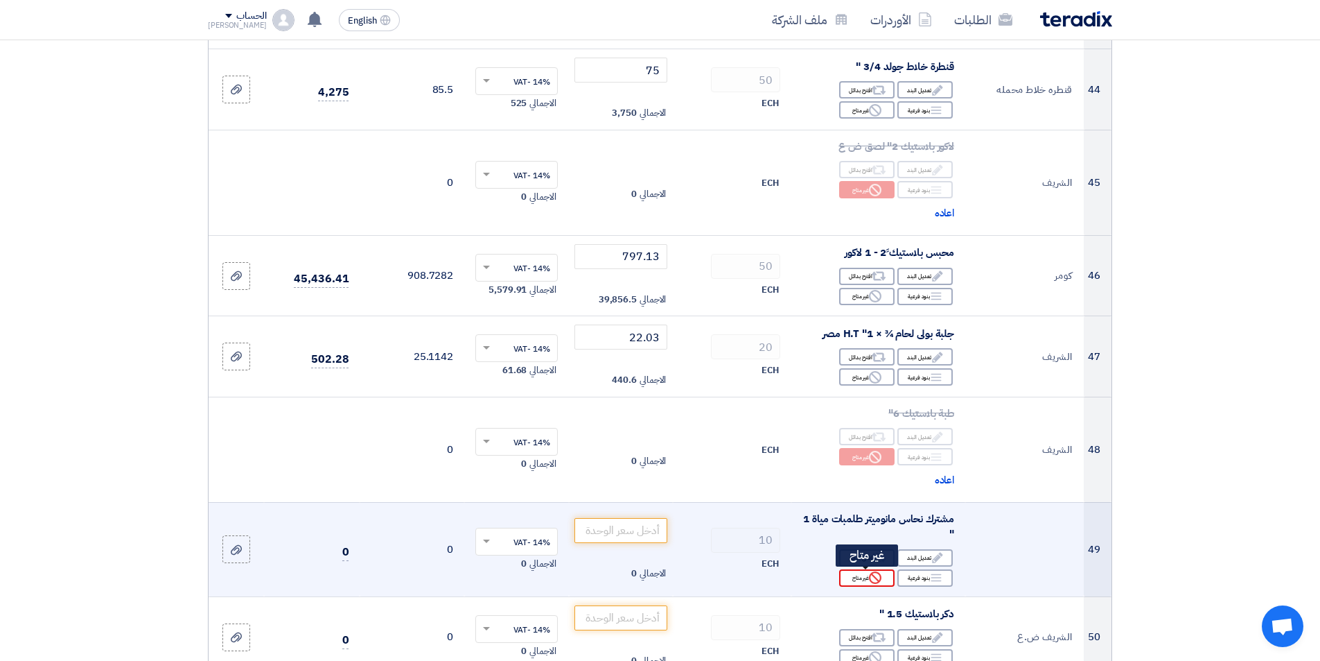
click at [859, 579] on div "Reject غير متاح" at bounding box center [866, 577] width 55 height 17
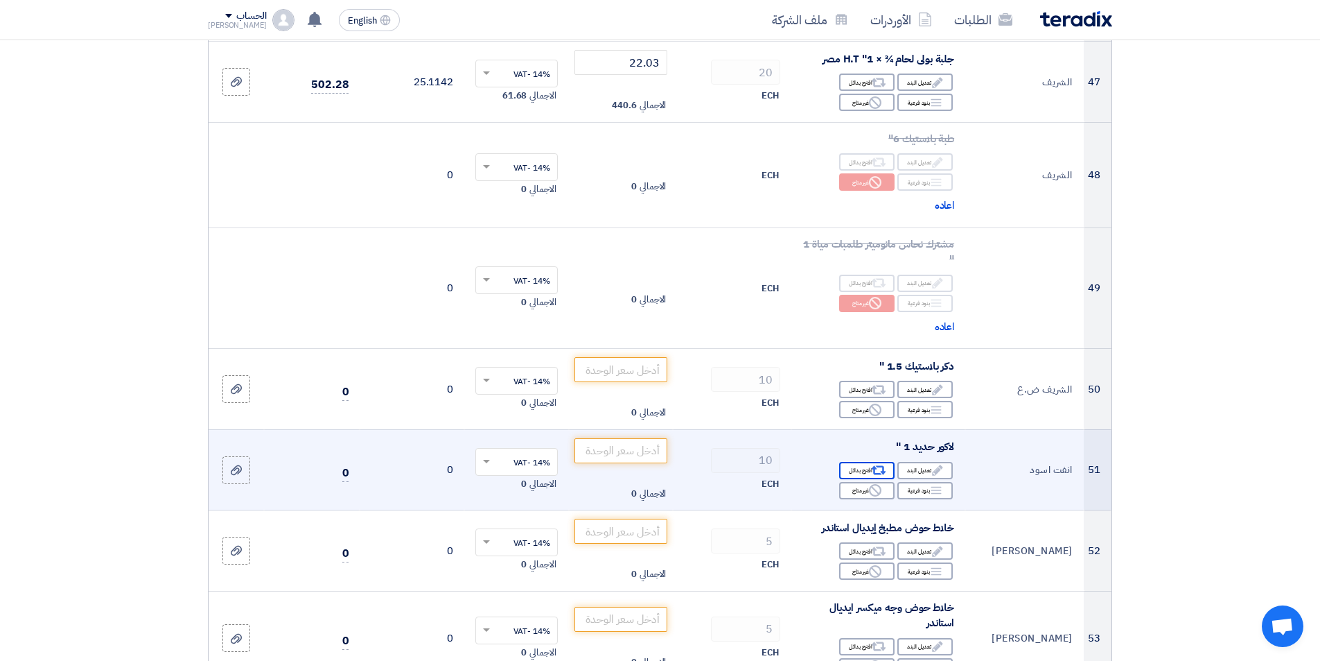
scroll to position [4366, 0]
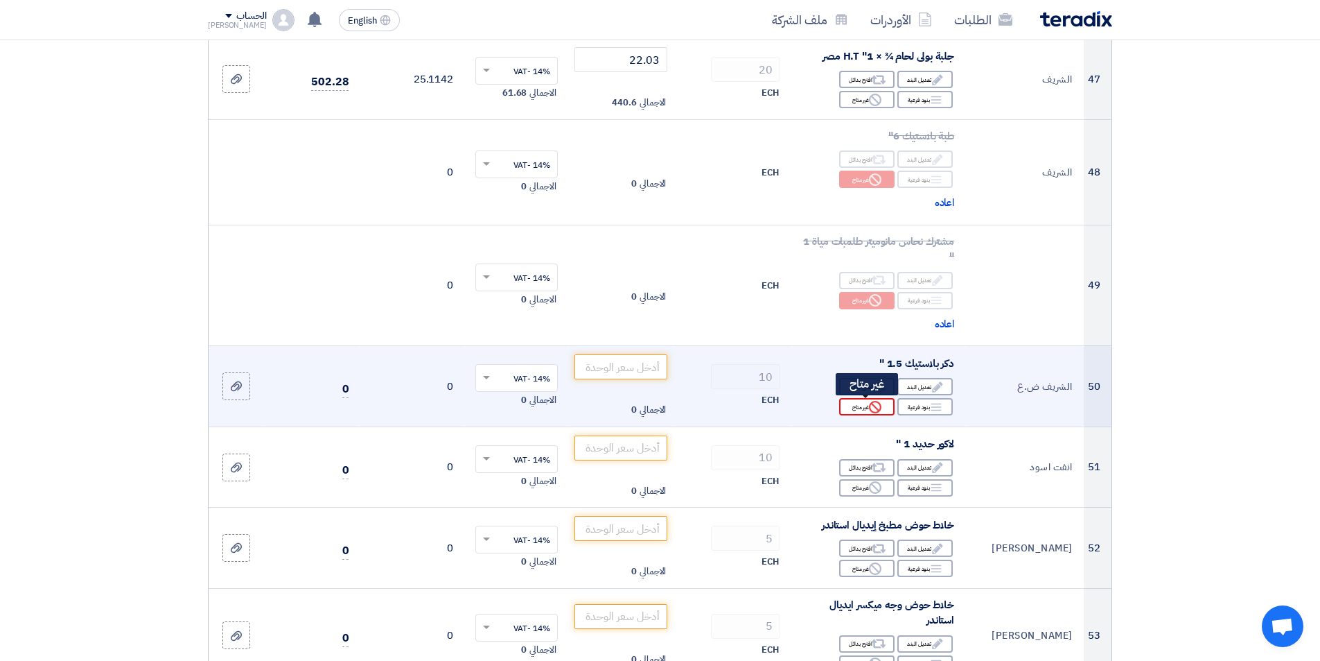
click at [862, 410] on div "Reject غير متاح" at bounding box center [866, 406] width 55 height 17
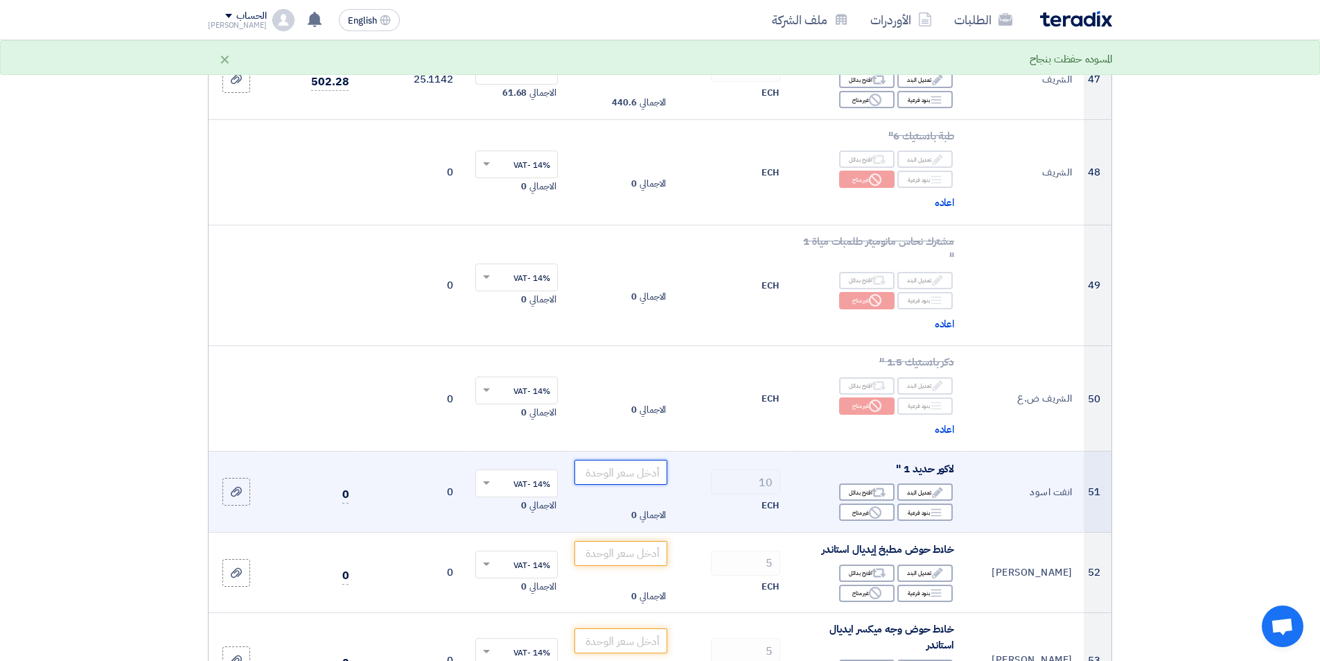
click at [636, 479] on input "number" at bounding box center [622, 472] width 94 height 25
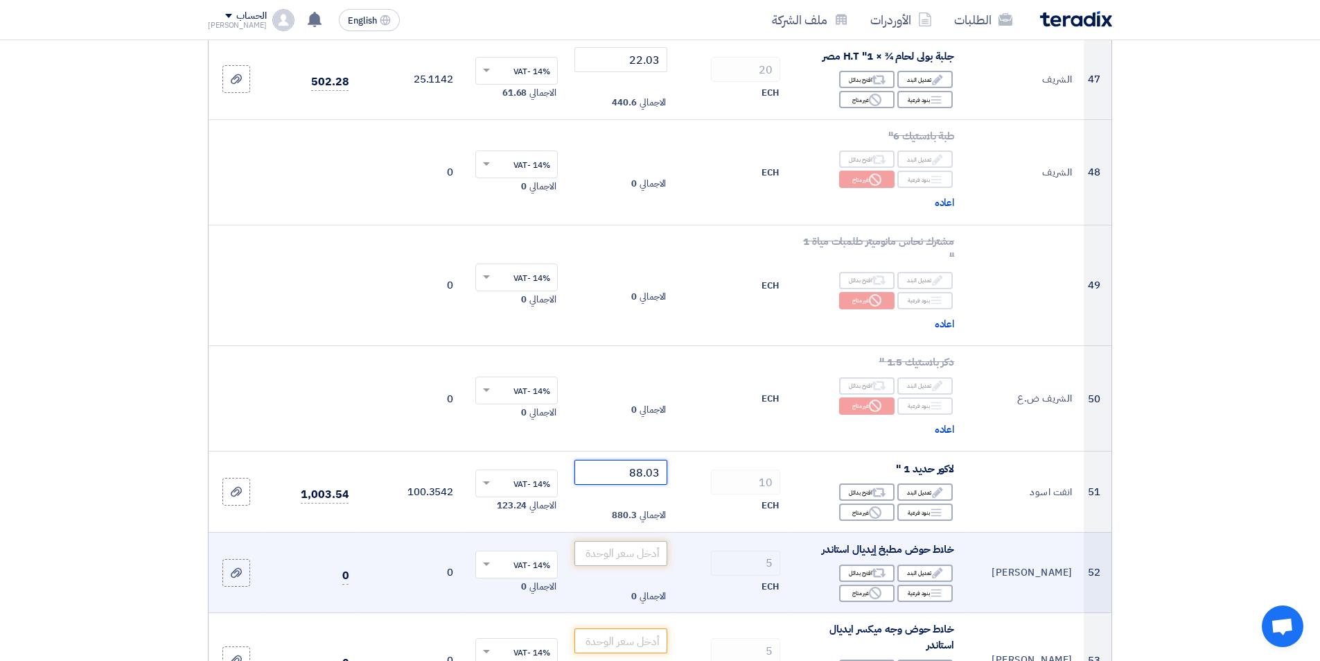
type input "88.03"
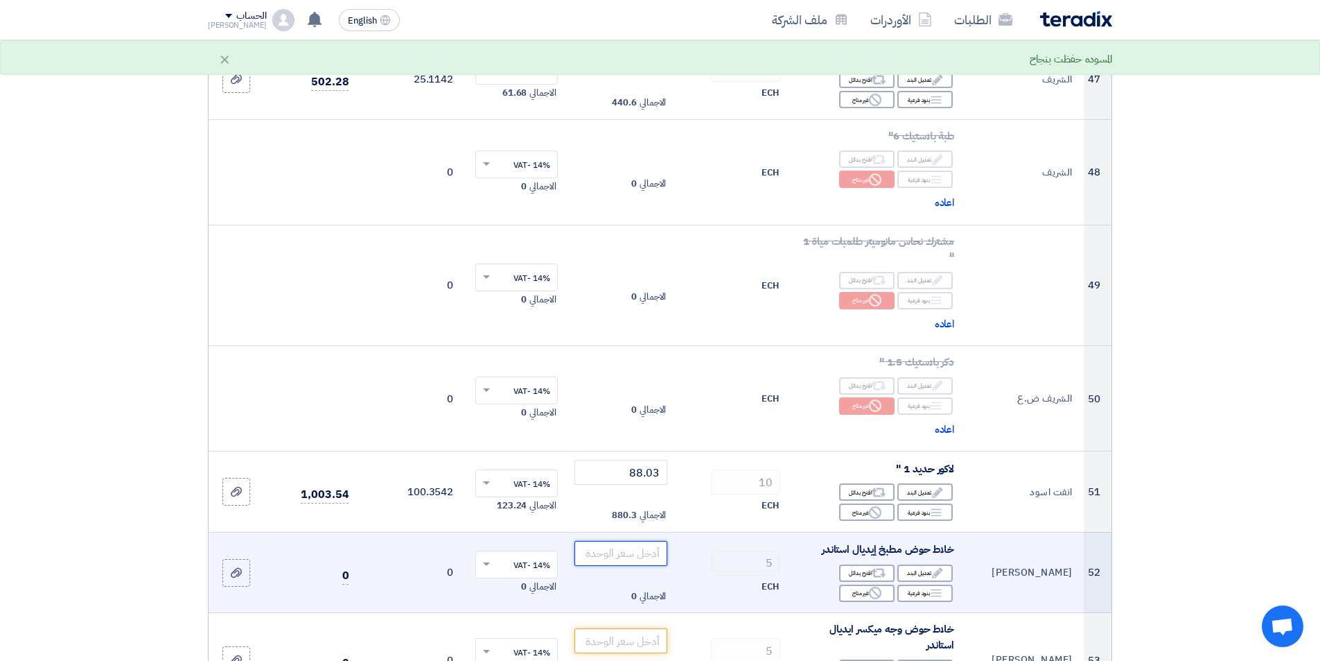
click at [645, 551] on input "number" at bounding box center [622, 553] width 94 height 25
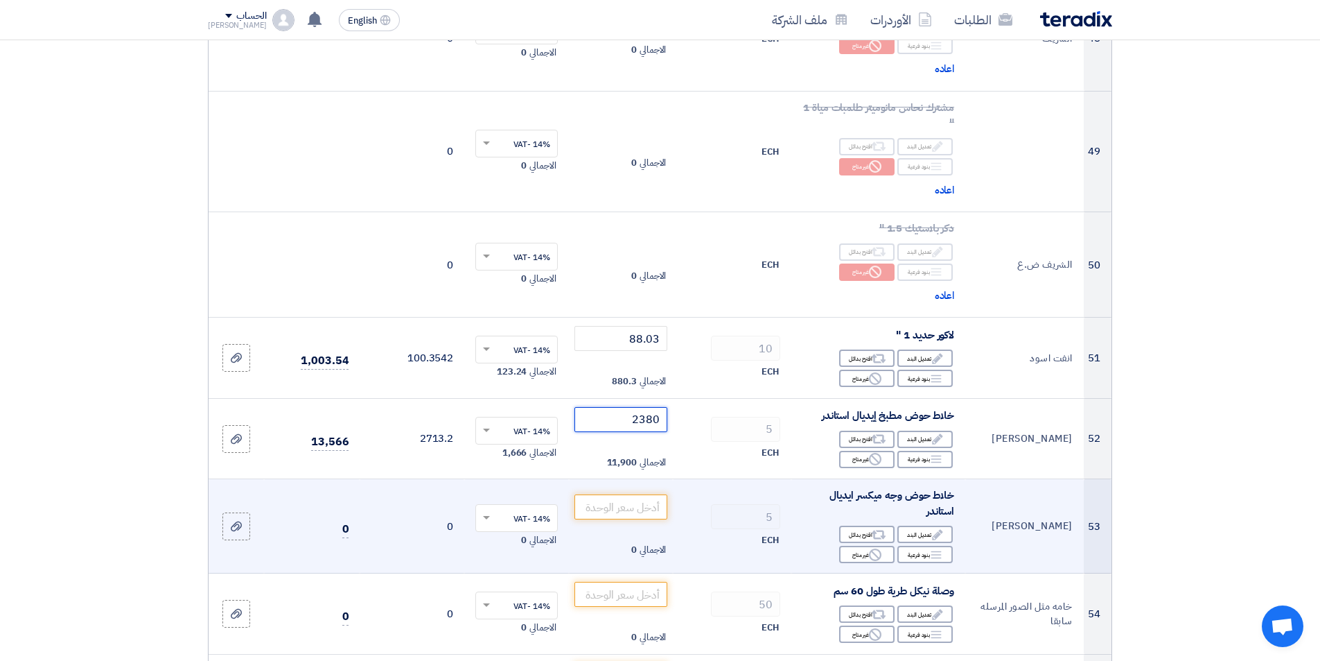
scroll to position [4505, 0]
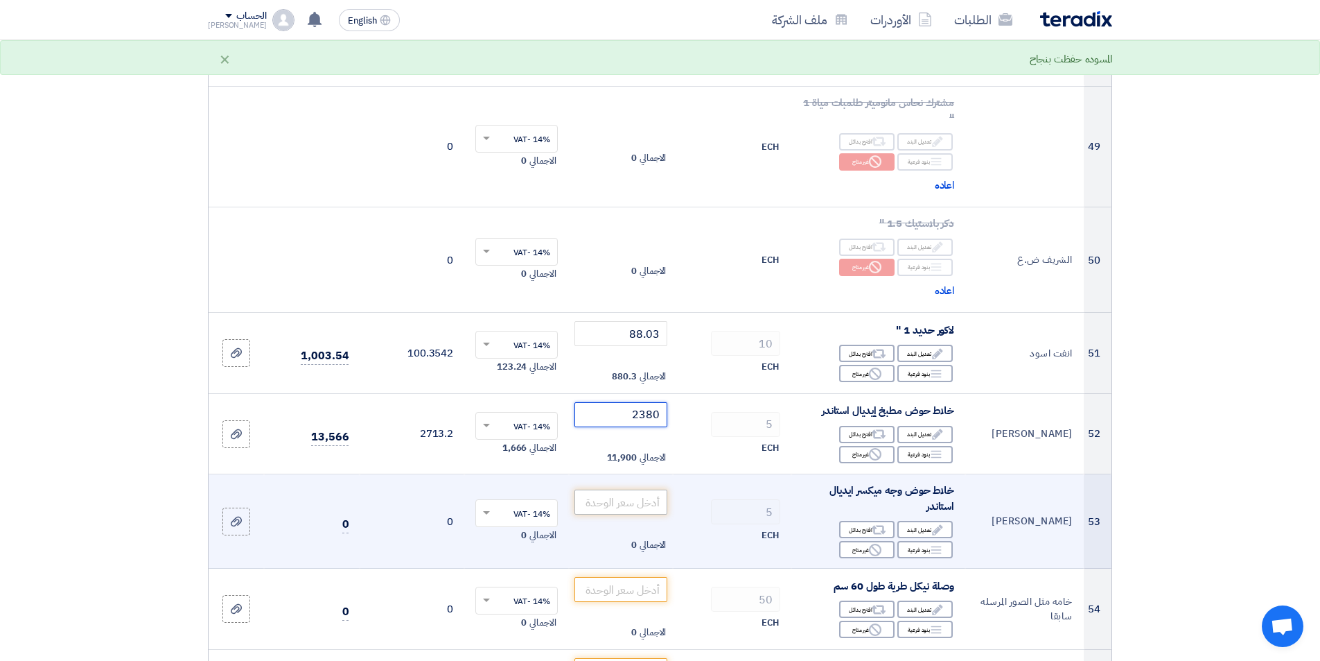
type input "2380"
click at [647, 500] on input "number" at bounding box center [622, 501] width 94 height 25
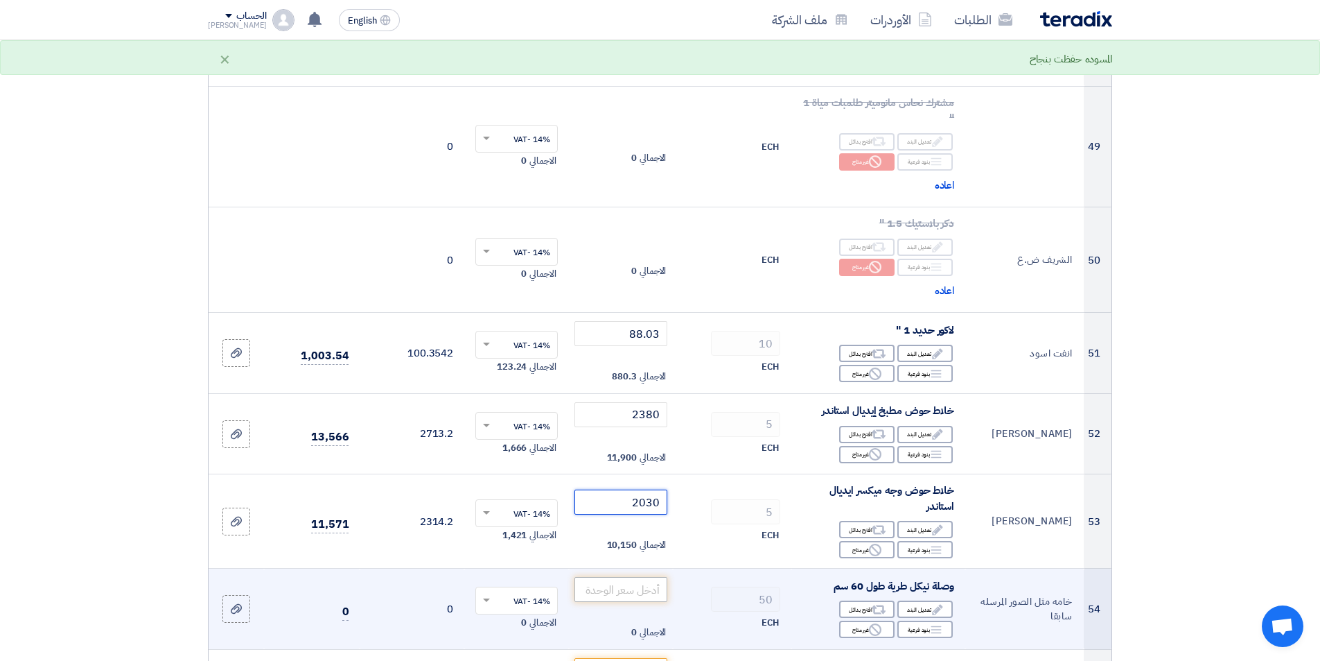
type input "2030"
click at [627, 581] on input "number" at bounding box center [622, 589] width 94 height 25
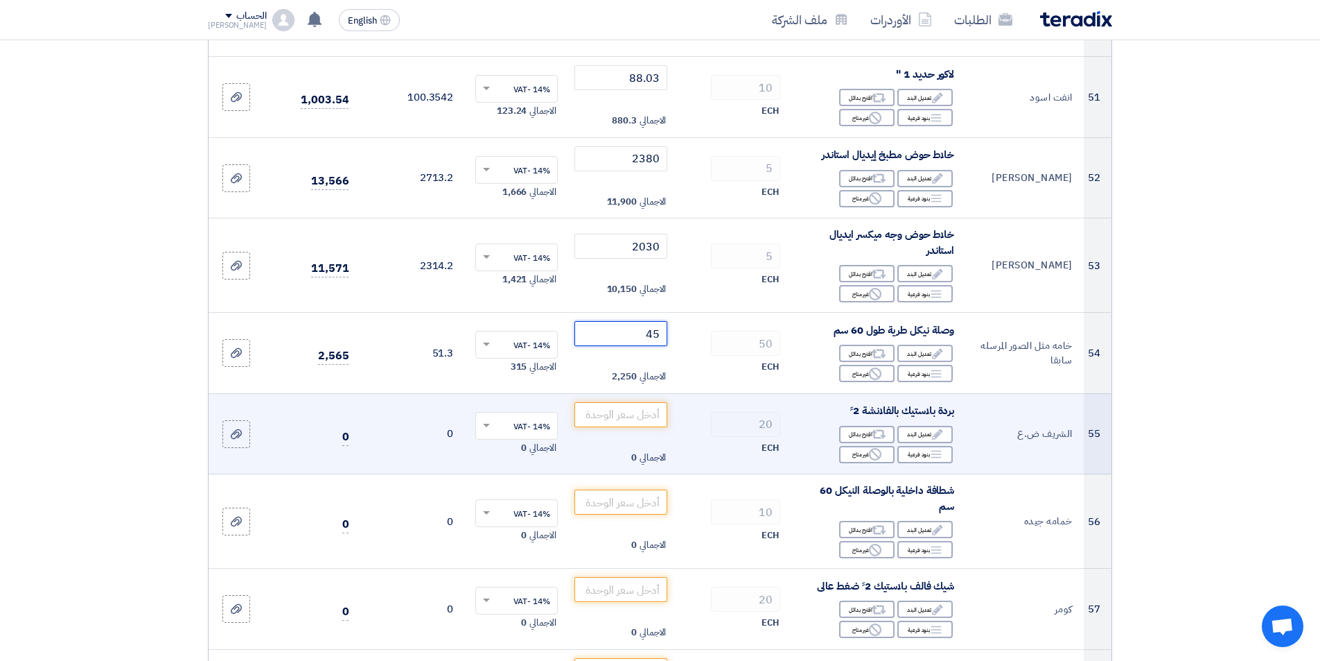
scroll to position [4782, 0]
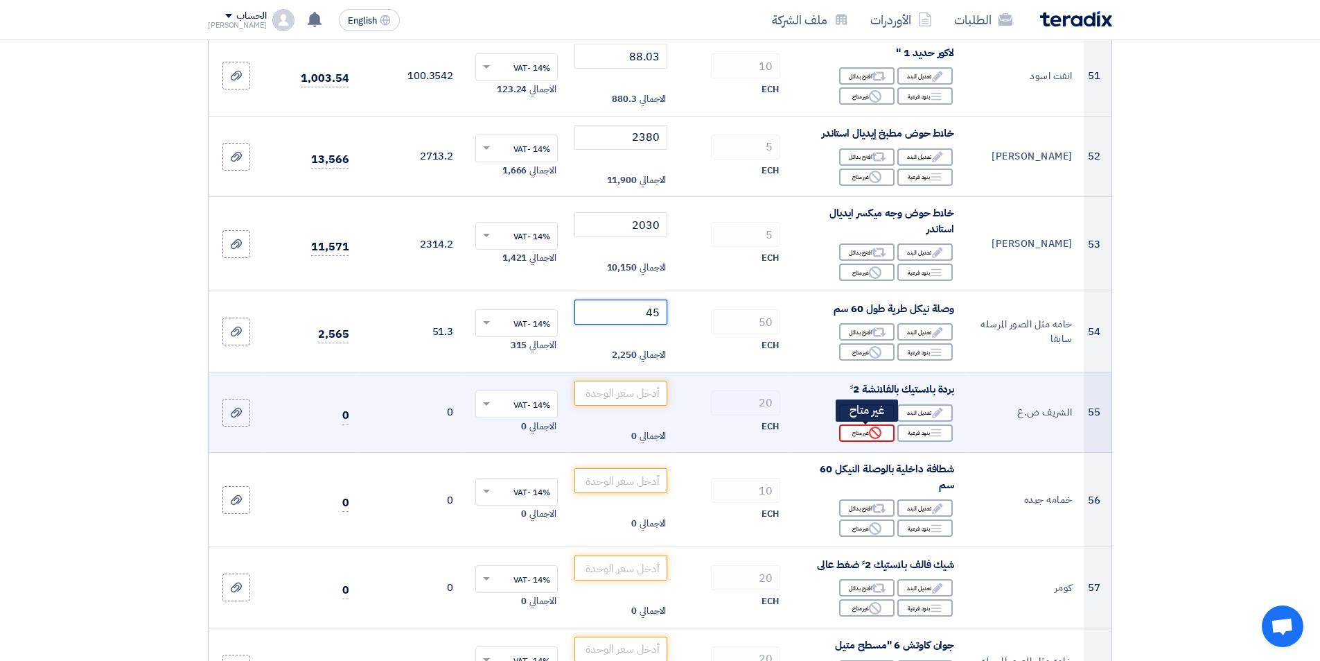
type input "45"
click at [874, 436] on icon "Reject" at bounding box center [875, 432] width 12 height 12
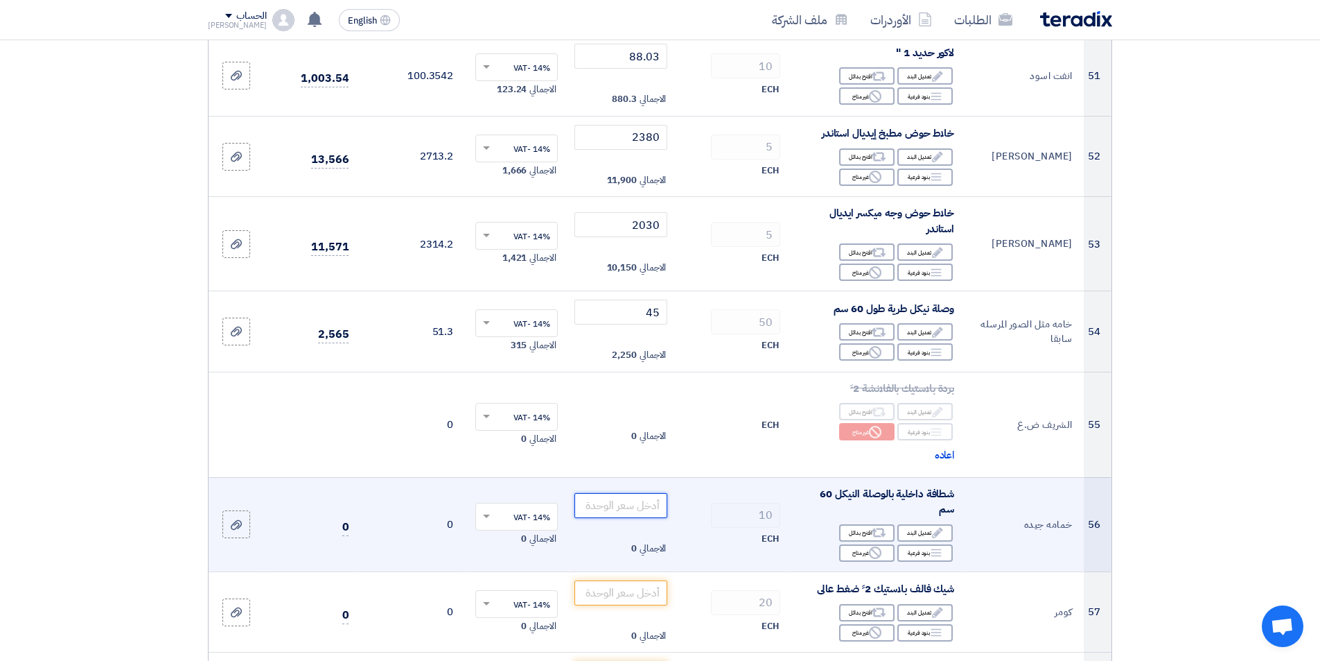
click at [642, 509] on input "number" at bounding box center [622, 505] width 94 height 25
click at [909, 550] on div "Breakdown بنود فرعية" at bounding box center [925, 552] width 55 height 17
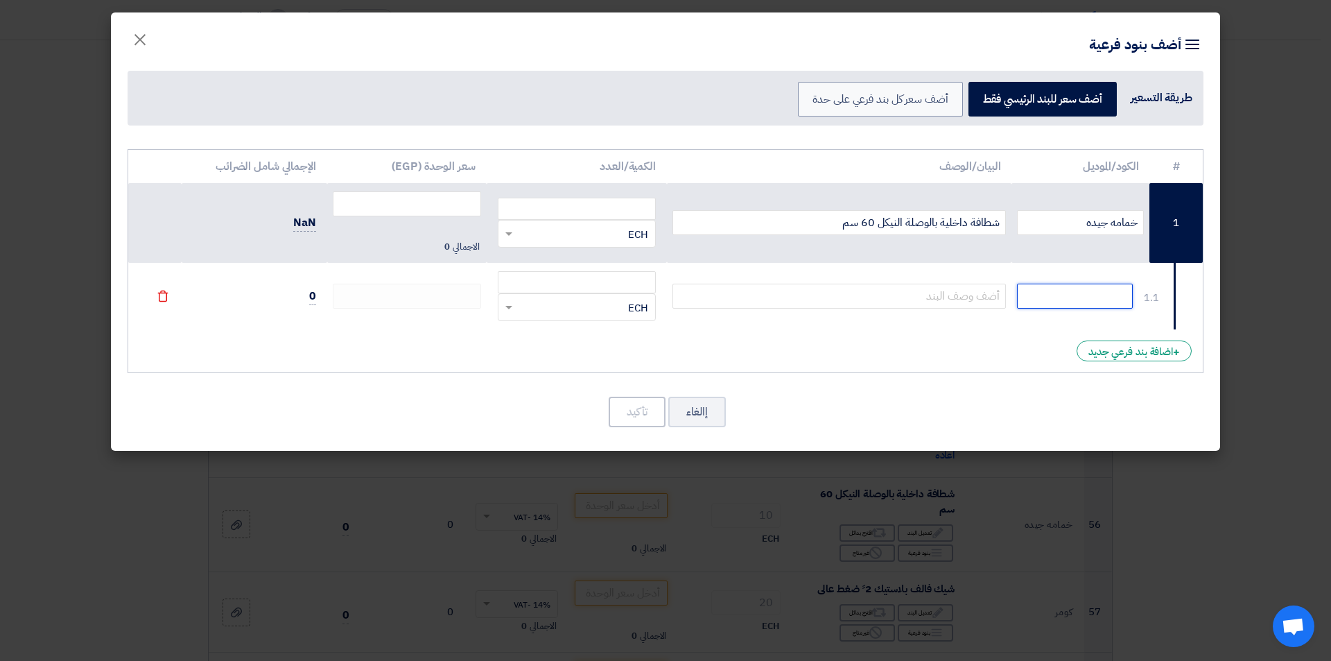
click at [1064, 293] on input "text" at bounding box center [1075, 295] width 116 height 25
click at [1108, 354] on div "+ اضافة بند فرعي جديد" at bounding box center [1133, 350] width 115 height 21
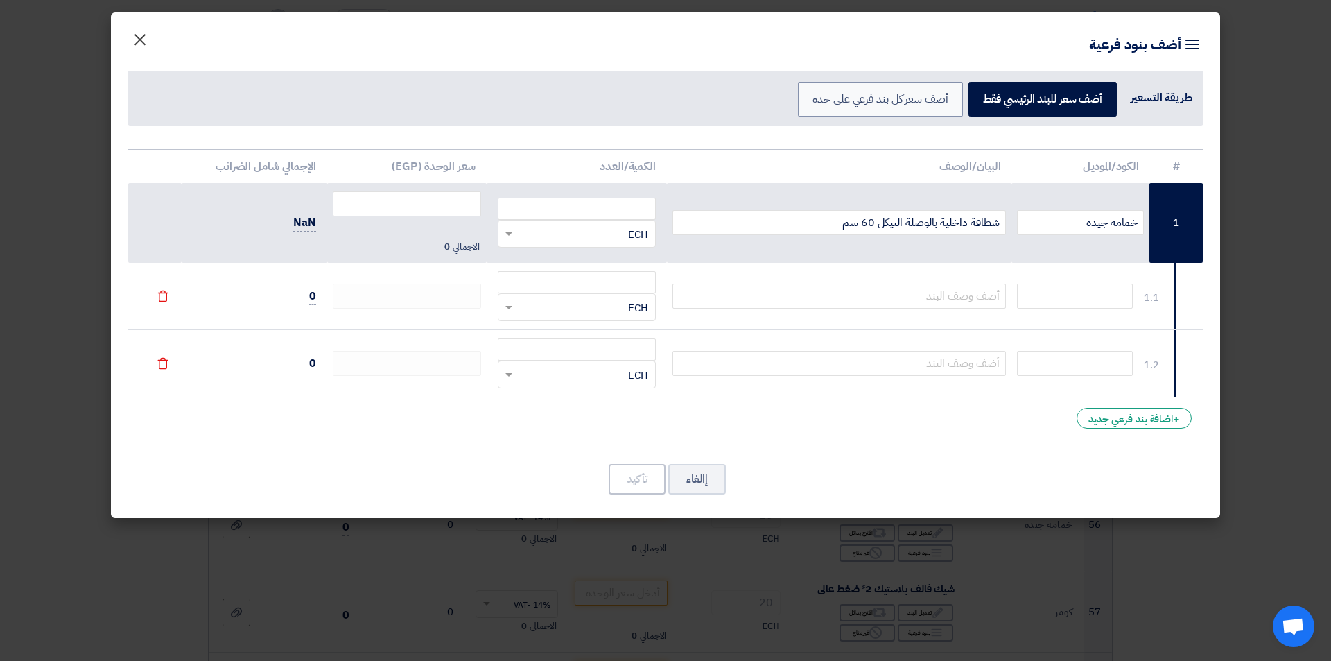
click at [140, 36] on span "×" at bounding box center [140, 39] width 17 height 42
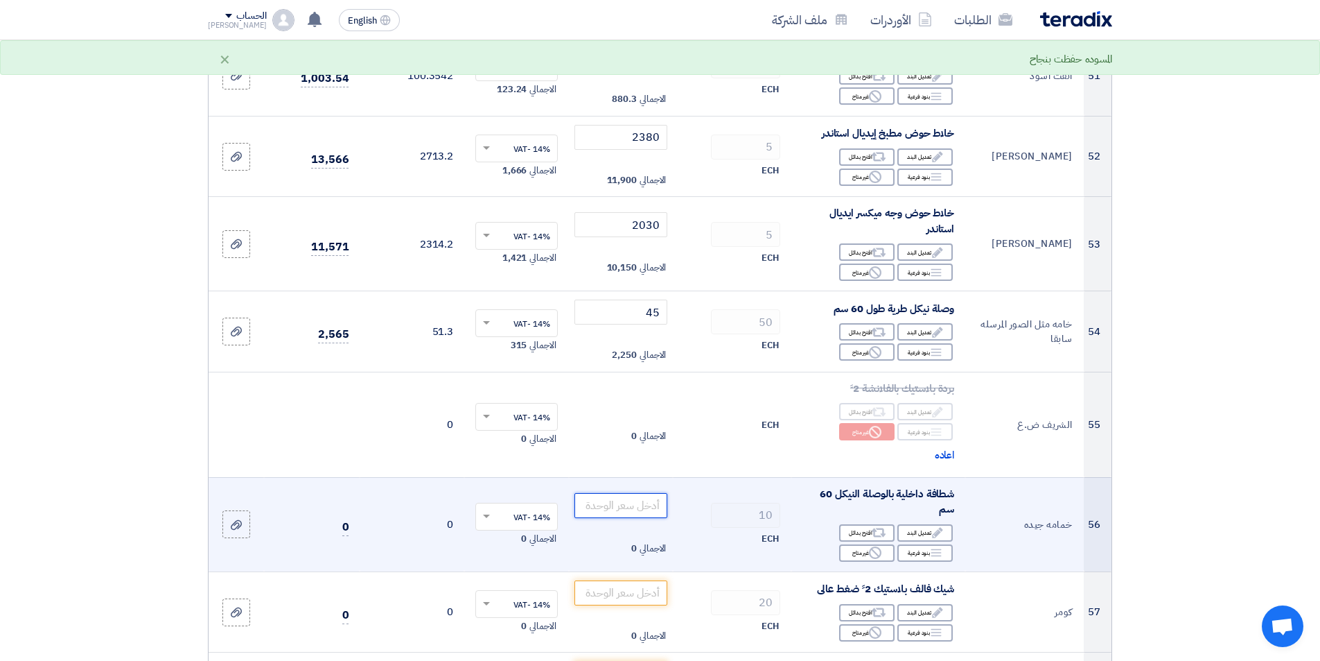
click at [632, 507] on input "number" at bounding box center [622, 505] width 94 height 25
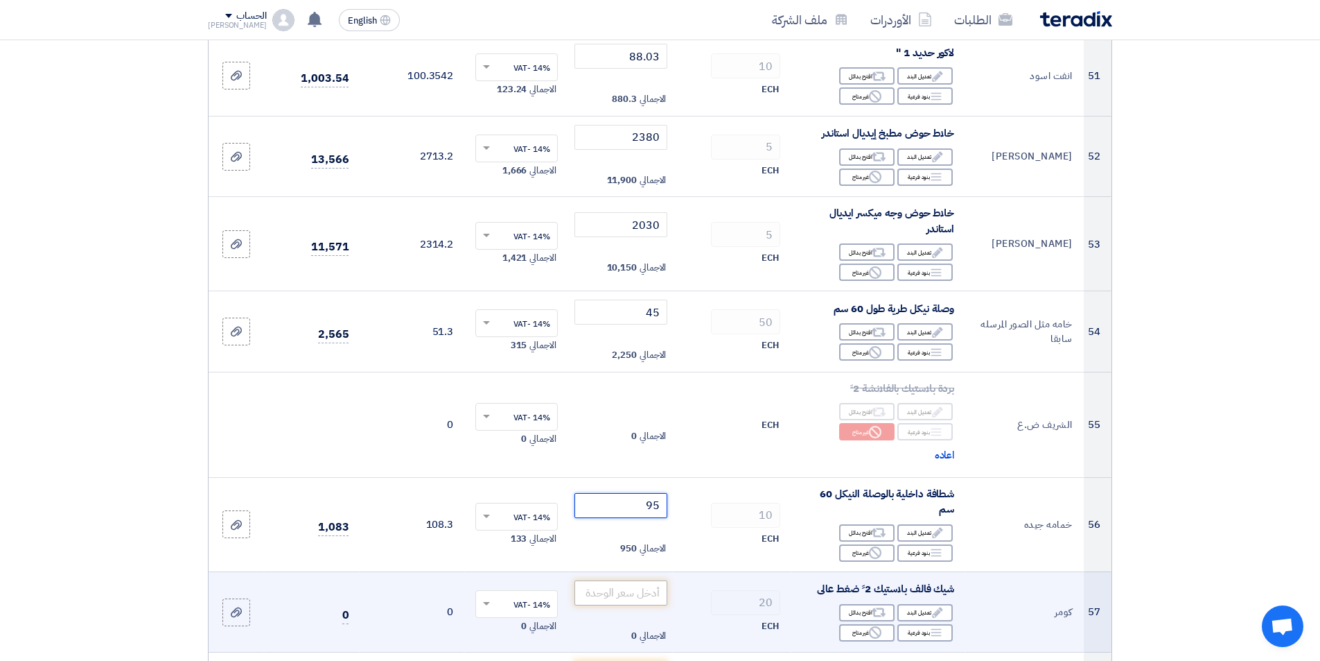
type input "95"
click at [627, 586] on input "number" at bounding box center [622, 592] width 94 height 25
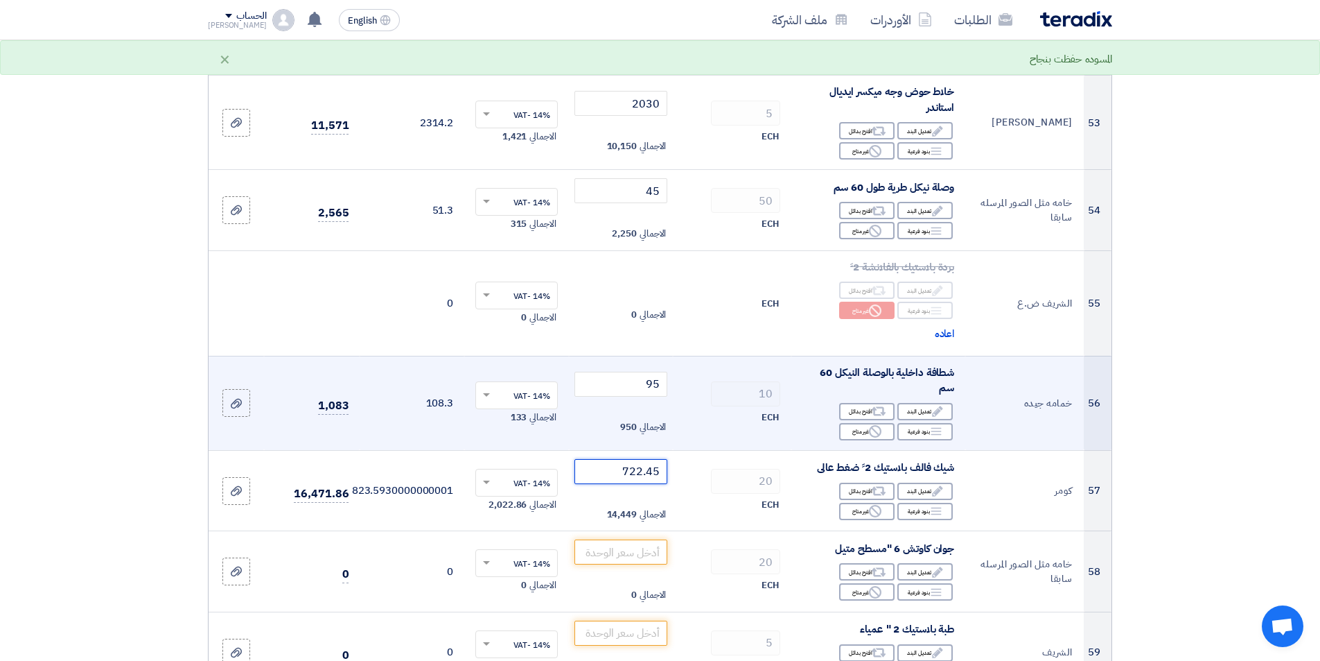
scroll to position [4921, 0]
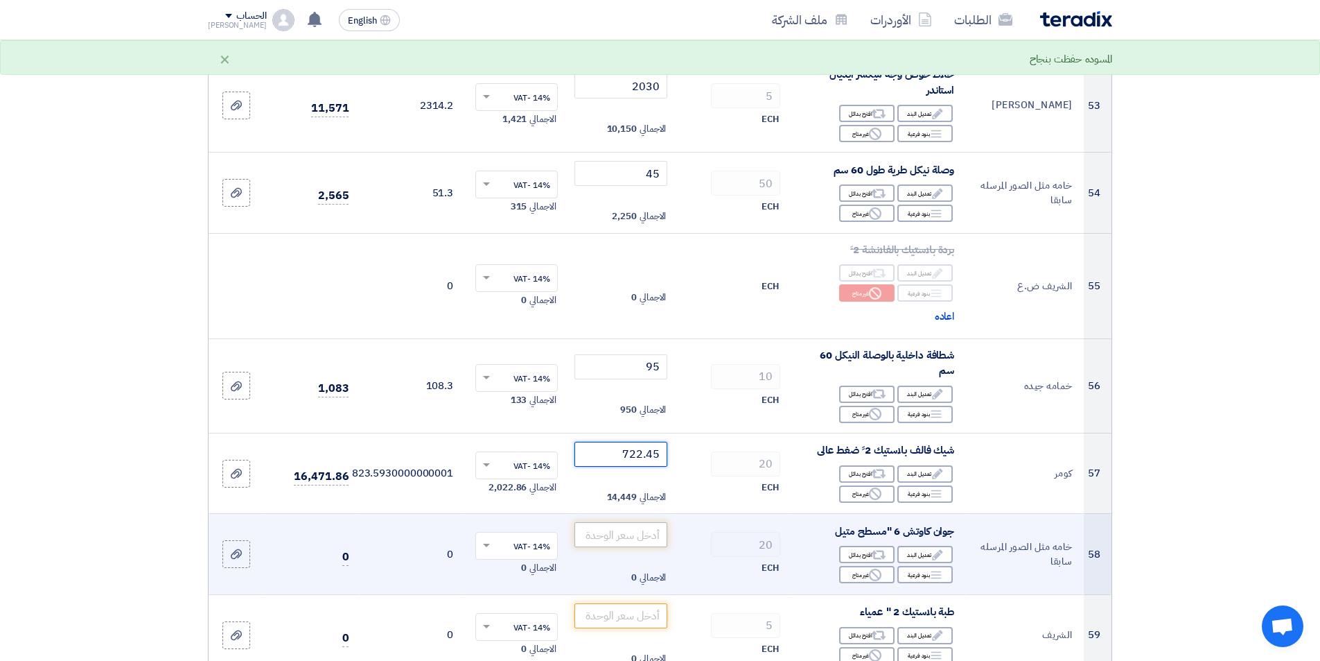
type input "722.45"
click at [625, 539] on input "number" at bounding box center [622, 534] width 94 height 25
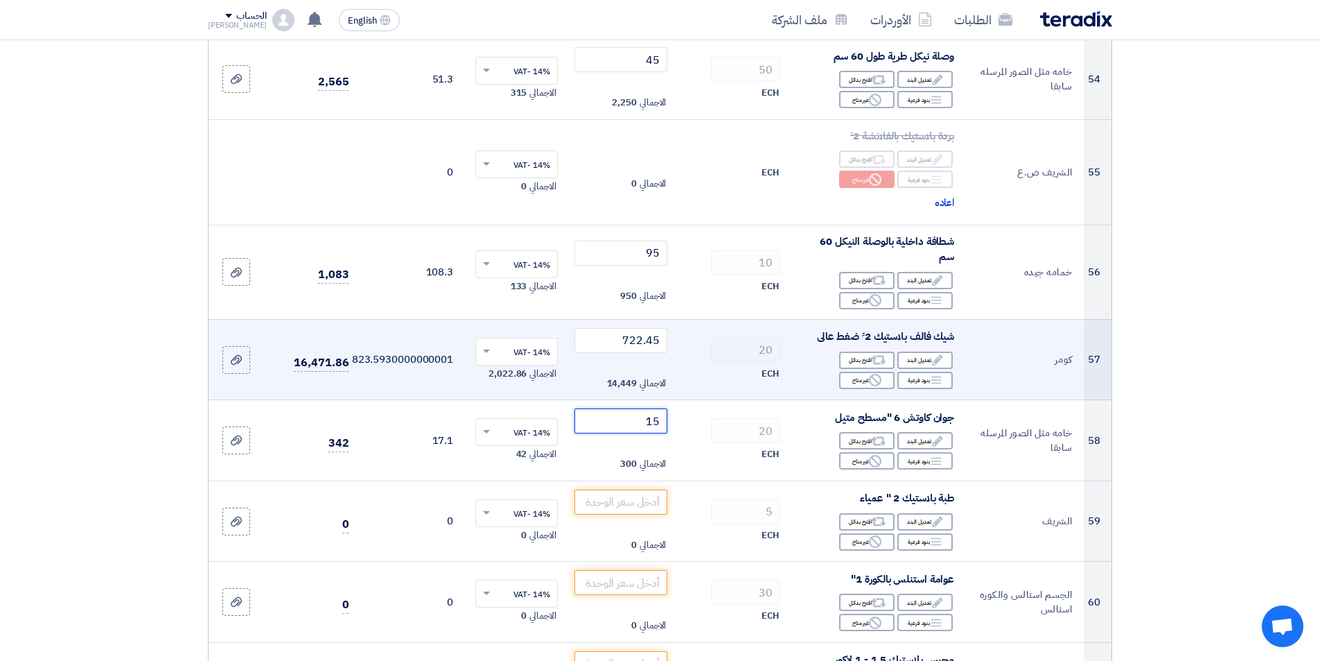
scroll to position [5060, 0]
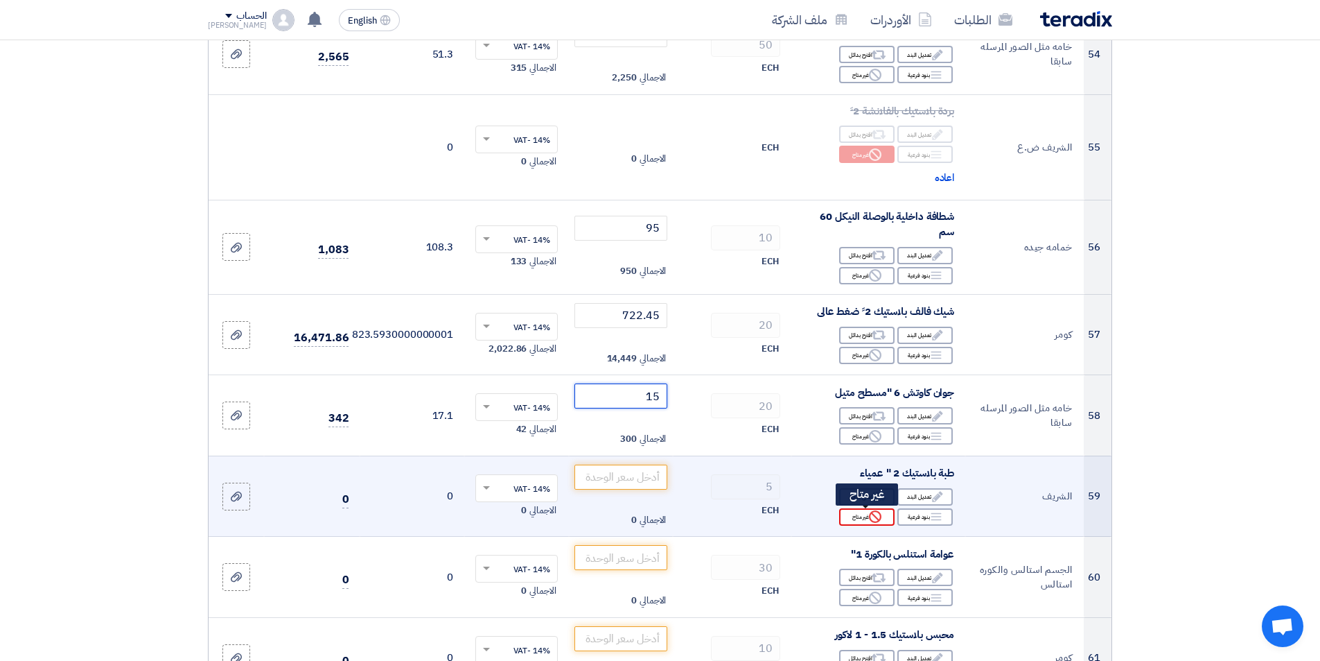
type input "15"
click at [868, 517] on div "Reject غير متاح" at bounding box center [866, 516] width 55 height 17
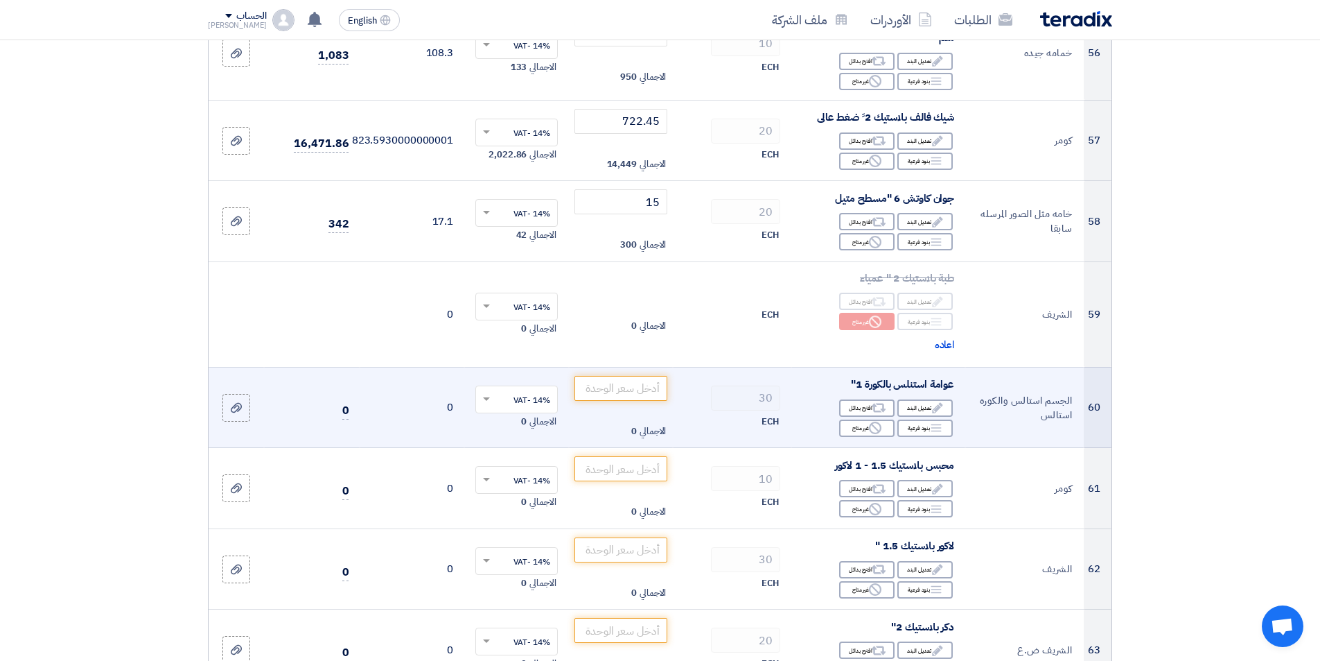
scroll to position [5267, 0]
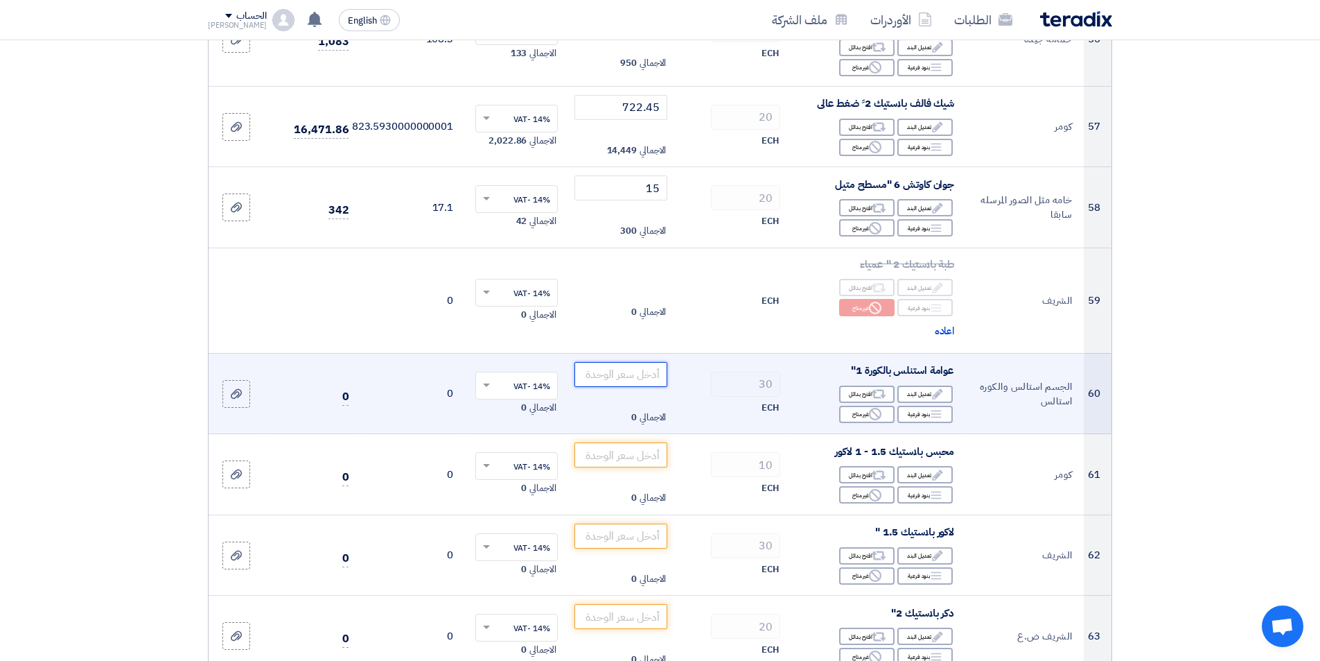
click at [591, 376] on input "number" at bounding box center [622, 374] width 94 height 25
type input "5"
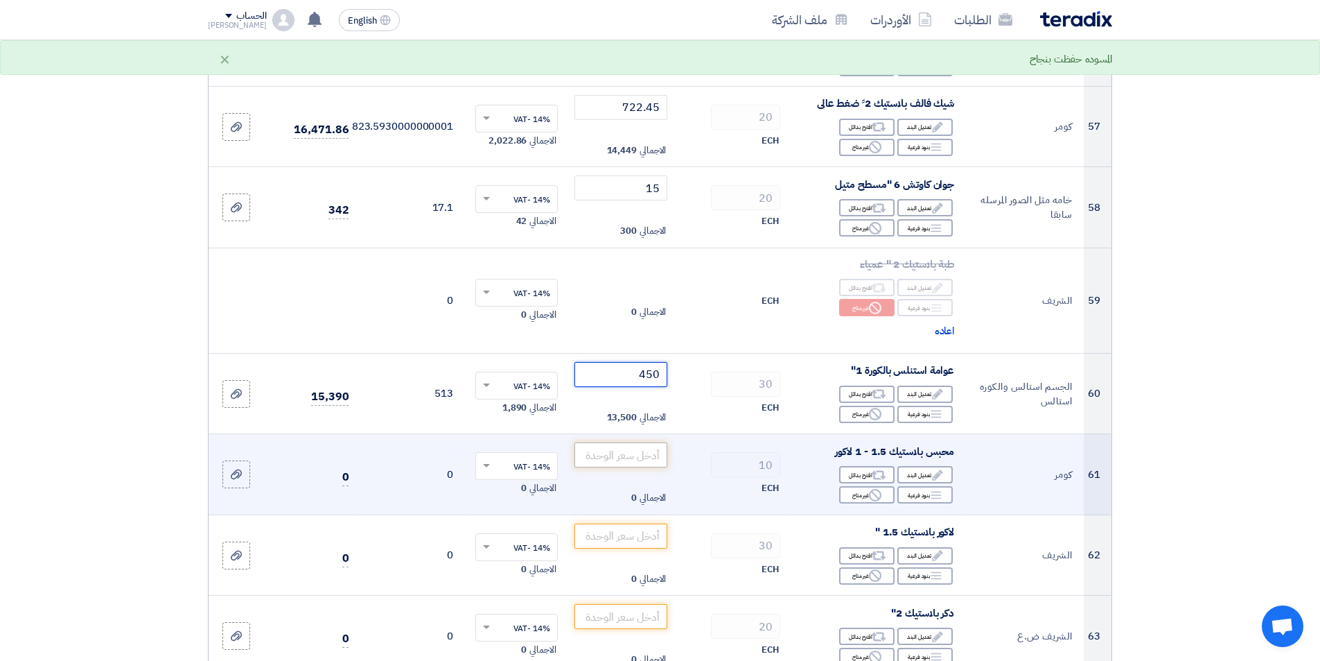
type input "450"
click at [640, 449] on input "number" at bounding box center [622, 454] width 94 height 25
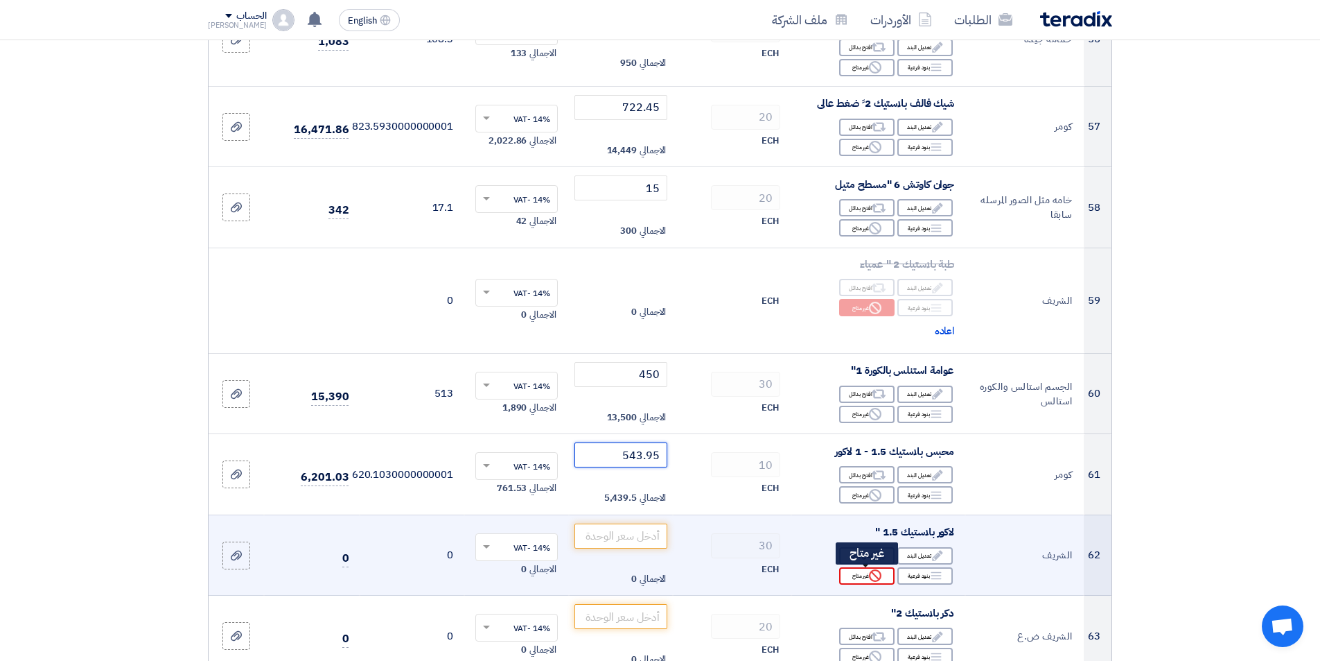
type input "543.95"
click at [875, 582] on div "Reject غير متاح" at bounding box center [866, 575] width 55 height 17
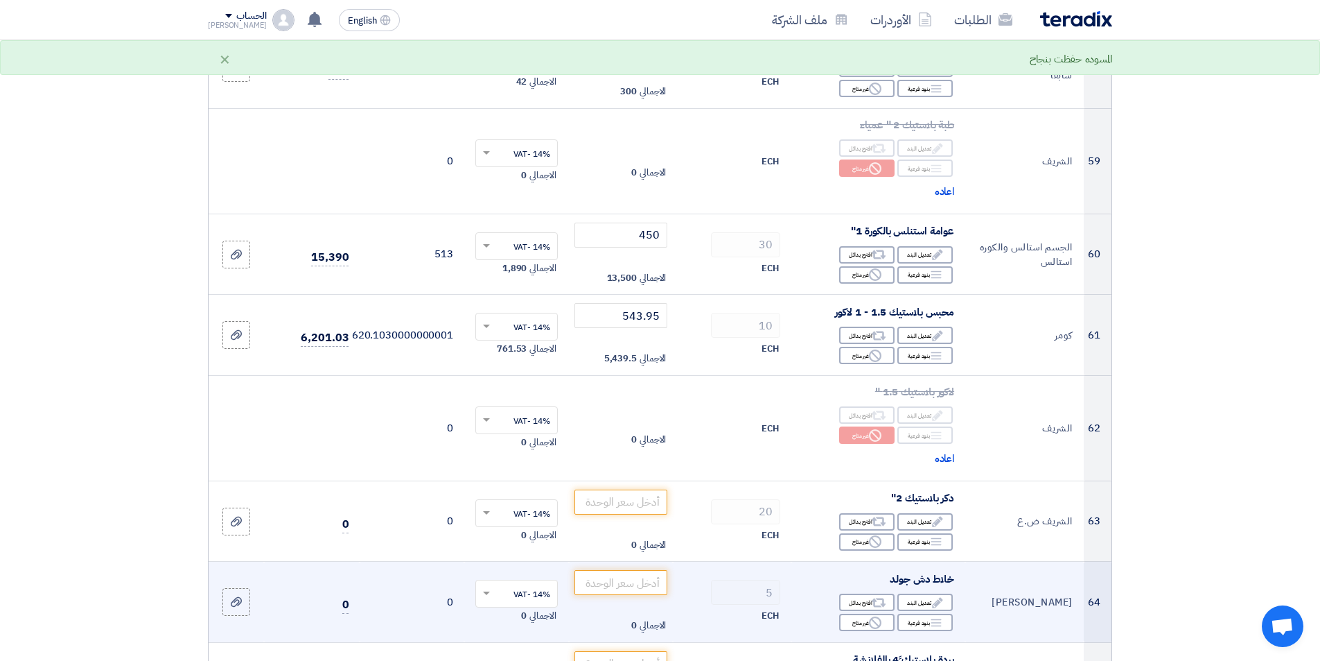
scroll to position [5545, 0]
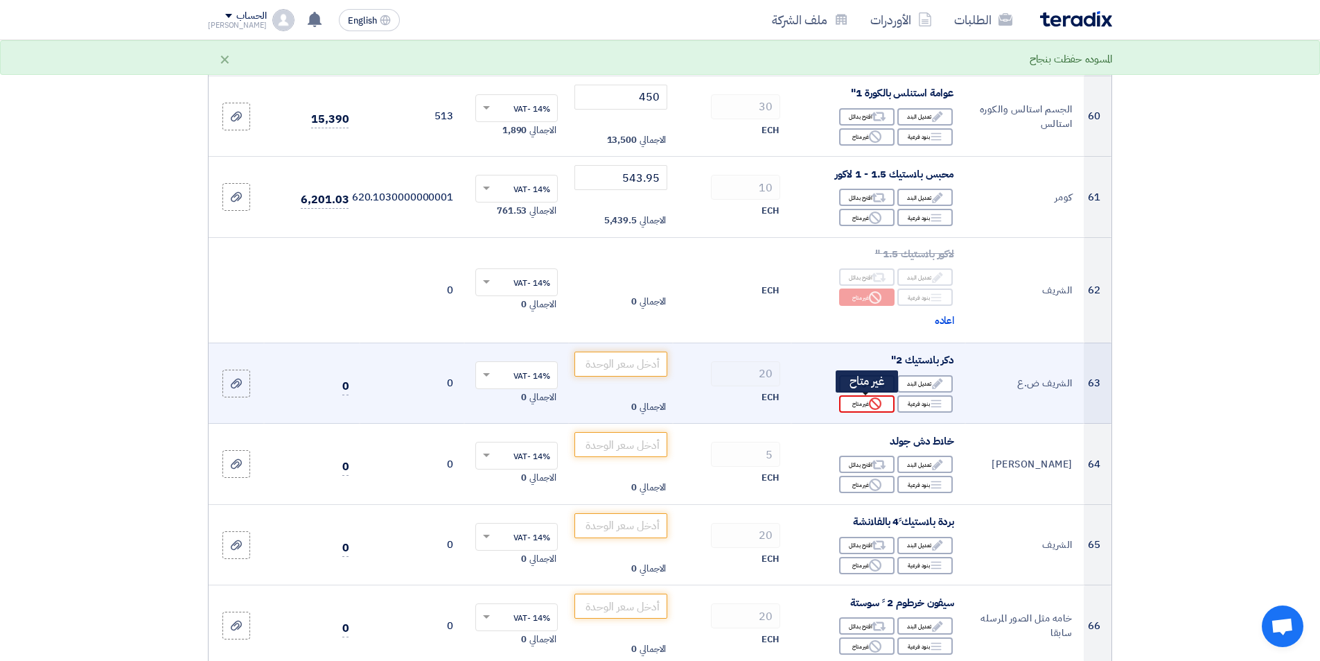
click at [869, 407] on icon "Reject" at bounding box center [875, 403] width 12 height 12
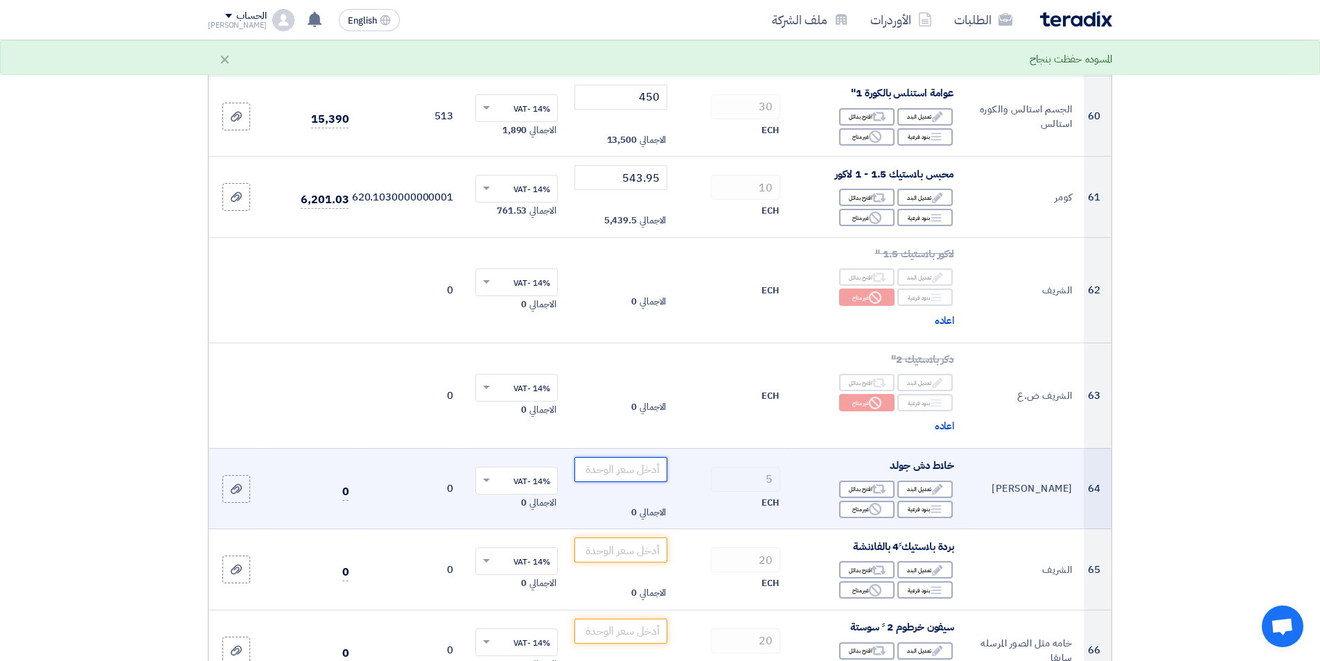
click at [638, 469] on input "number" at bounding box center [622, 469] width 94 height 25
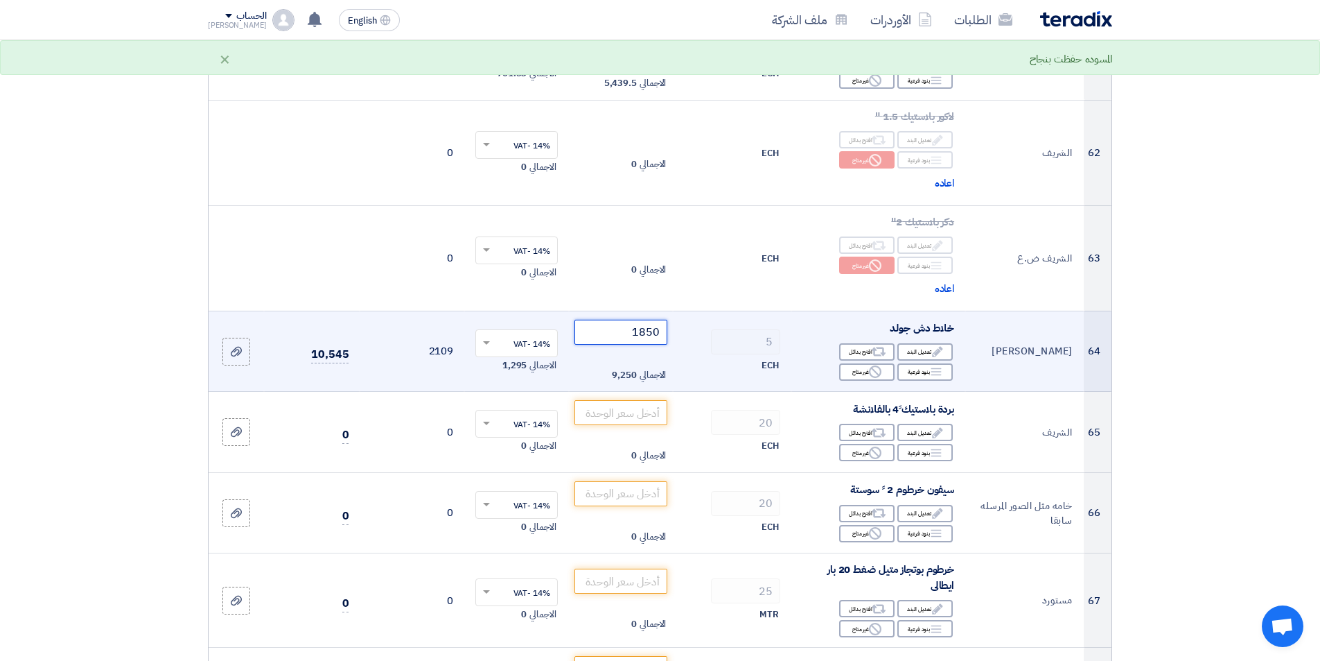
scroll to position [5683, 0]
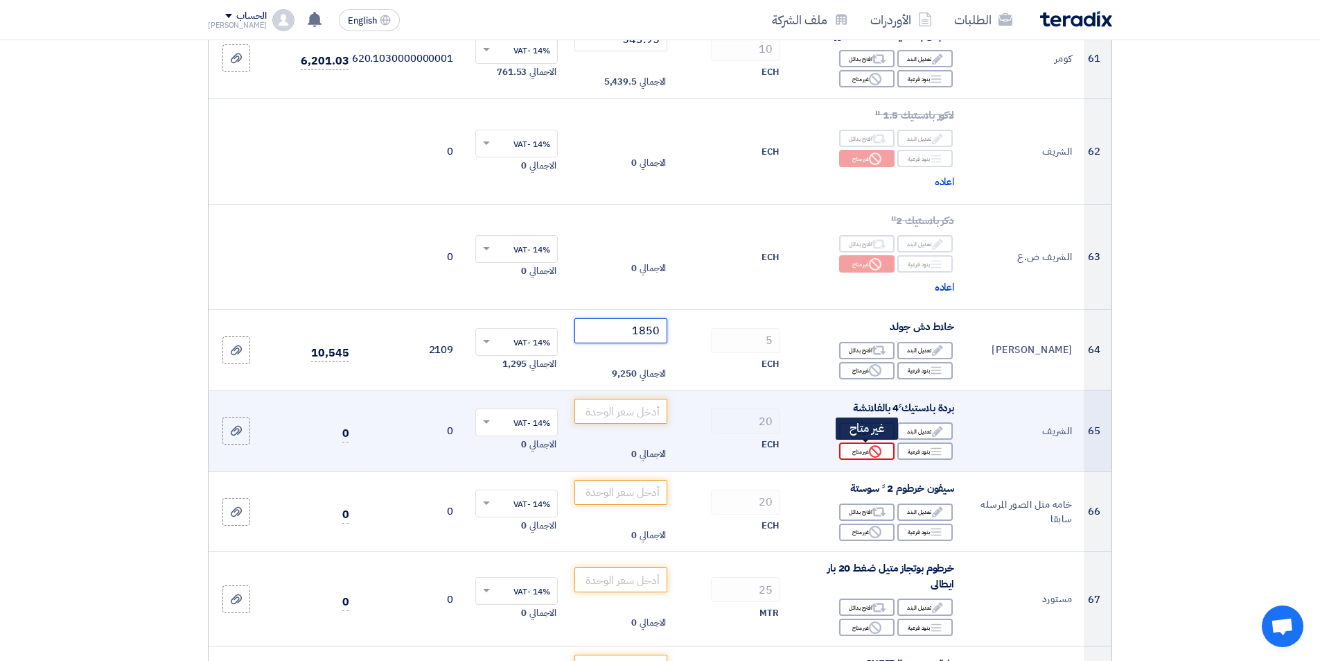
type input "1850"
click at [872, 455] on use at bounding box center [875, 451] width 12 height 12
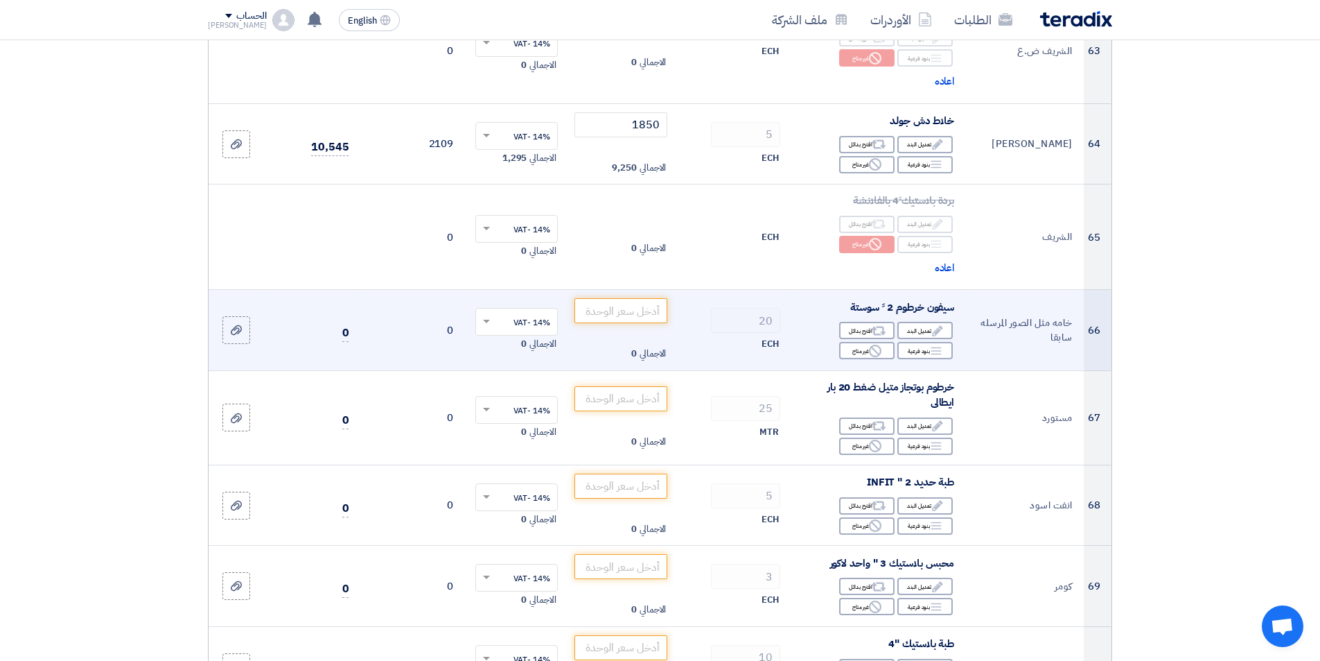
scroll to position [5891, 0]
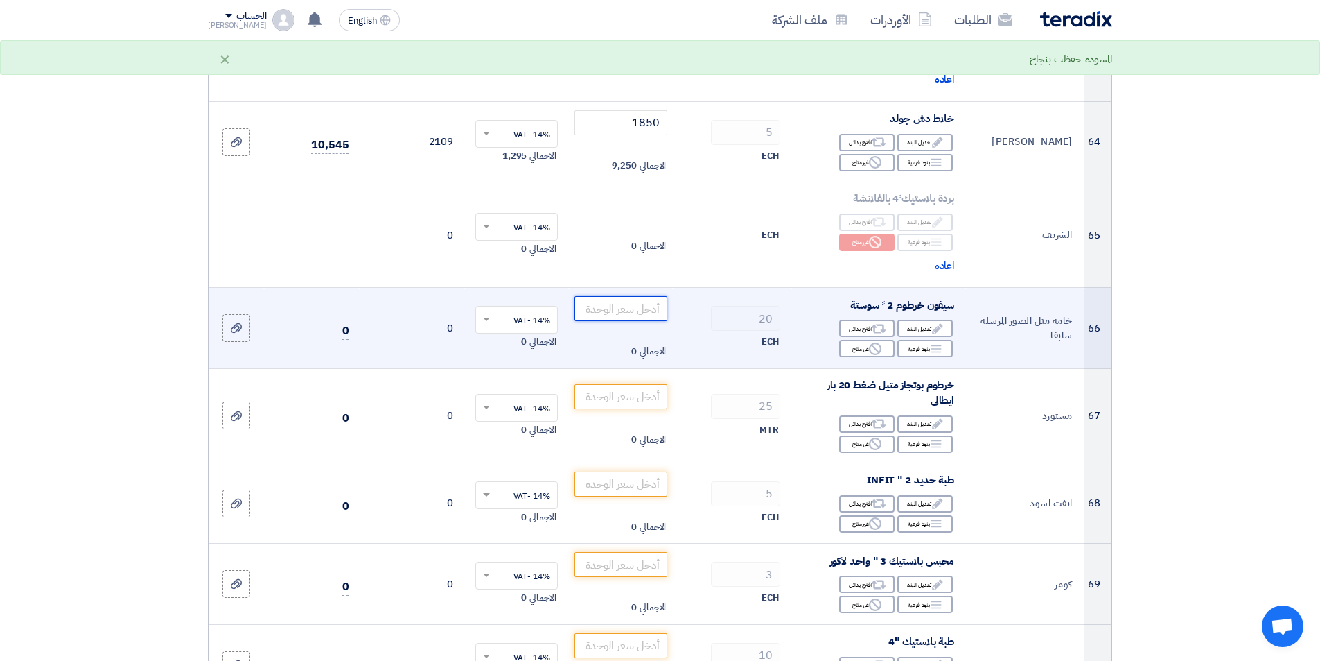
click at [597, 308] on input "number" at bounding box center [622, 308] width 94 height 25
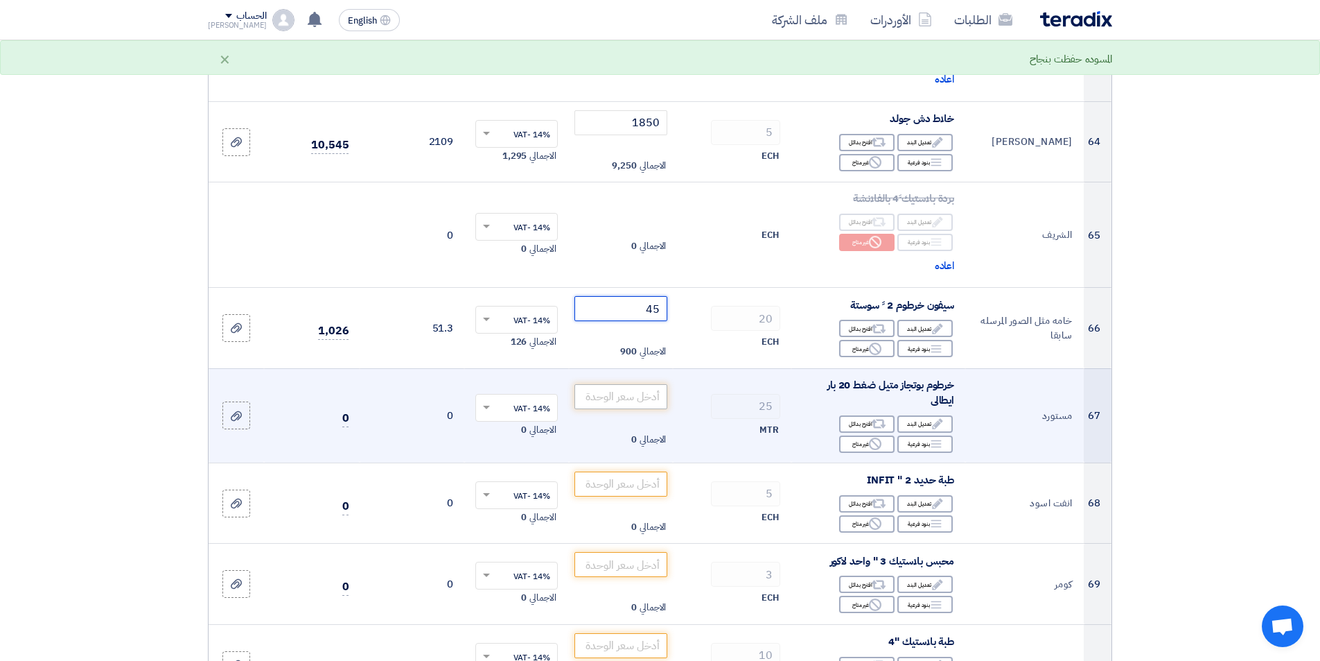
type input "45"
click at [624, 396] on input "number" at bounding box center [622, 396] width 94 height 25
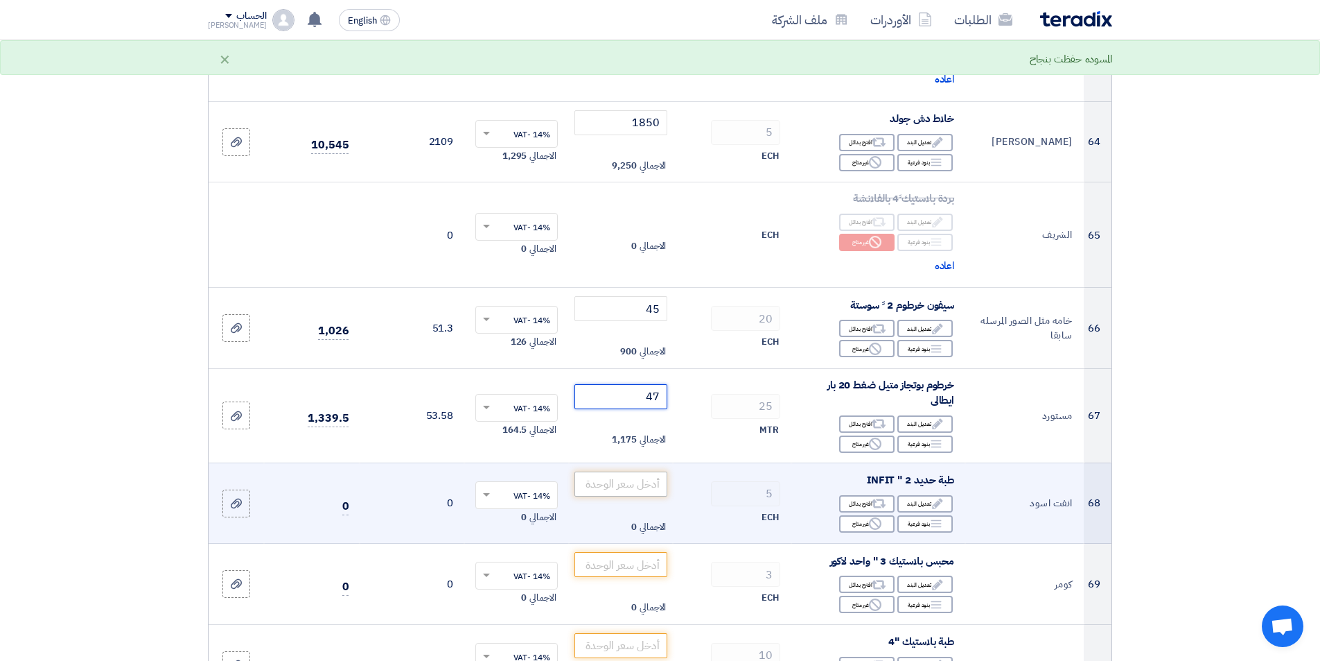
type input "47"
click at [624, 481] on input "number" at bounding box center [622, 483] width 94 height 25
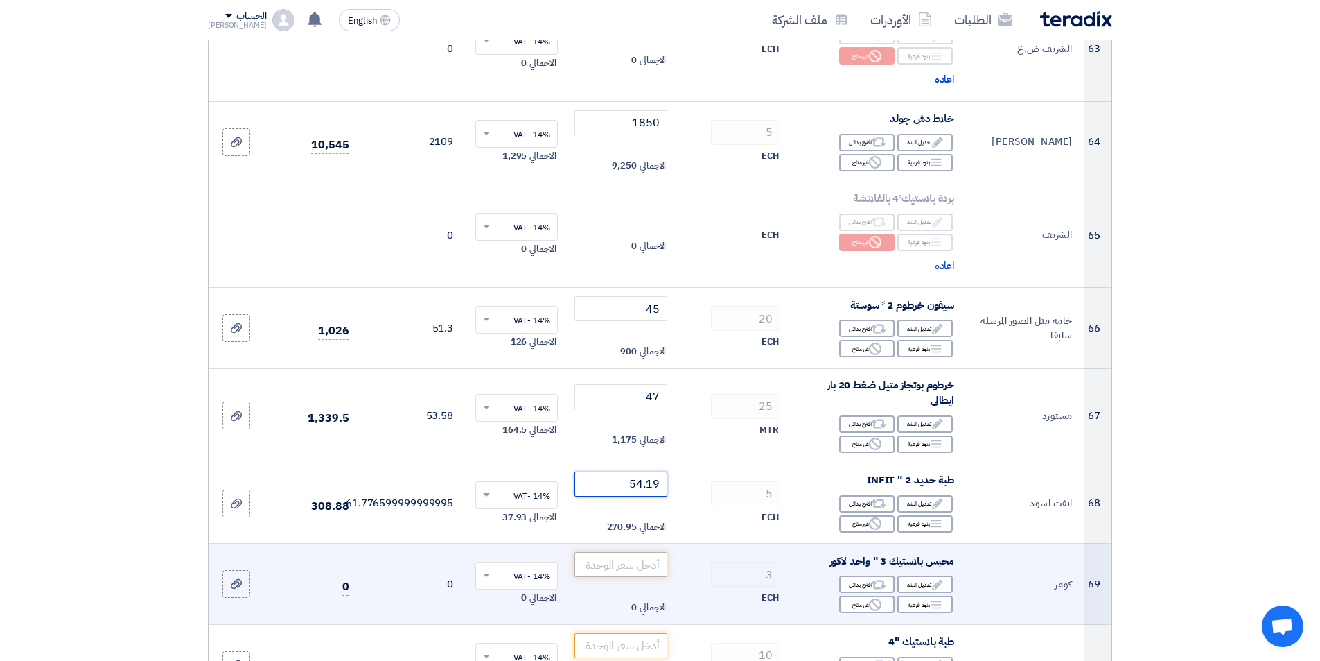
type input "54.19"
click at [634, 568] on input "number" at bounding box center [622, 564] width 94 height 25
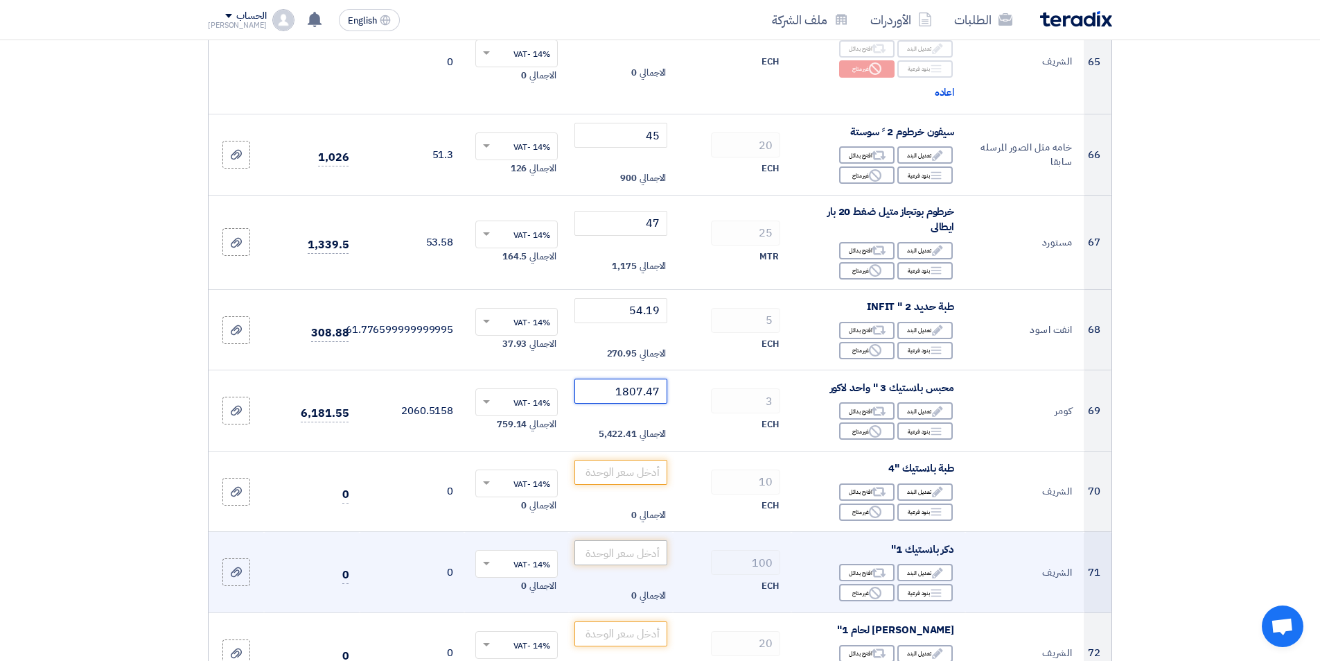
scroll to position [6099, 0]
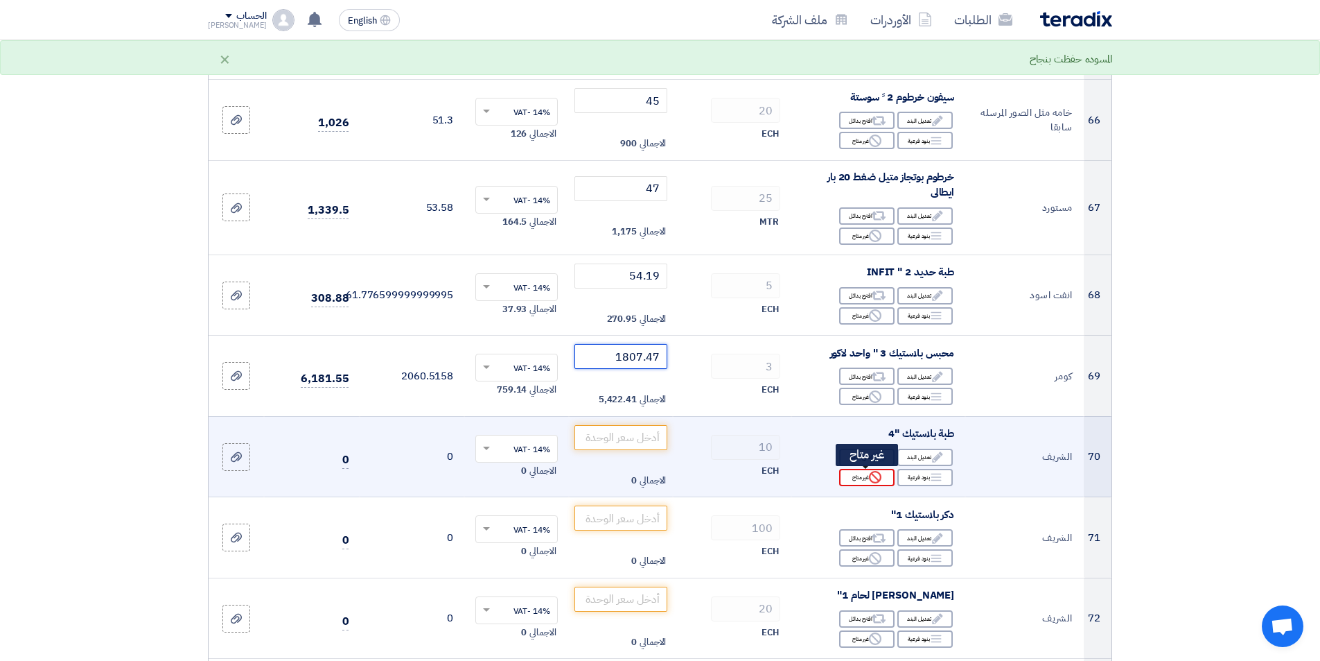
type input "1807.47"
click at [844, 472] on div "Reject غير متاح" at bounding box center [866, 477] width 55 height 17
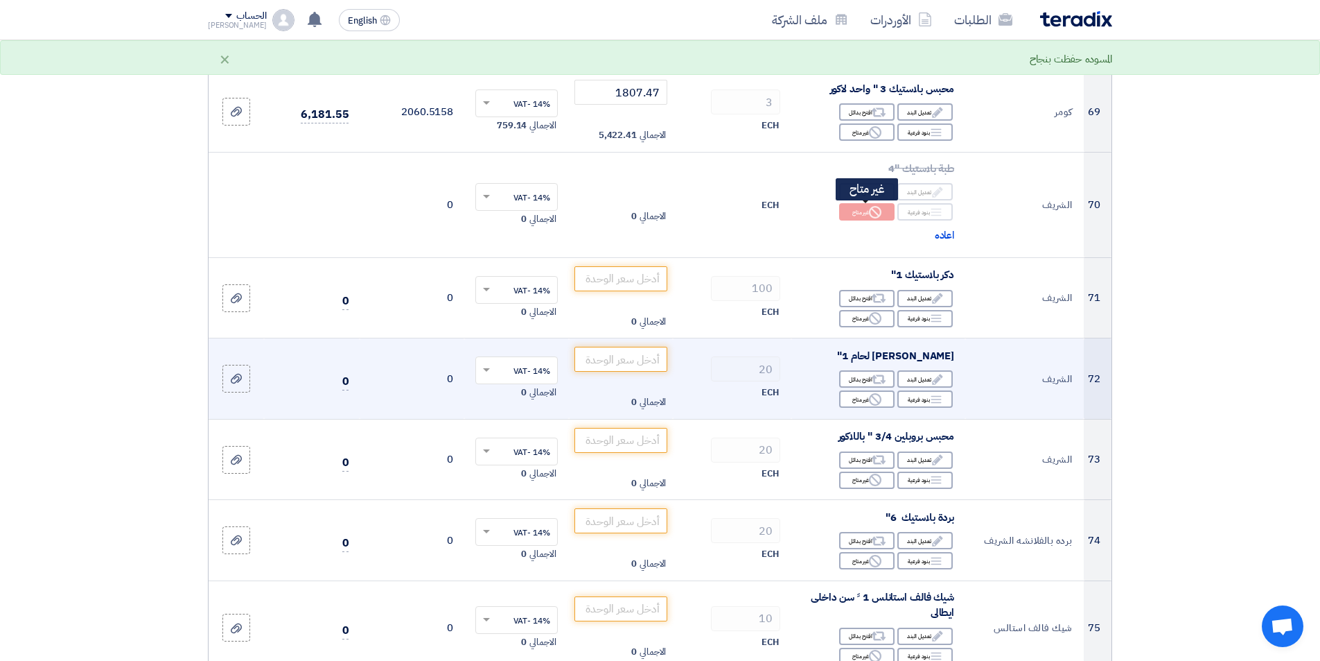
scroll to position [6376, 0]
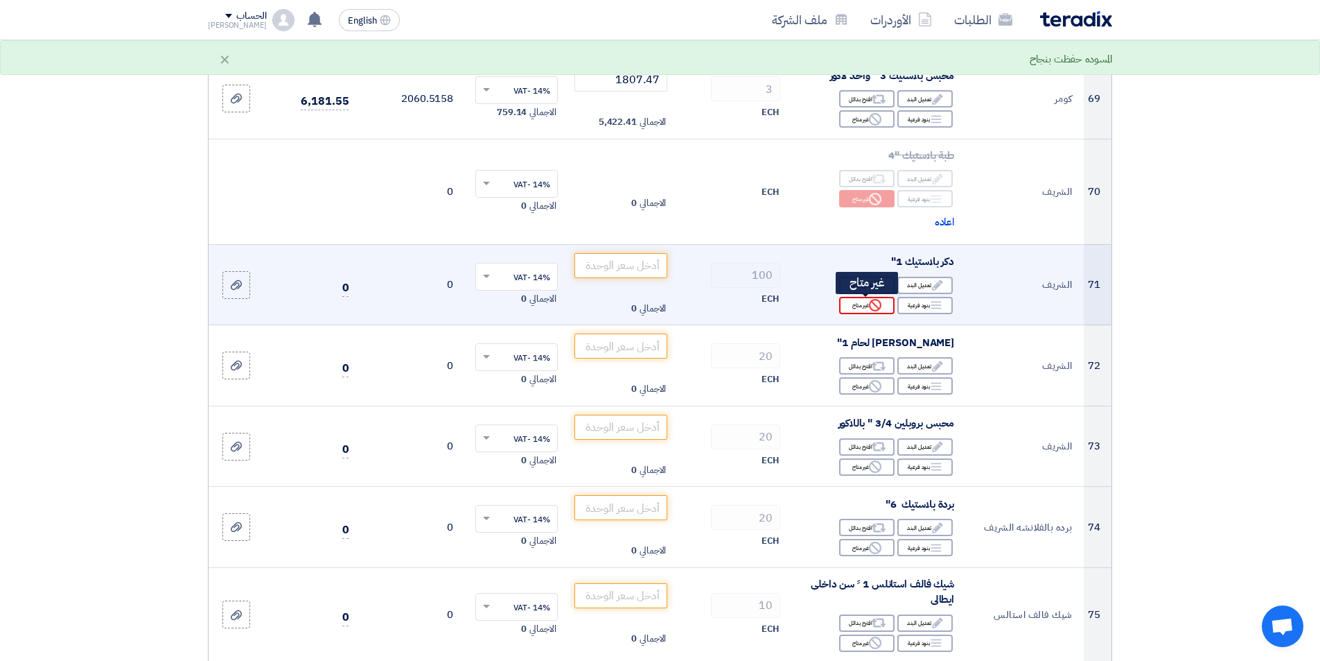
click at [882, 307] on div "Reject غير متاح" at bounding box center [866, 305] width 55 height 17
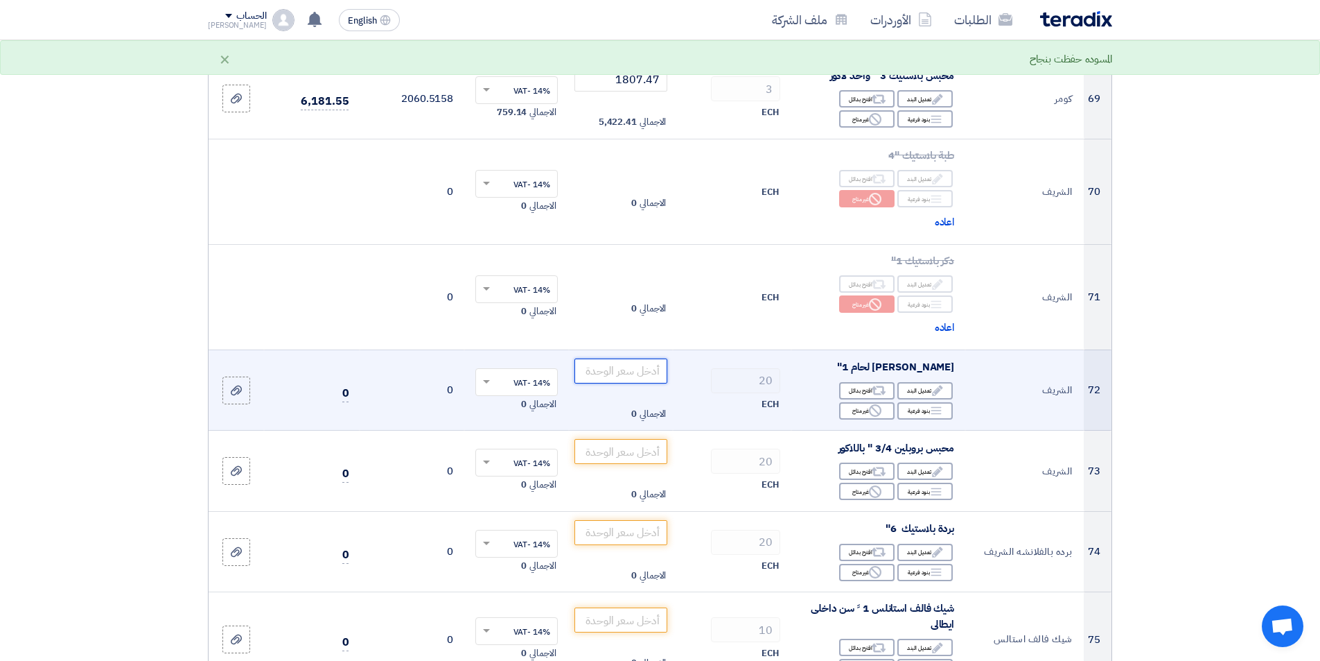
click at [624, 373] on input "number" at bounding box center [622, 370] width 94 height 25
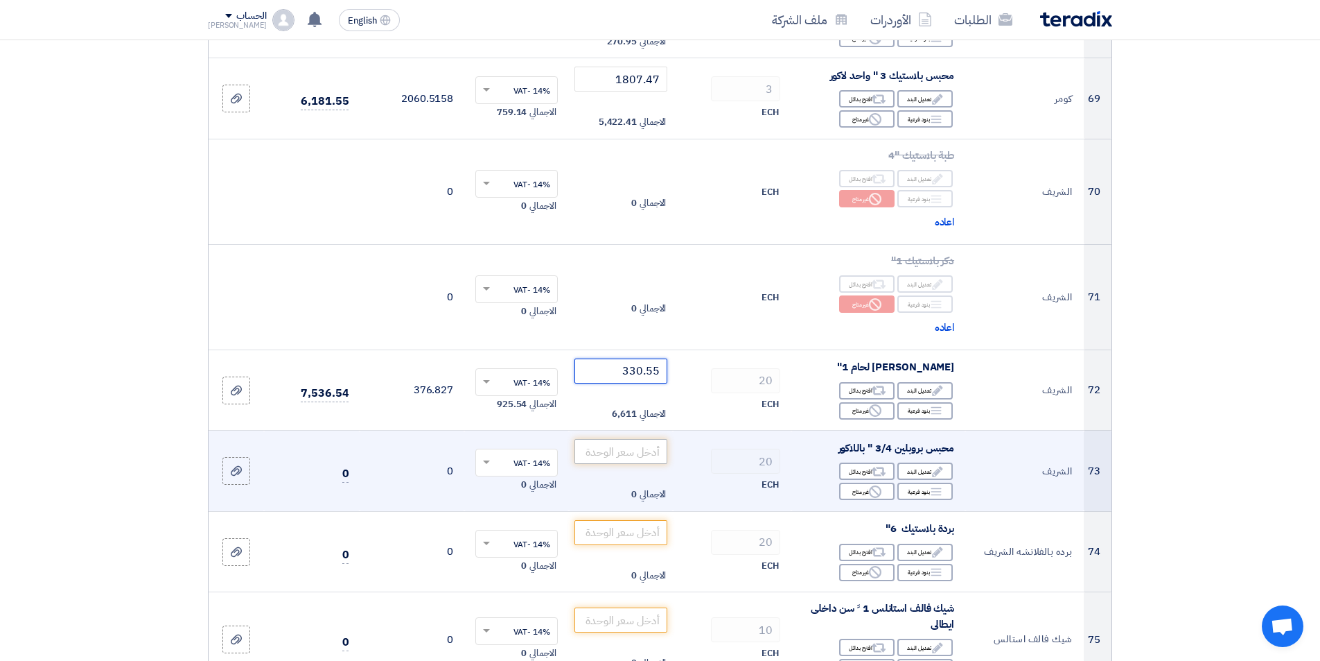
type input "330.55"
click at [636, 455] on input "number" at bounding box center [622, 451] width 94 height 25
click at [632, 456] on input "5331.19" at bounding box center [622, 451] width 94 height 25
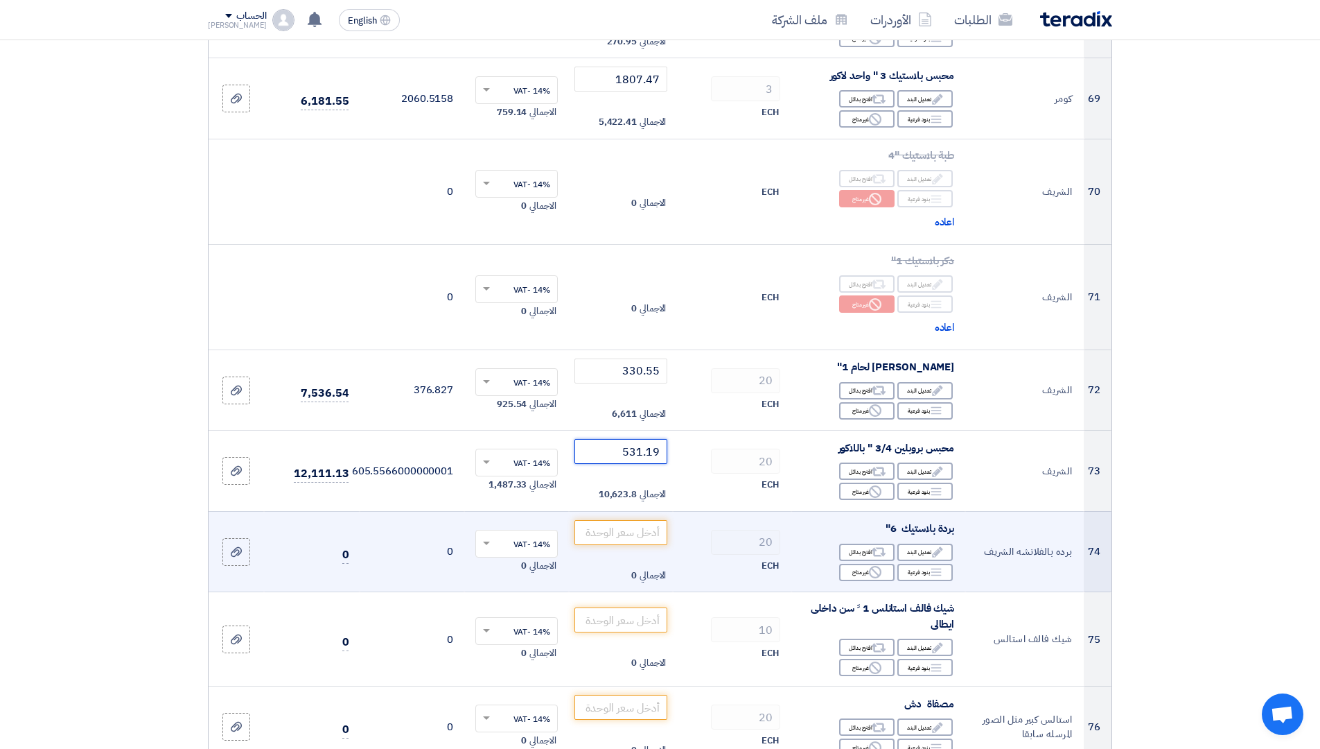
type input "531.19"
click at [633, 530] on input "number" at bounding box center [622, 532] width 94 height 25
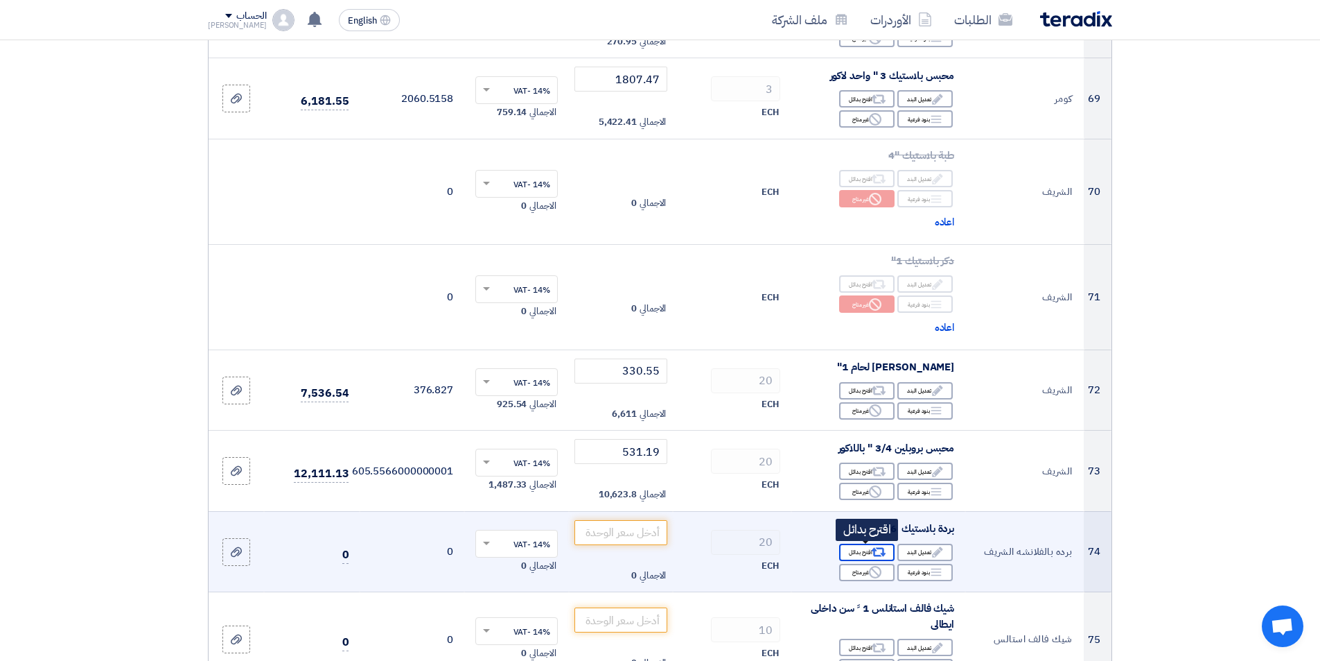
drag, startPoint x: 860, startPoint y: 550, endPoint x: 859, endPoint y: 558, distance: 7.7
drag, startPoint x: 859, startPoint y: 558, endPoint x: 859, endPoint y: 573, distance: 15.2
click at [859, 573] on div "Reject غير متاح" at bounding box center [866, 571] width 55 height 17
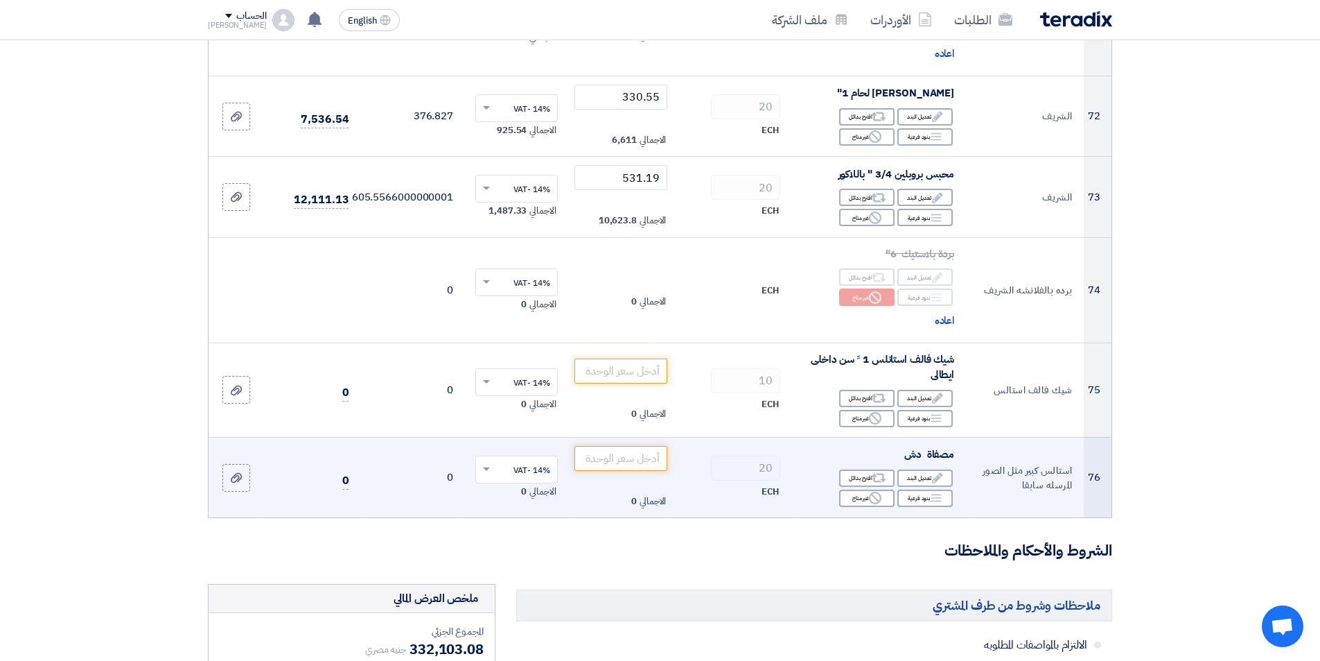
scroll to position [6654, 0]
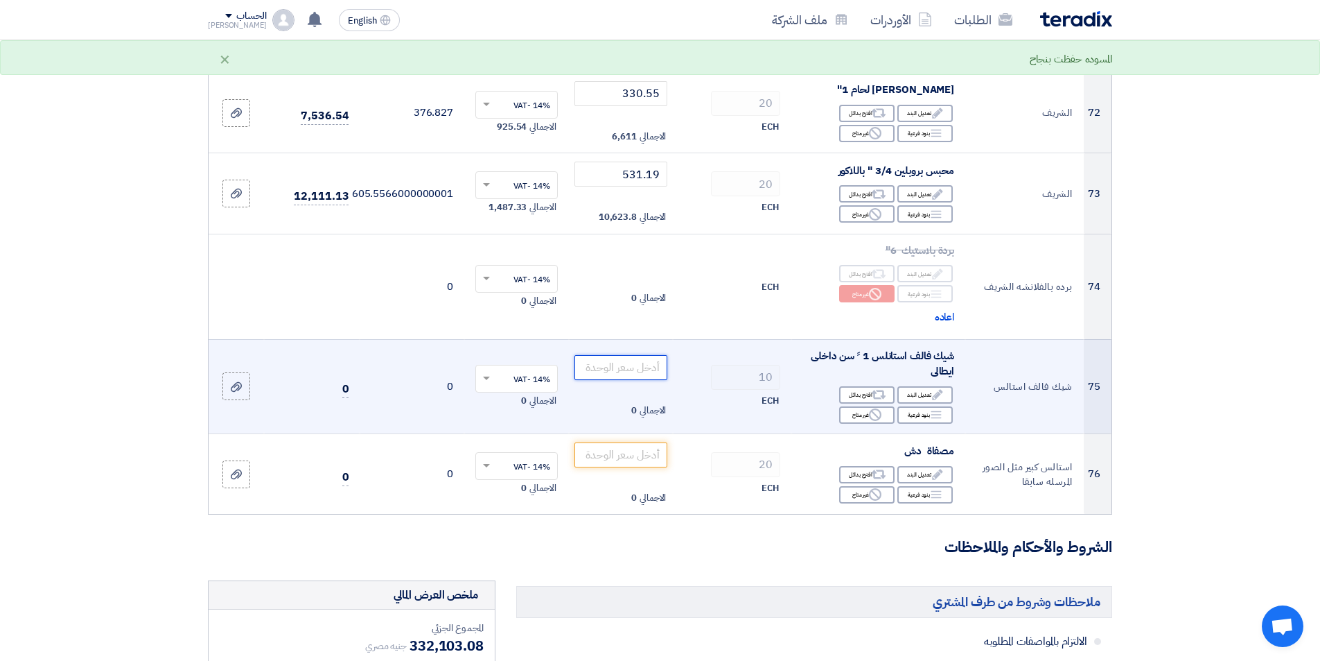
click at [638, 368] on input "number" at bounding box center [622, 367] width 94 height 25
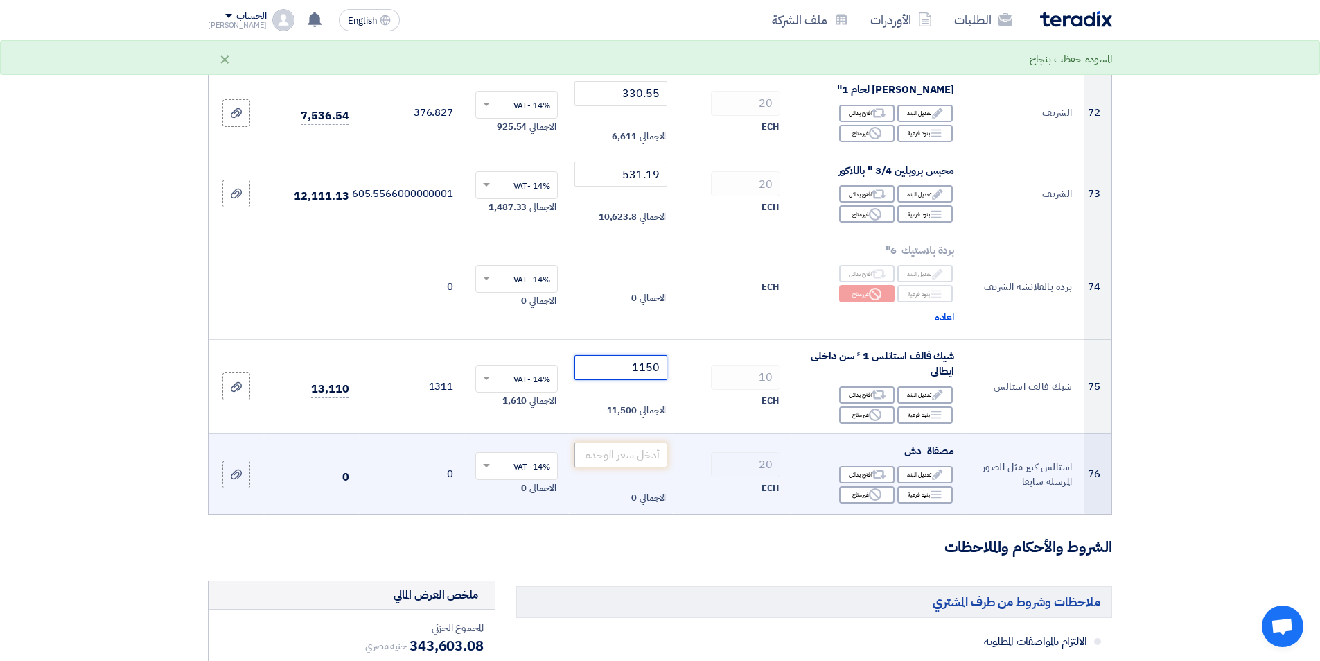
type input "1150"
click at [596, 455] on input "number" at bounding box center [622, 454] width 94 height 25
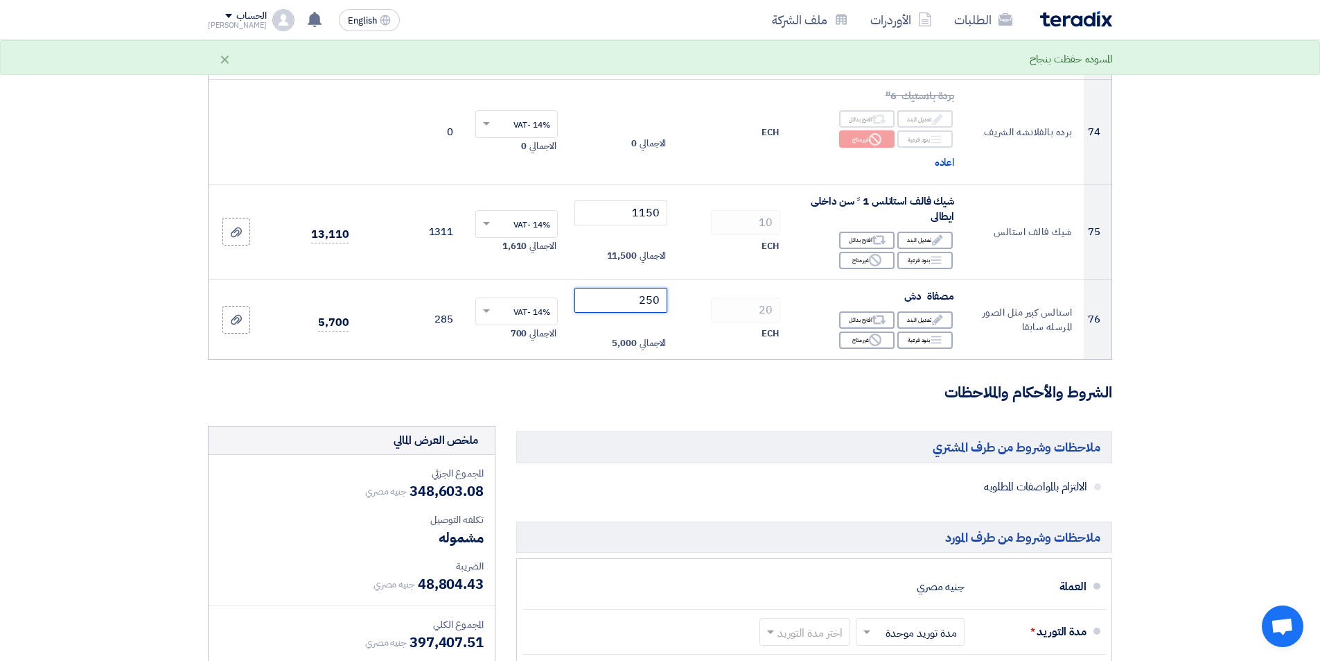
scroll to position [7000, 0]
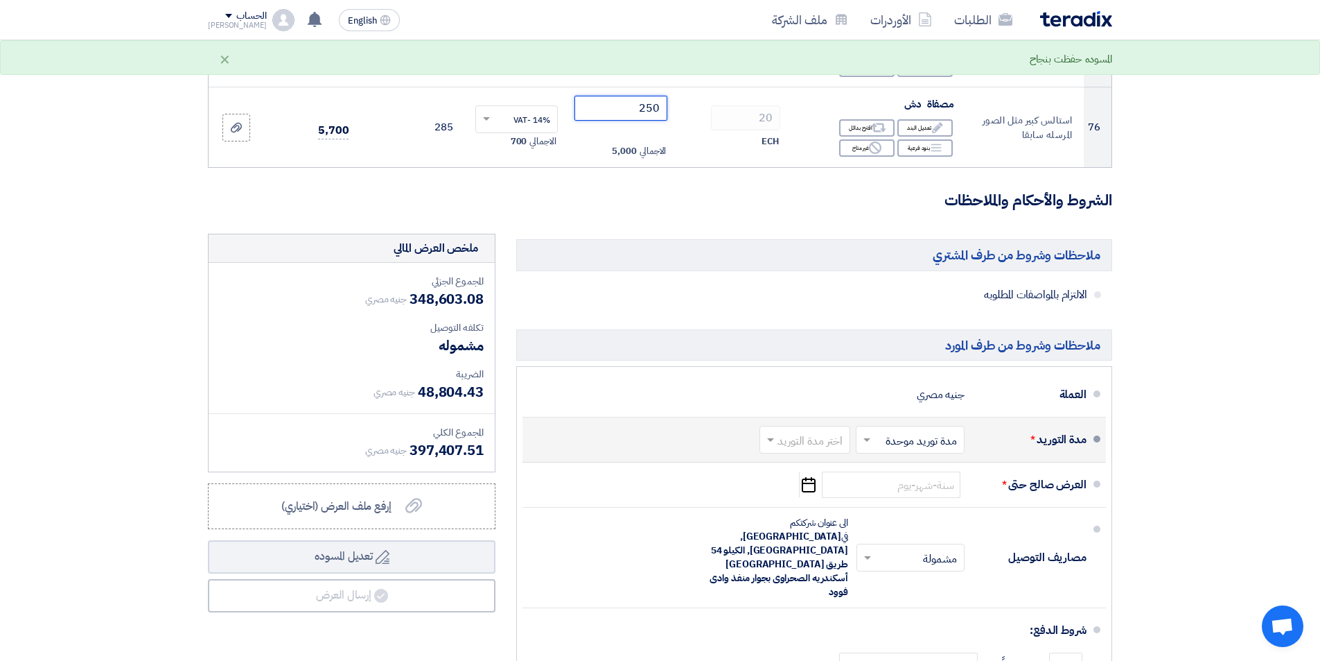
type input "250"
click at [771, 436] on span at bounding box center [768, 439] width 17 height 14
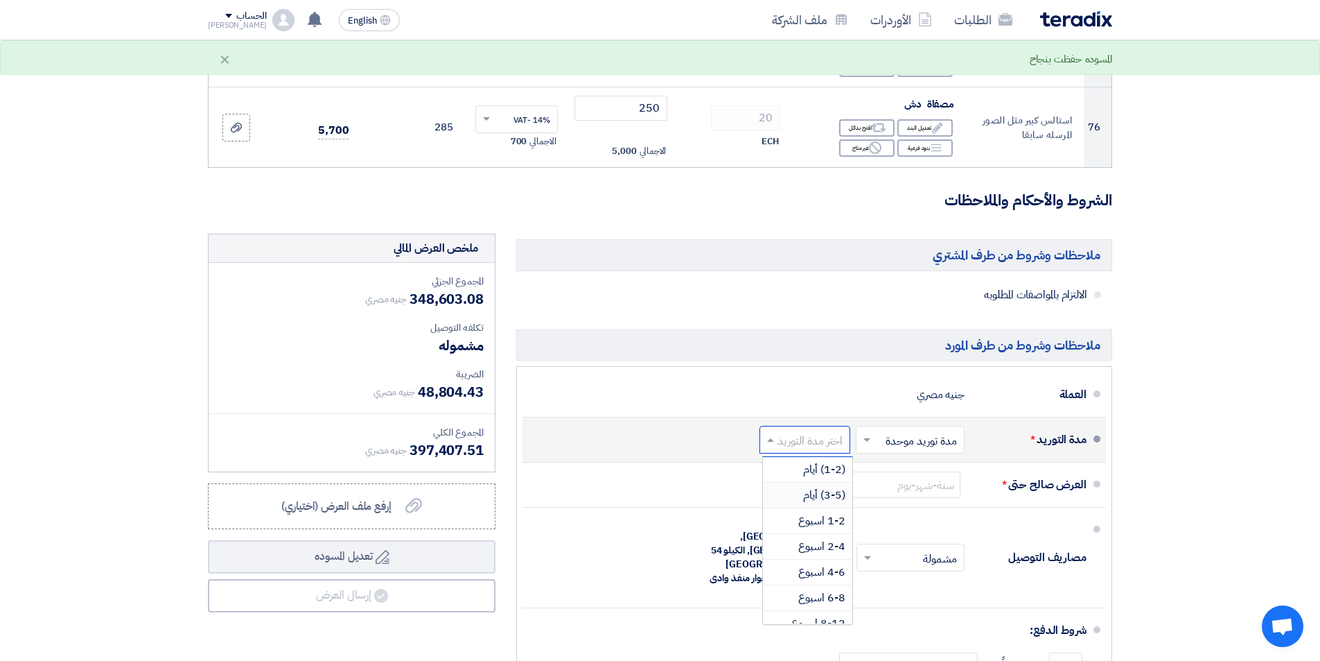
click at [805, 493] on span "(3-5) أيام" at bounding box center [824, 495] width 42 height 17
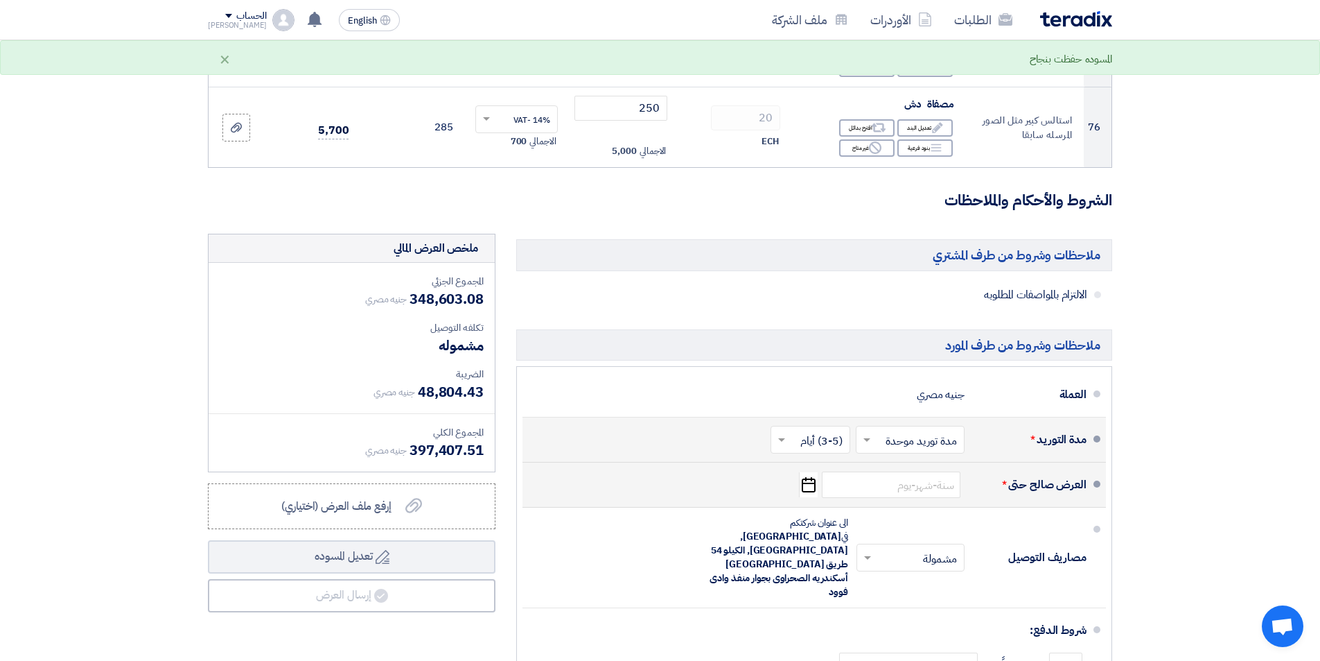
click at [815, 490] on use "button" at bounding box center [809, 484] width 14 height 15
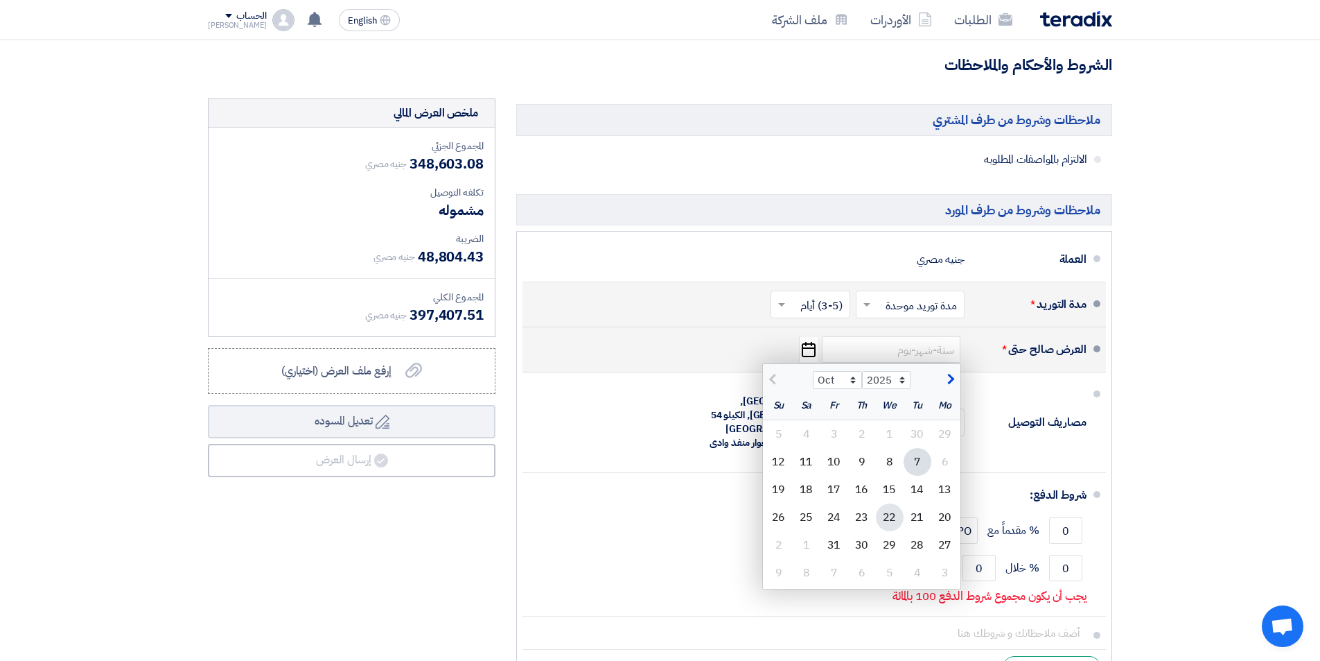
scroll to position [7139, 0]
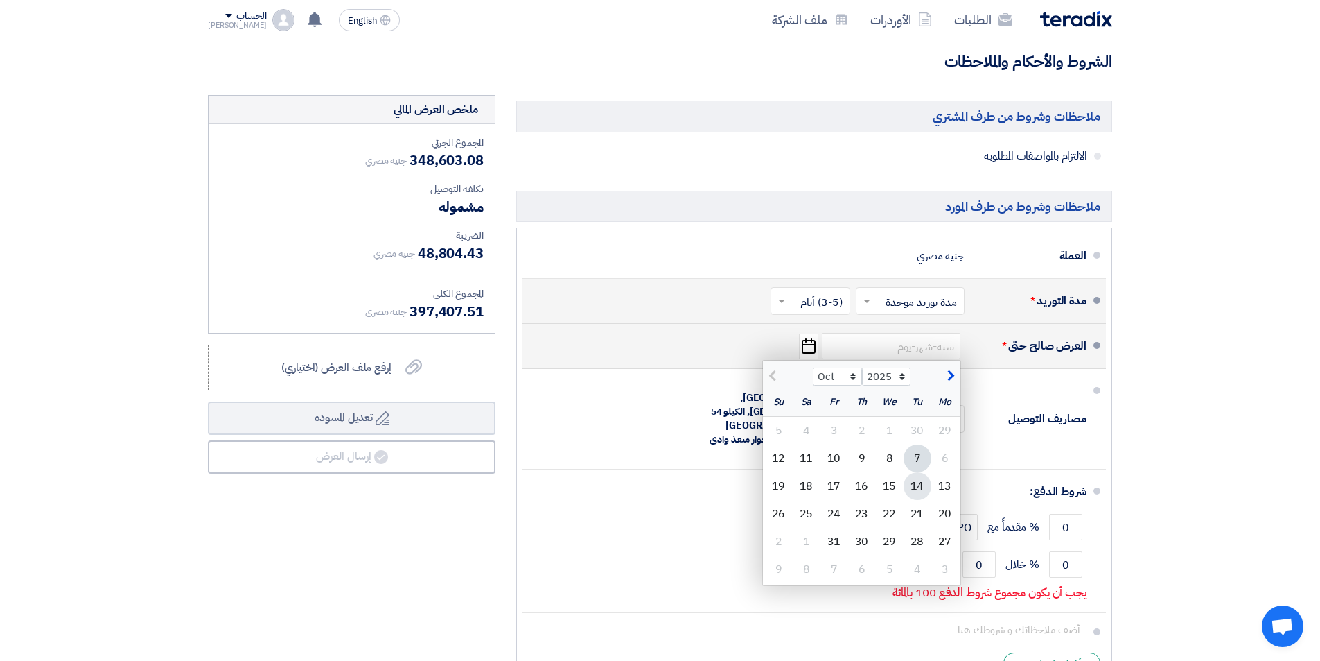
click at [912, 485] on div "14" at bounding box center [918, 486] width 28 height 28
type input "[DATE]"
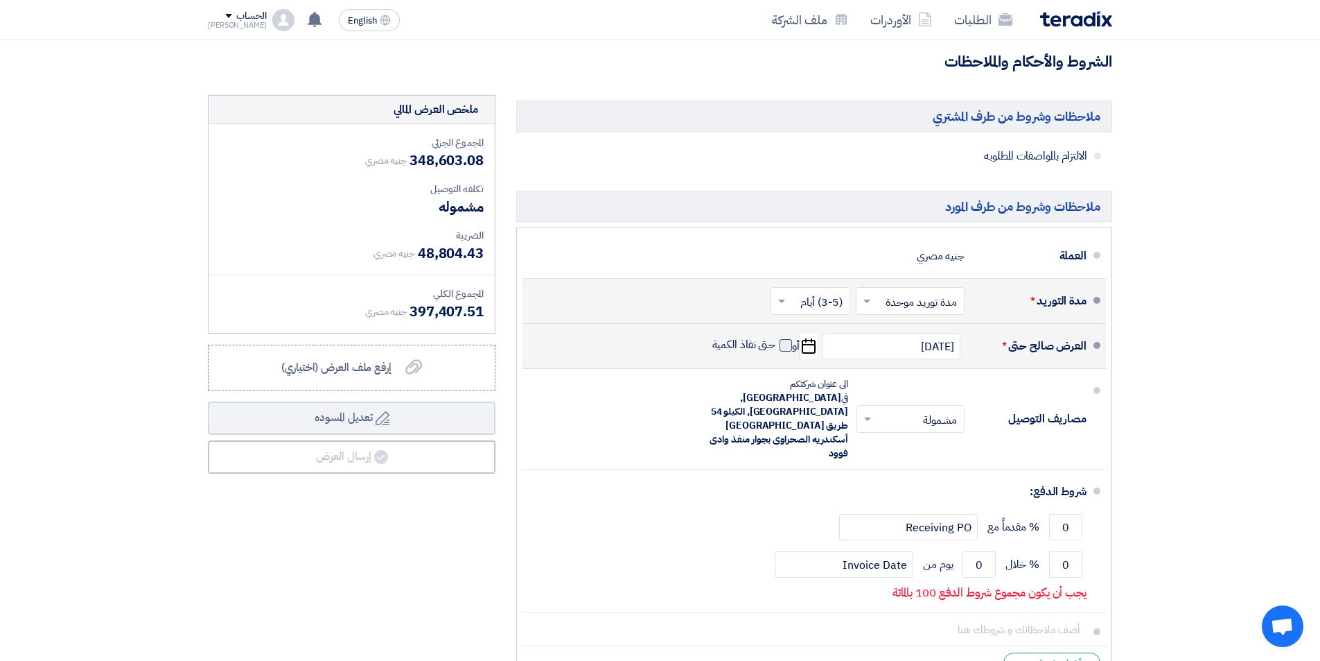
click at [781, 342] on span at bounding box center [786, 345] width 12 height 12
click at [776, 342] on input "حتى نفاذ الكمية" at bounding box center [743, 351] width 67 height 26
checkbox input "true"
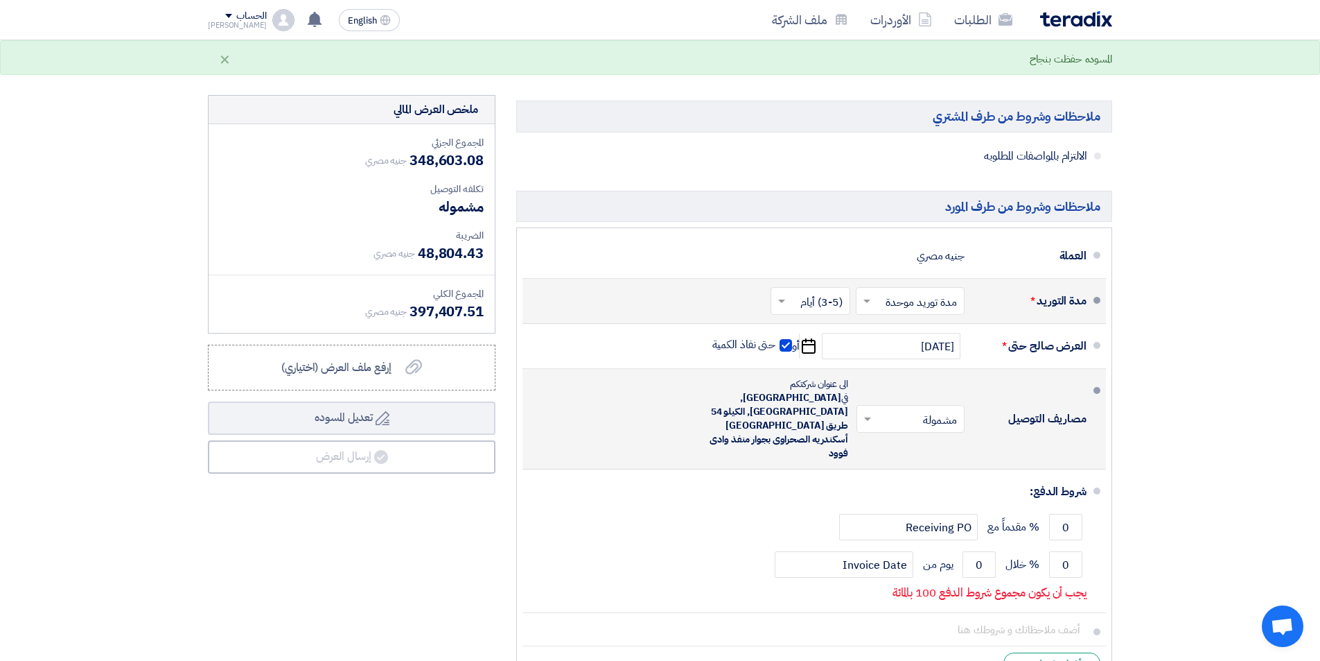
click at [873, 412] on span at bounding box center [865, 419] width 17 height 14
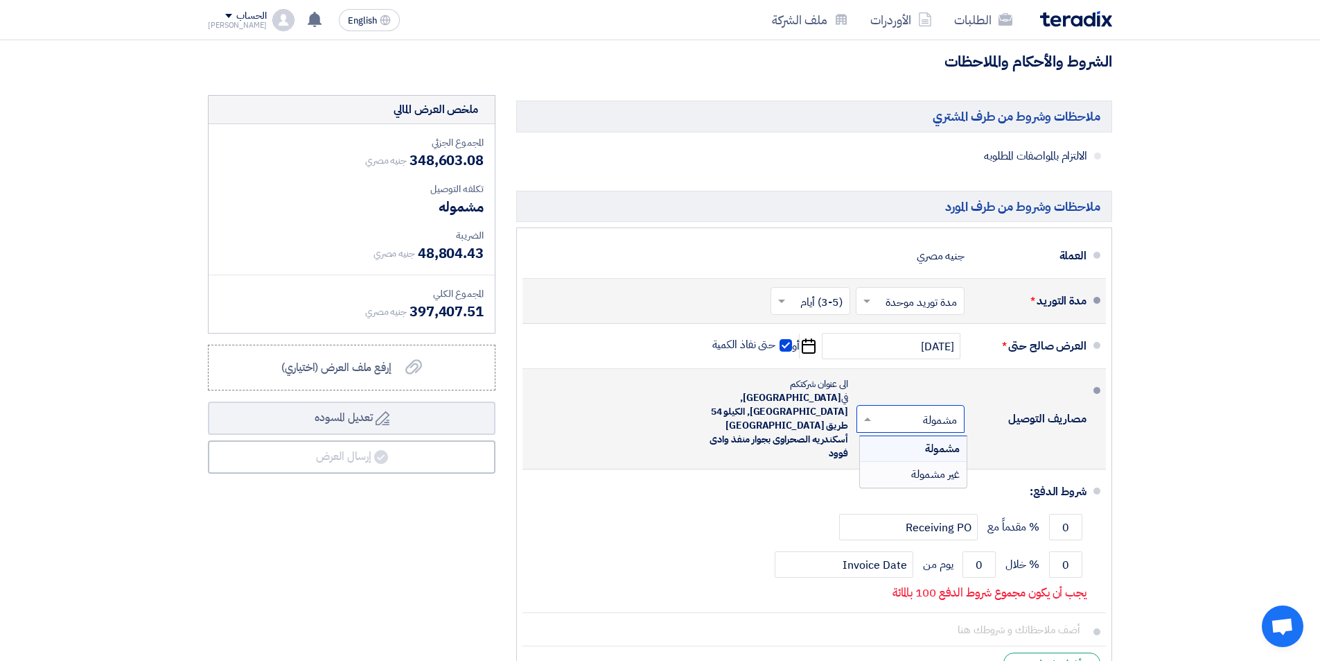
click at [904, 462] on div "غير مشمولة" at bounding box center [913, 474] width 107 height 25
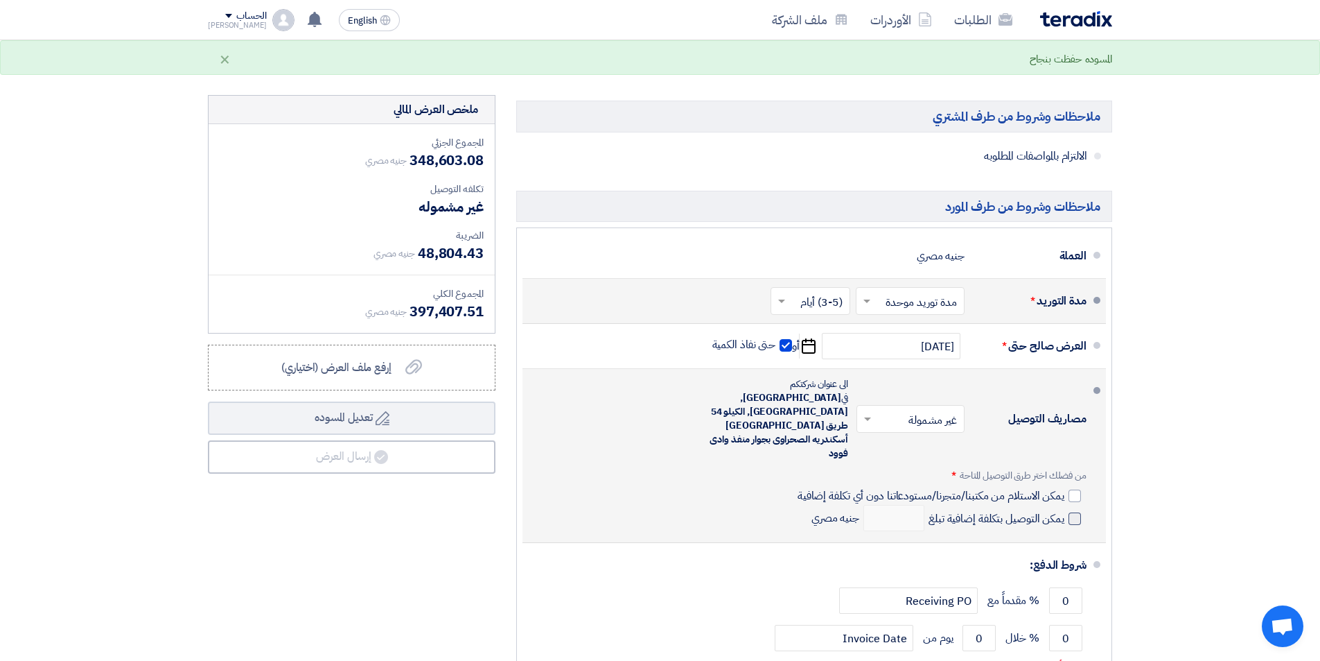
click at [1065, 488] on label "يمكن الاستلام من مكتبنا/متجرنا/مستودعاتنا دون أي تكلفة إضافية" at bounding box center [939, 495] width 283 height 14
click at [1065, 488] on input "يمكن الاستلام من مكتبنا/متجرنا/مستودعاتنا دون أي تكلفة إضافية" at bounding box center [930, 501] width 270 height 26
checkbox input "true"
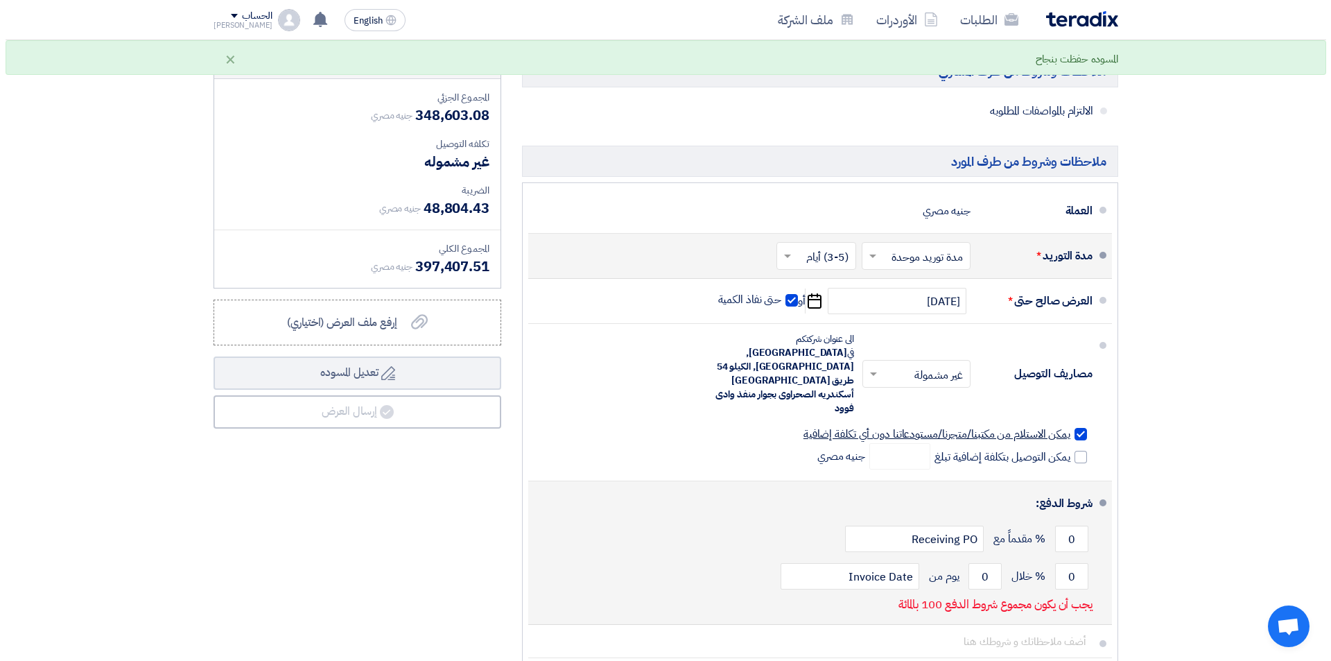
scroll to position [7208, 0]
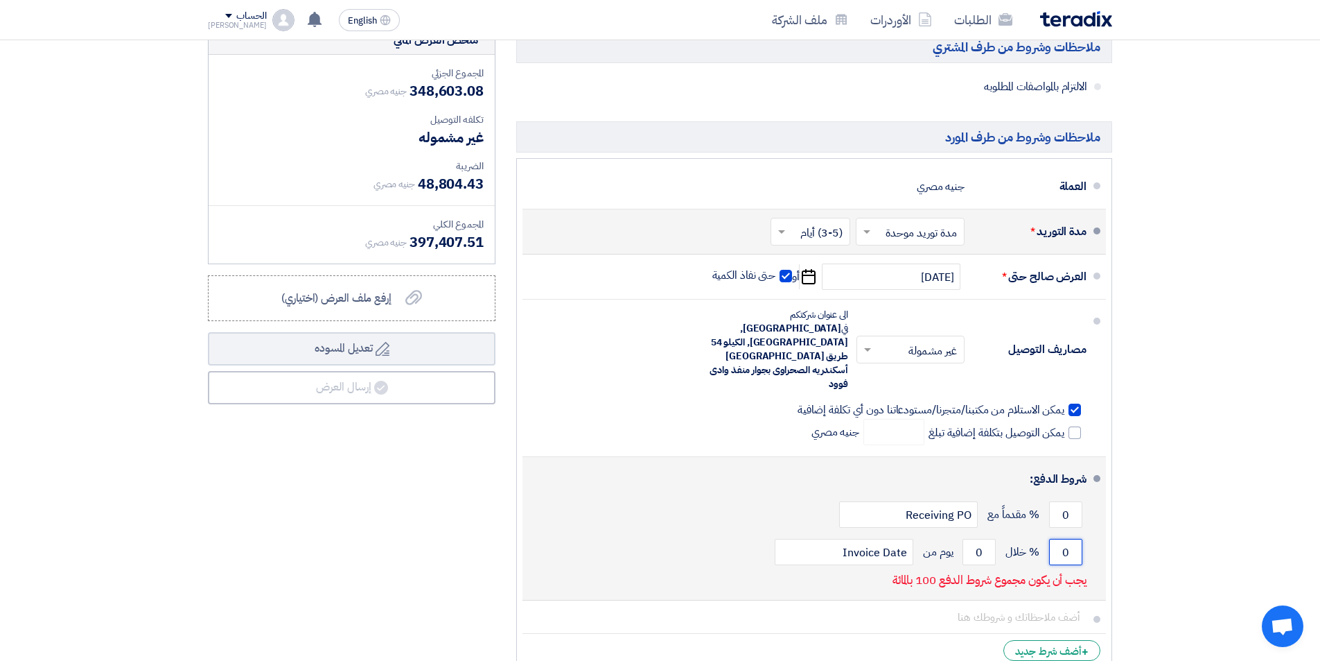
drag, startPoint x: 1056, startPoint y: 511, endPoint x: 1092, endPoint y: 500, distance: 37.9
click at [1092, 500] on li "شروط الدفع: 0 % مقدماً مع Receiving PO 0 % خلال 0 Invoice Date" at bounding box center [815, 528] width 584 height 143
type input "100"
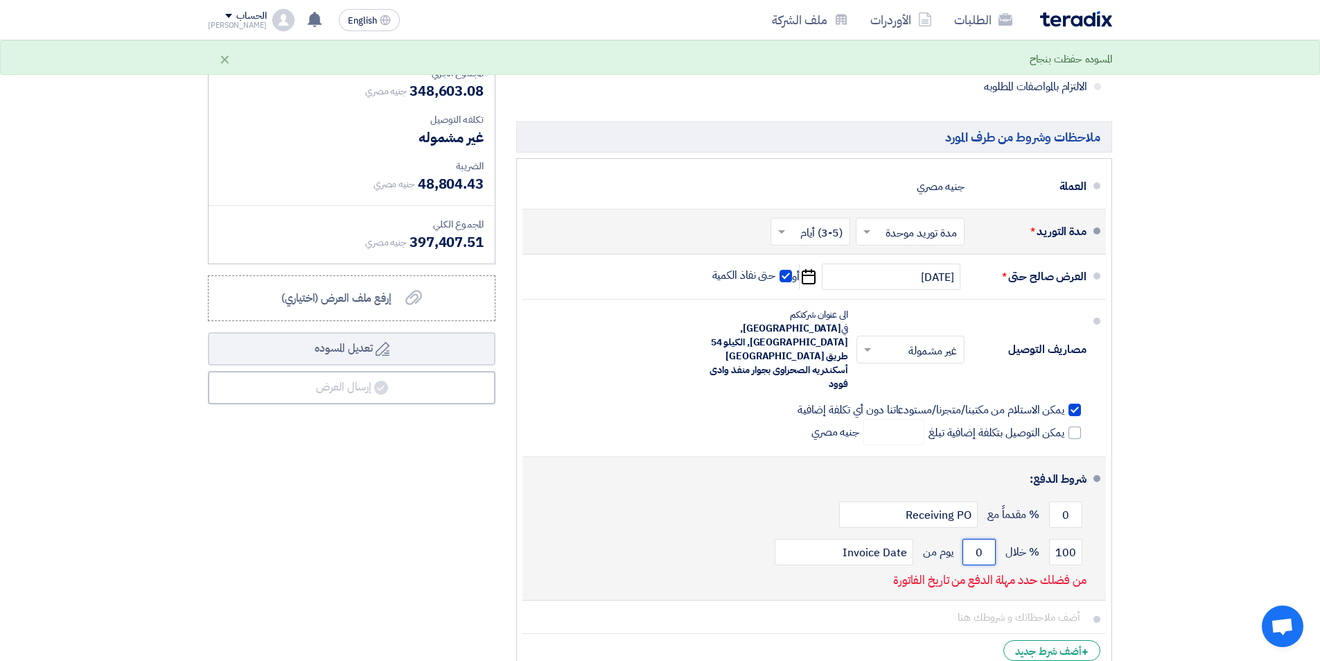
drag, startPoint x: 976, startPoint y: 511, endPoint x: 1038, endPoint y: 495, distance: 63.7
click at [1029, 533] on div "100 % خلال 0 يوم من Invoice Date" at bounding box center [810, 551] width 553 height 37
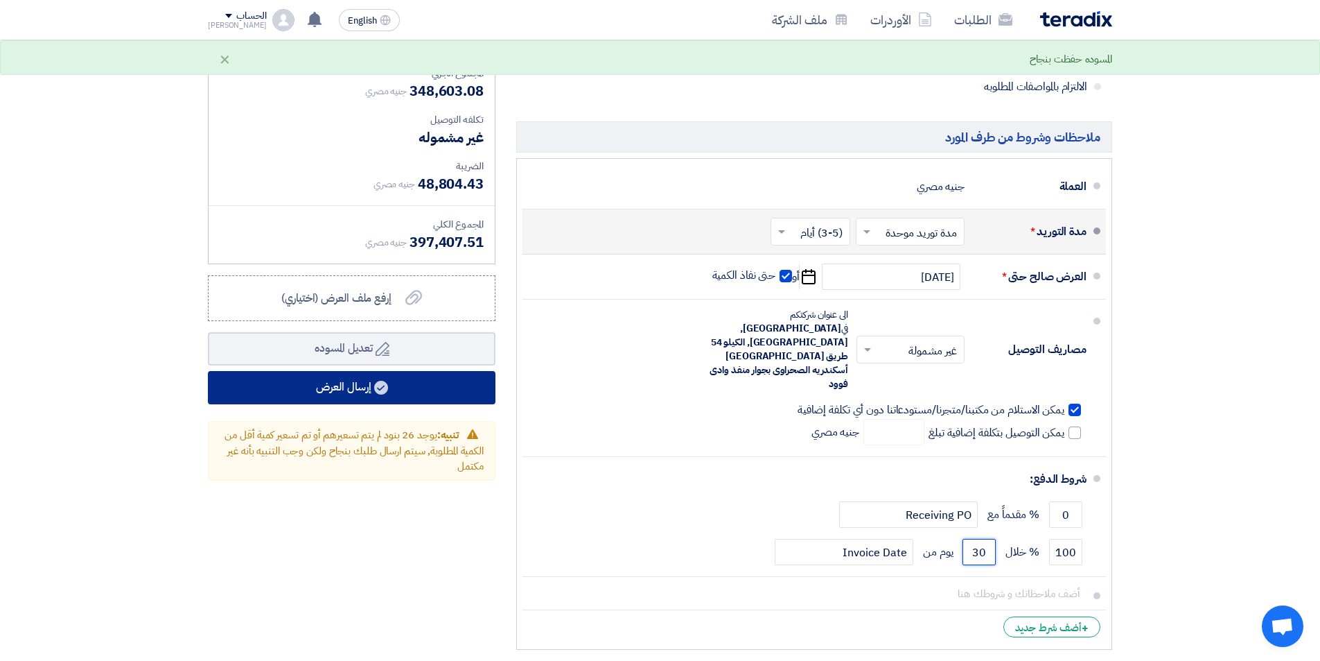
type input "30"
click at [322, 388] on button "إرسال العرض" at bounding box center [352, 387] width 288 height 33
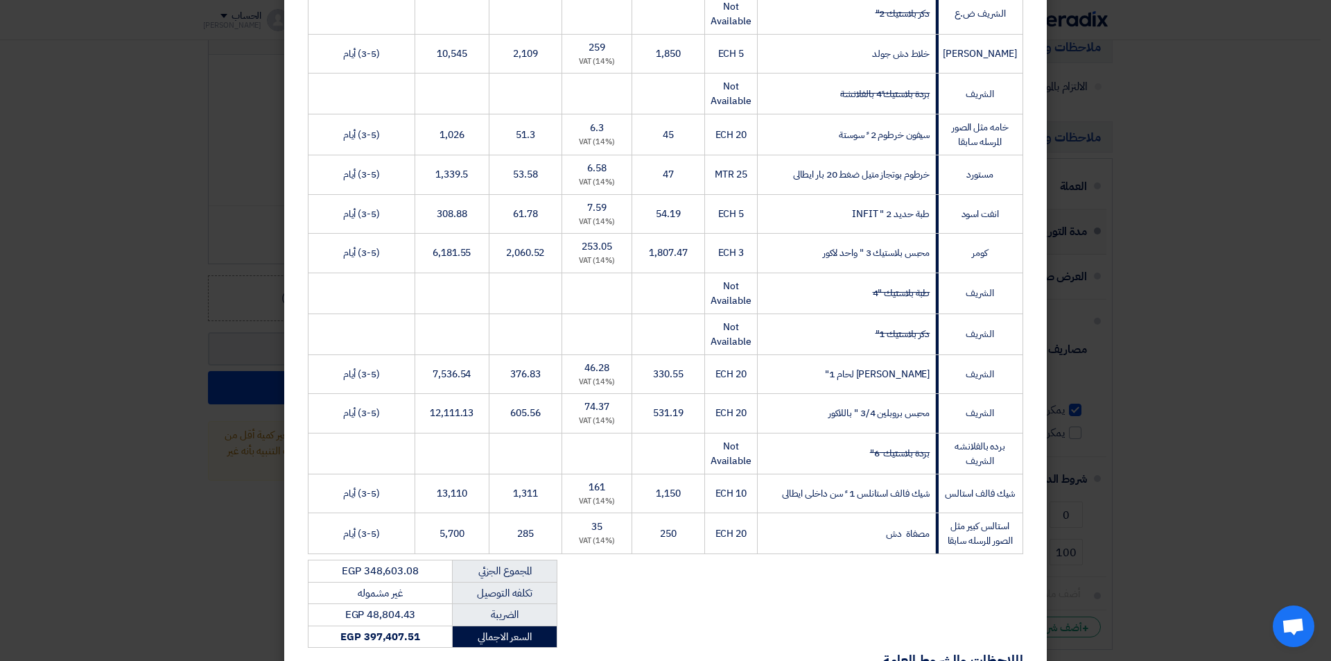
scroll to position [3280, 0]
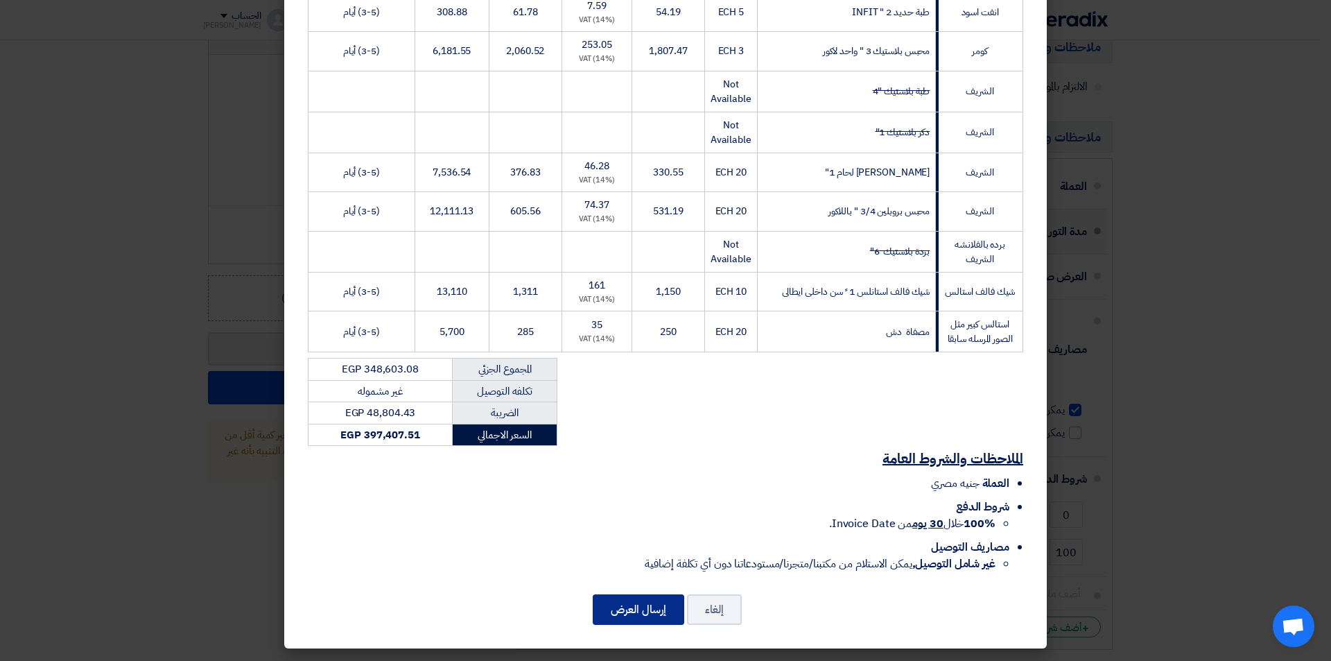
click at [640, 604] on button "إرسال العرض" at bounding box center [638, 609] width 91 height 30
